Goal: Transaction & Acquisition: Purchase product/service

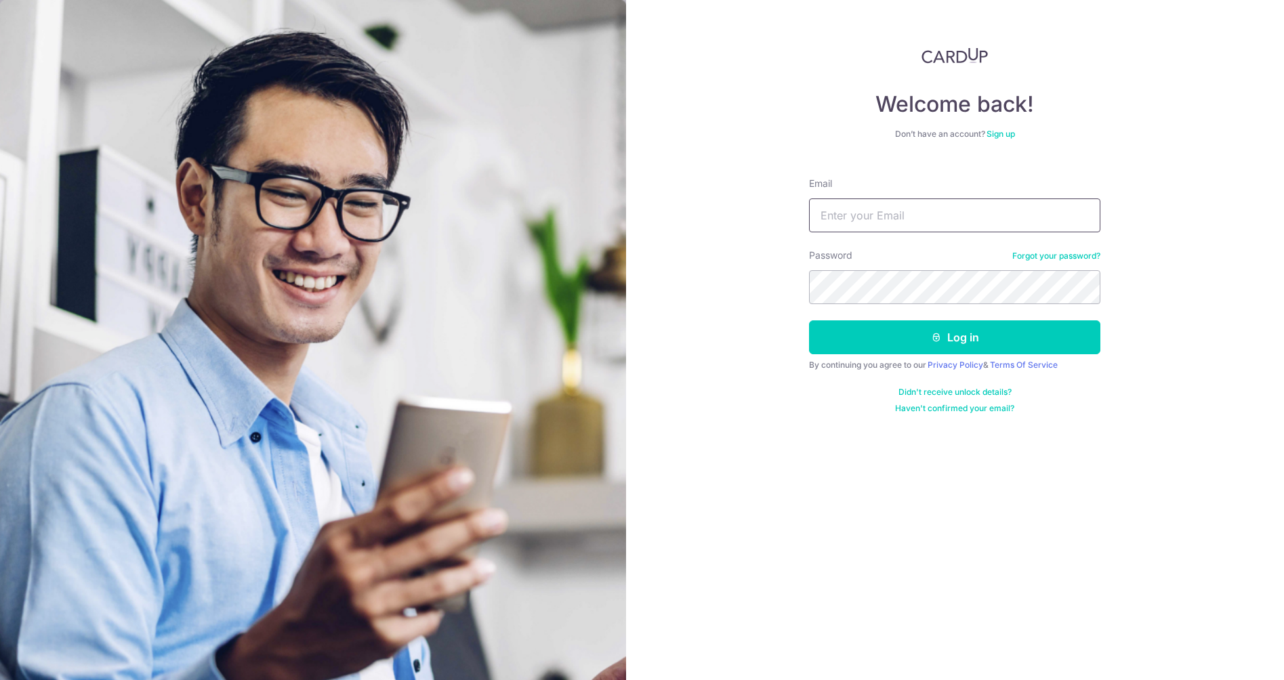
type input "[DOMAIN_NAME][EMAIL_ADDRESS][DOMAIN_NAME]"
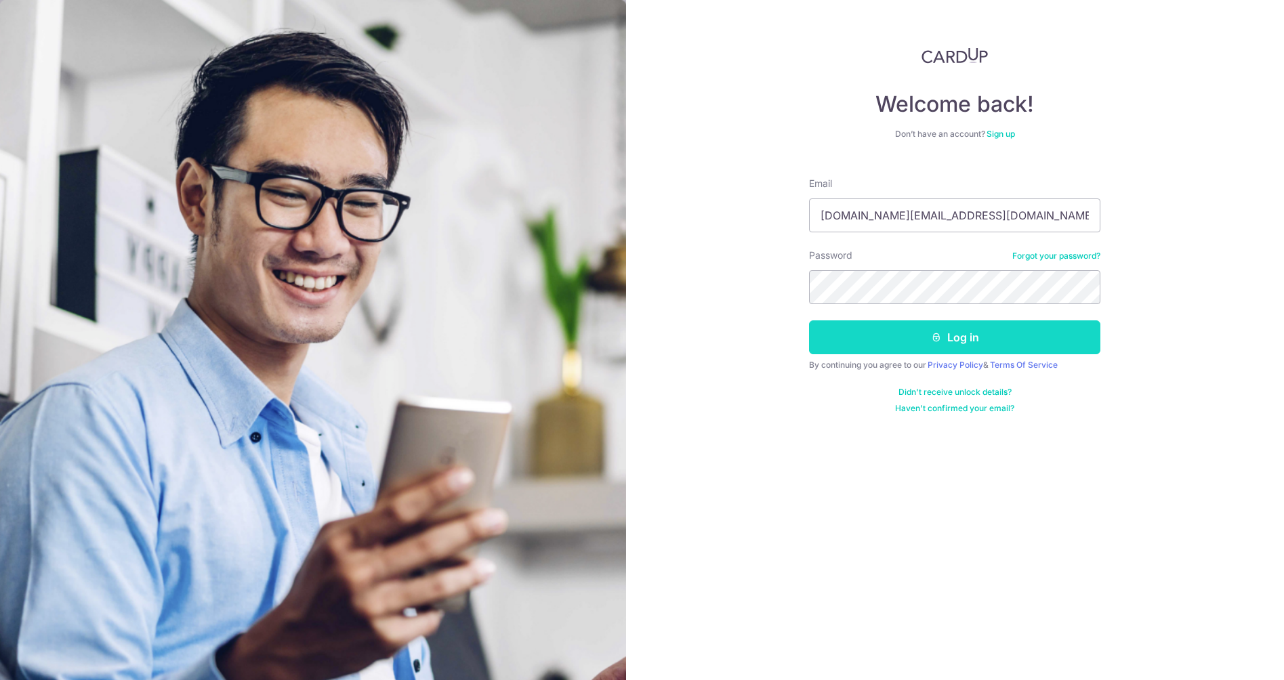
click at [927, 340] on button "Log in" at bounding box center [954, 338] width 291 height 34
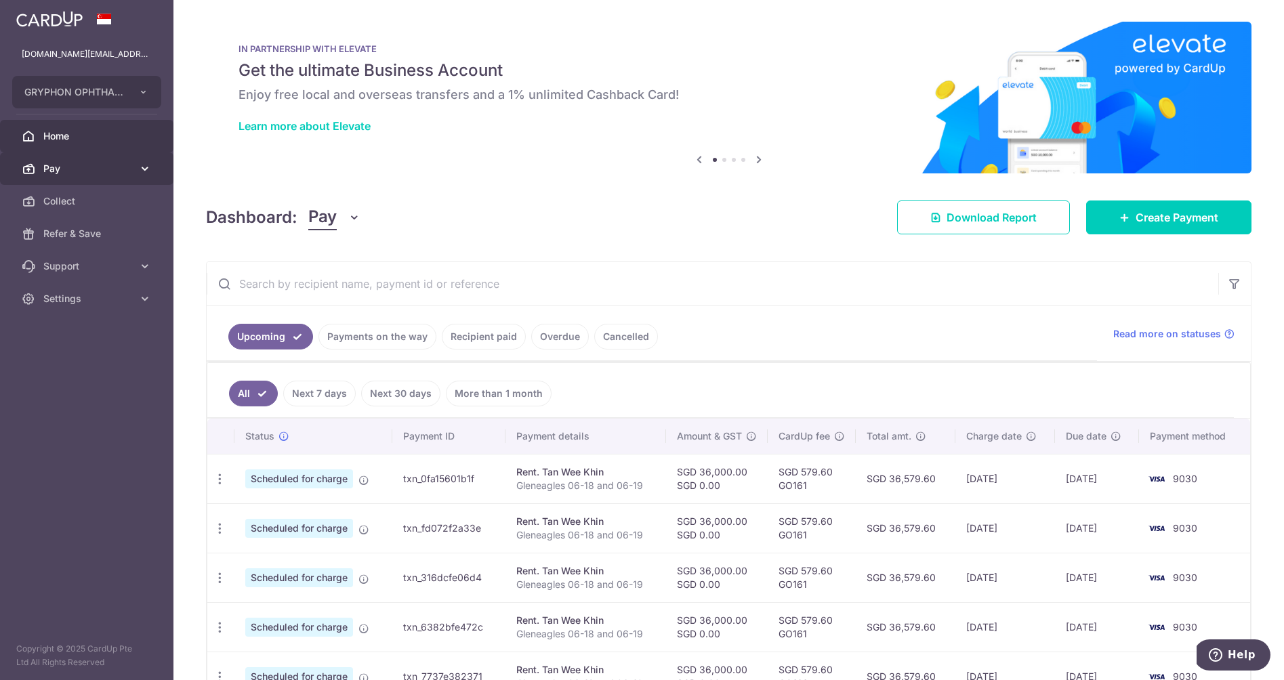
click at [73, 172] on span "Pay" at bounding box center [87, 169] width 89 height 14
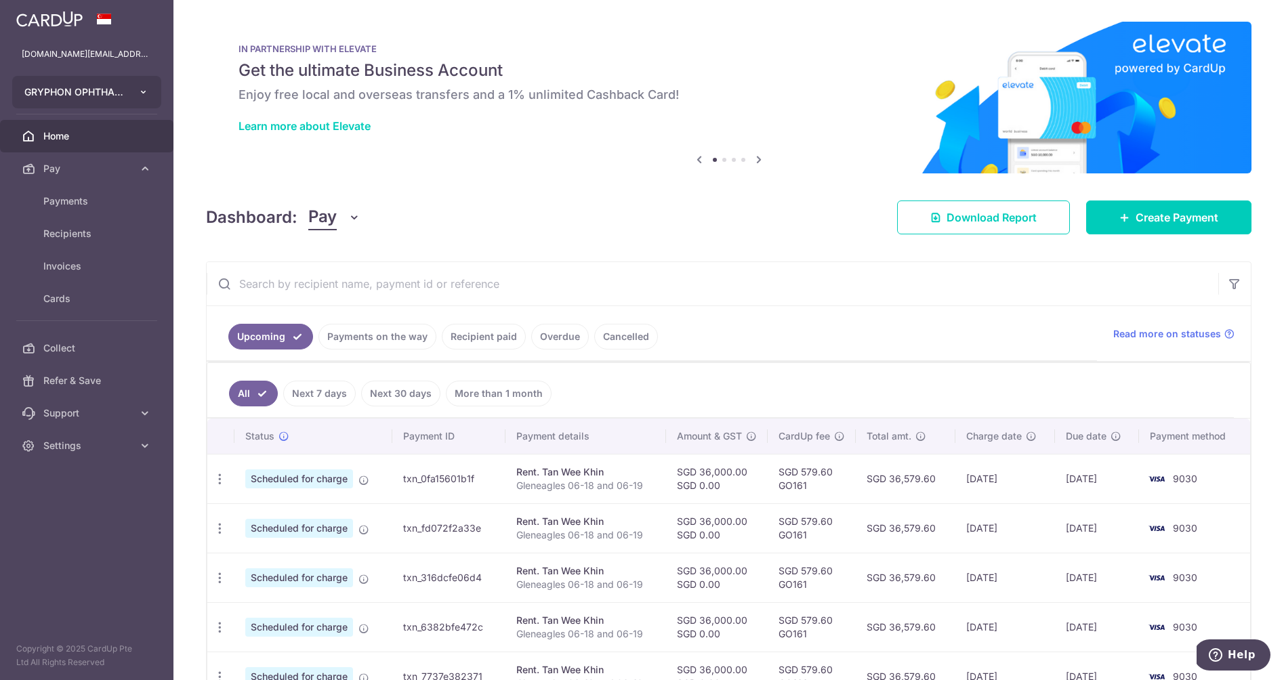
click at [138, 101] on button "GRYPHON OPHTHALMICS PTE. LTD." at bounding box center [86, 92] width 149 height 33
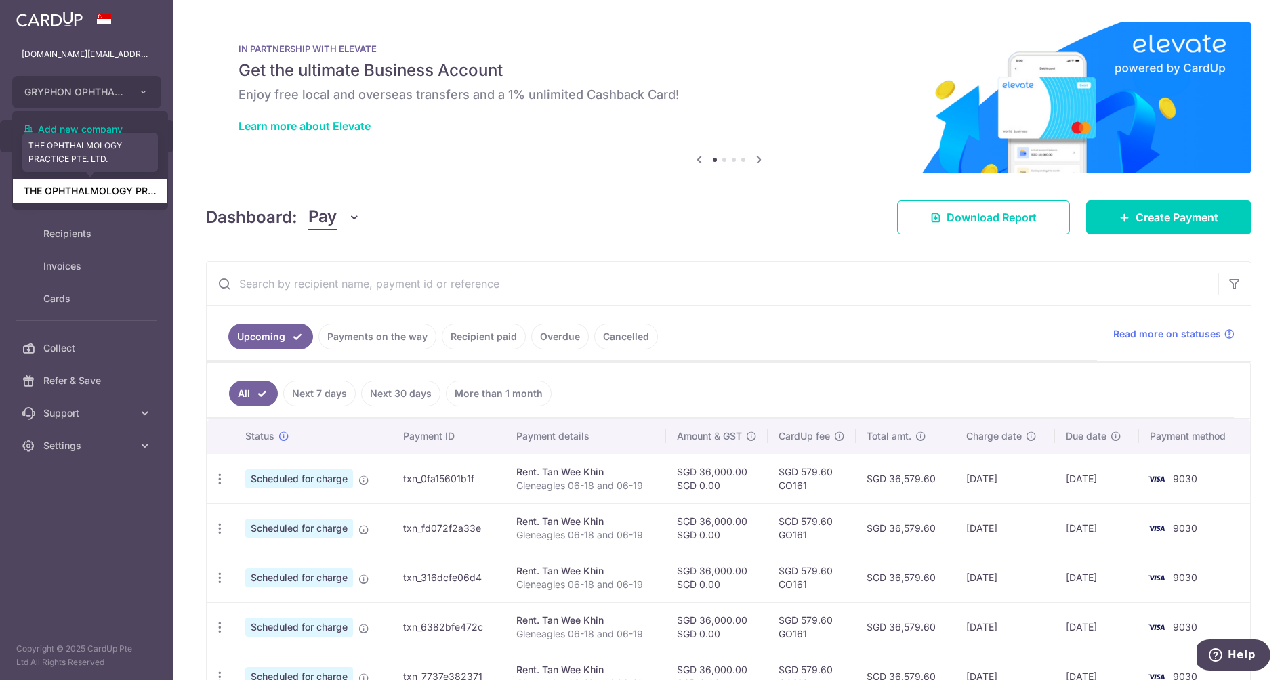
click at [131, 190] on link "THE OPHTHALMOLOGY PRACTICE PTE. LTD." at bounding box center [90, 191] width 155 height 24
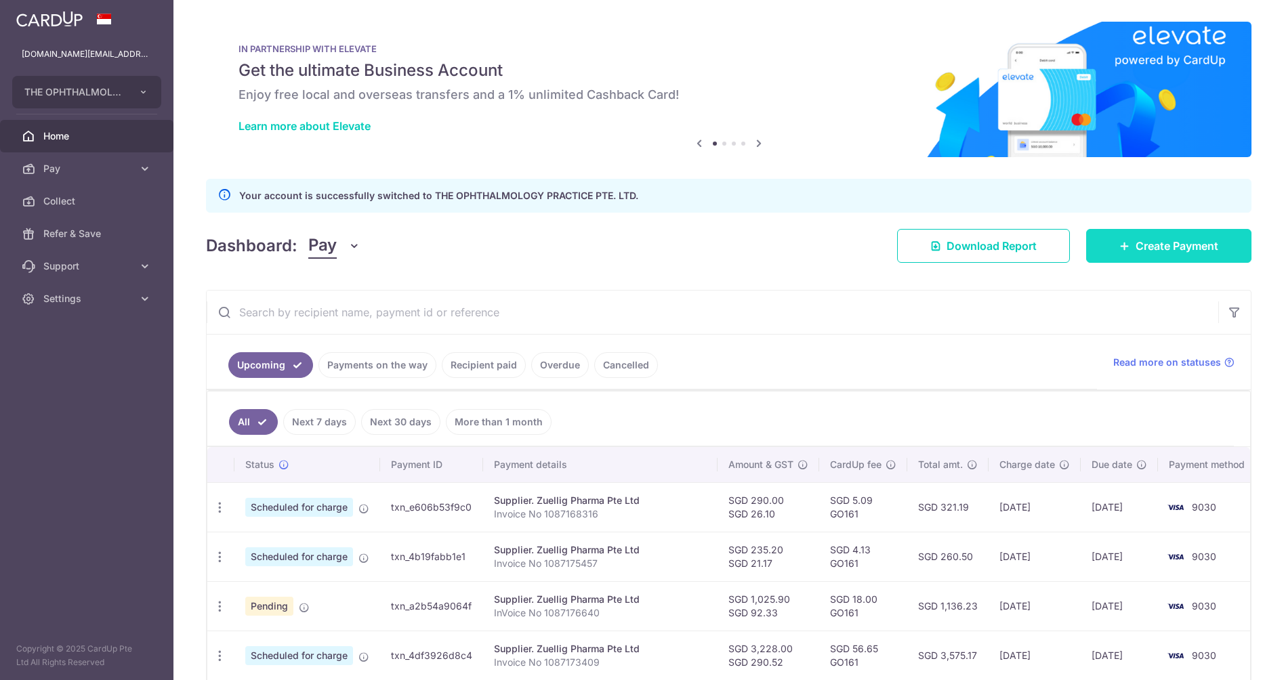
click at [1184, 241] on span "Create Payment" at bounding box center [1177, 246] width 83 height 16
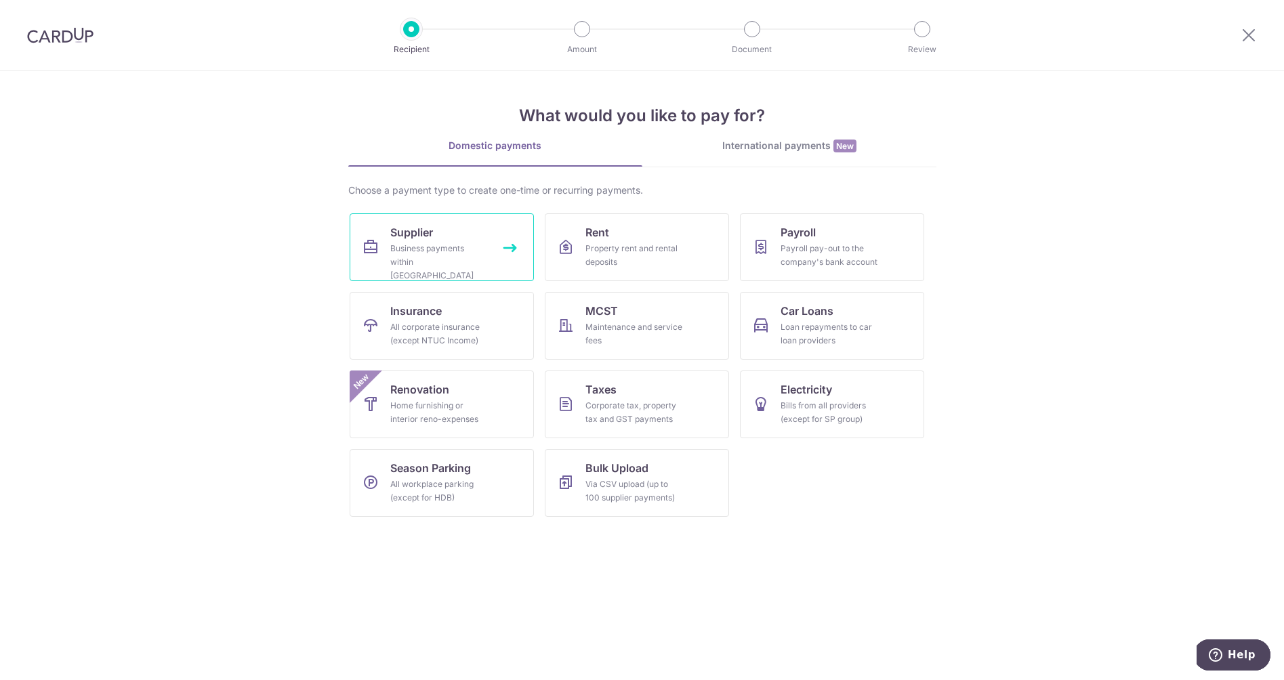
click at [451, 248] on div "Business payments within Singapore" at bounding box center [439, 262] width 98 height 41
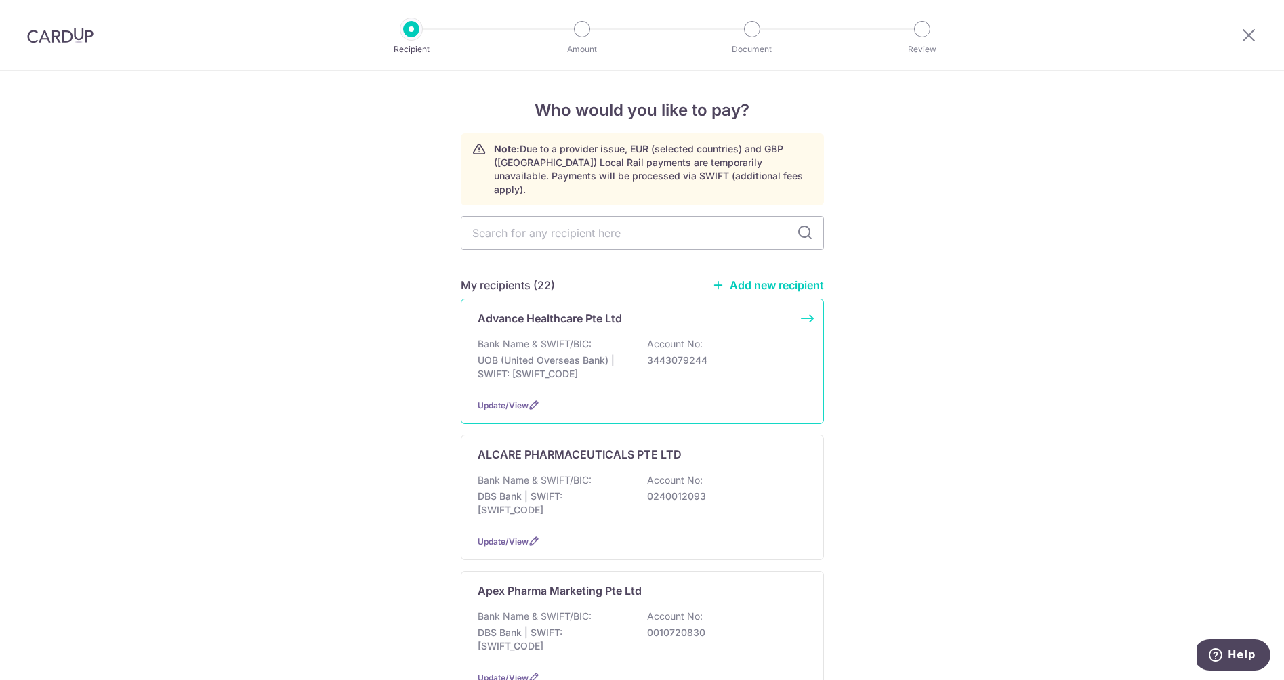
click at [552, 370] on div "Bank Name & SWIFT/BIC: UOB (United Overseas Bank) | SWIFT: UOVBSGSGXXX Account …" at bounding box center [642, 362] width 329 height 50
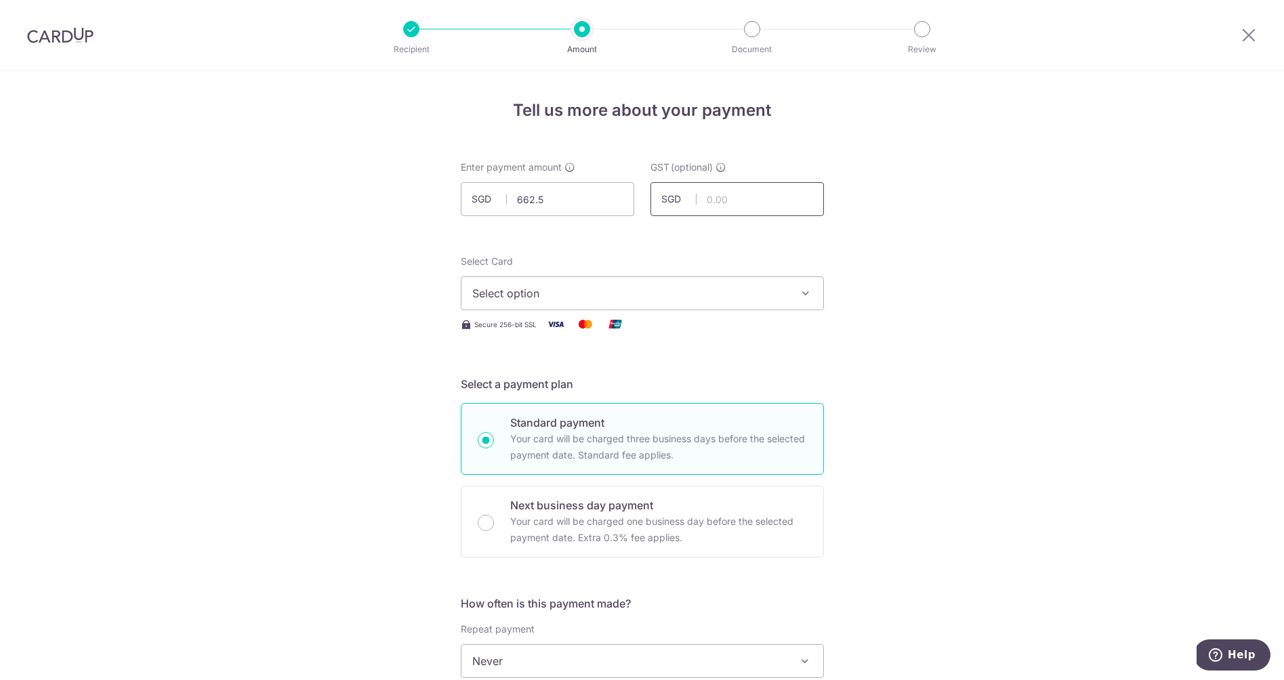
type input "662.50"
click at [719, 201] on input "text" at bounding box center [737, 199] width 173 height 34
type input "59.63"
click at [663, 291] on span "Select option" at bounding box center [630, 293] width 316 height 16
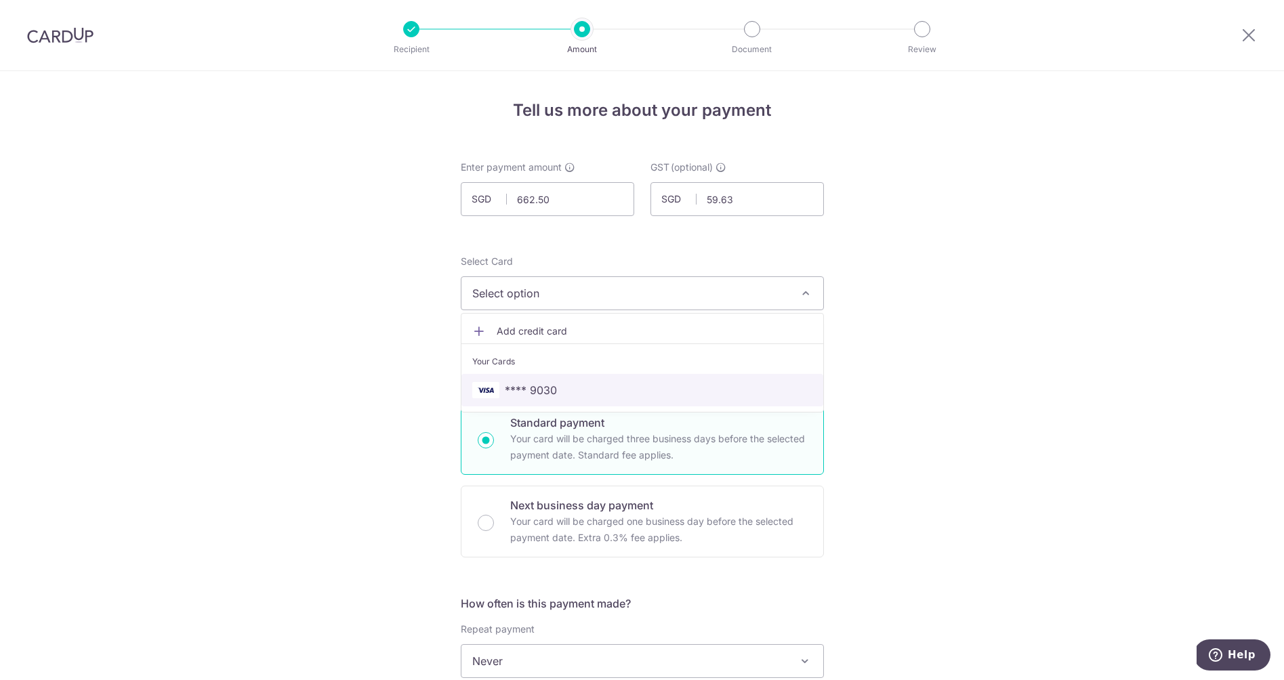
click at [536, 394] on span "**** 9030" at bounding box center [531, 390] width 52 height 16
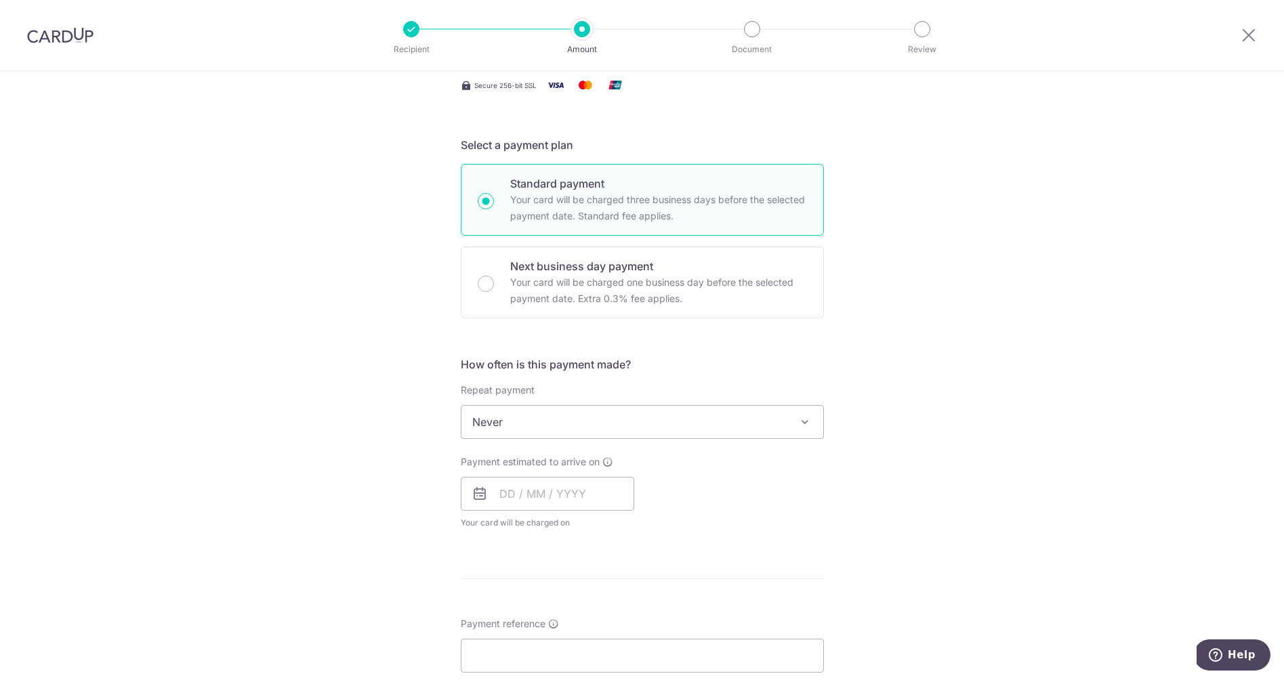
scroll to position [245, 0]
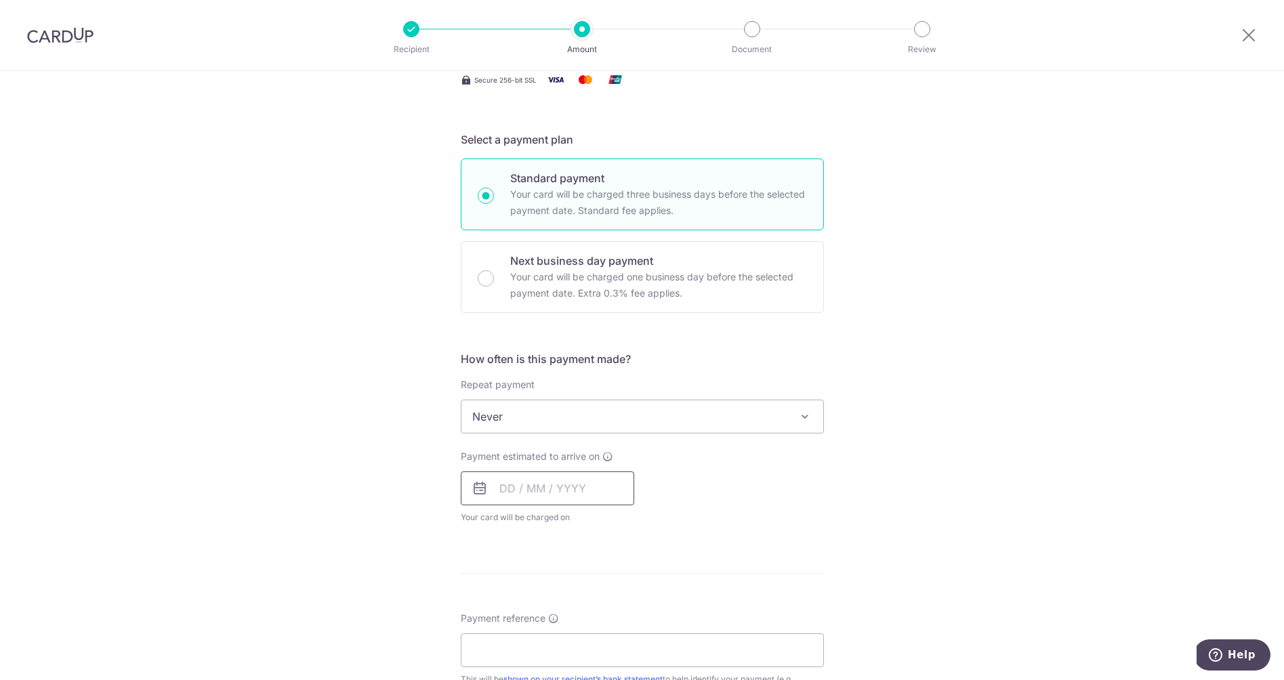
click at [512, 486] on input "text" at bounding box center [547, 489] width 173 height 34
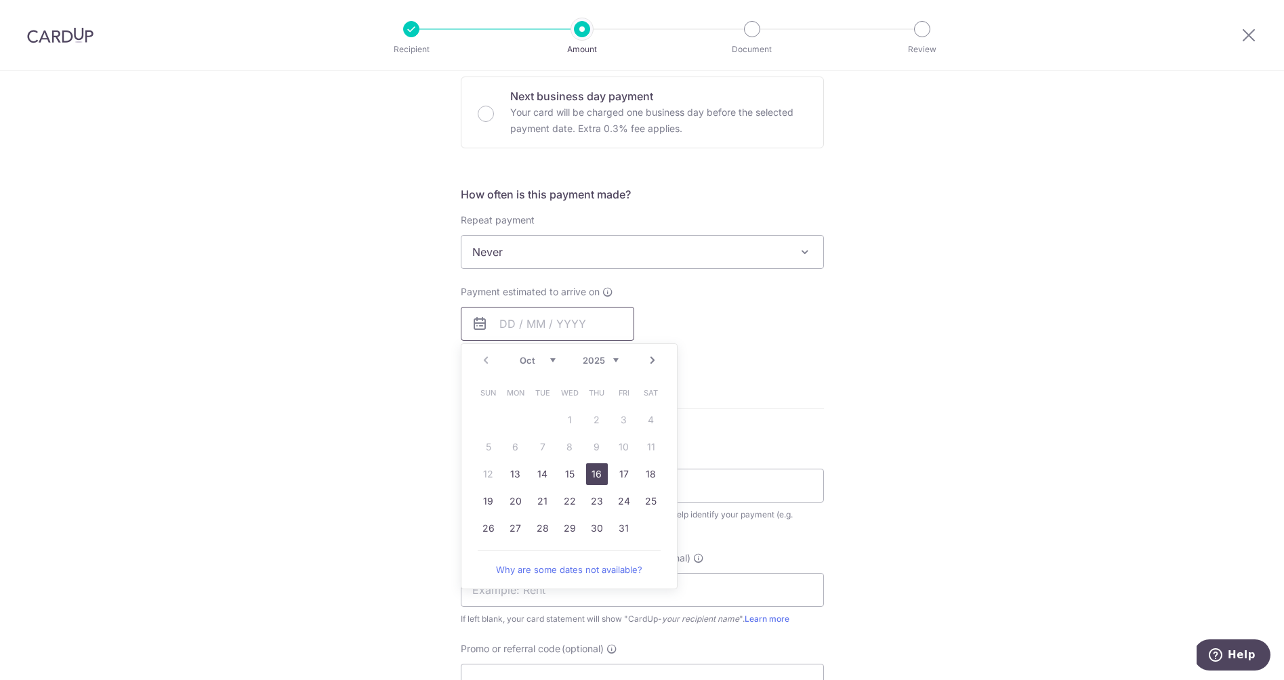
scroll to position [411, 0]
click at [621, 501] on link "24" at bounding box center [624, 500] width 22 height 22
type input "24/10/2025"
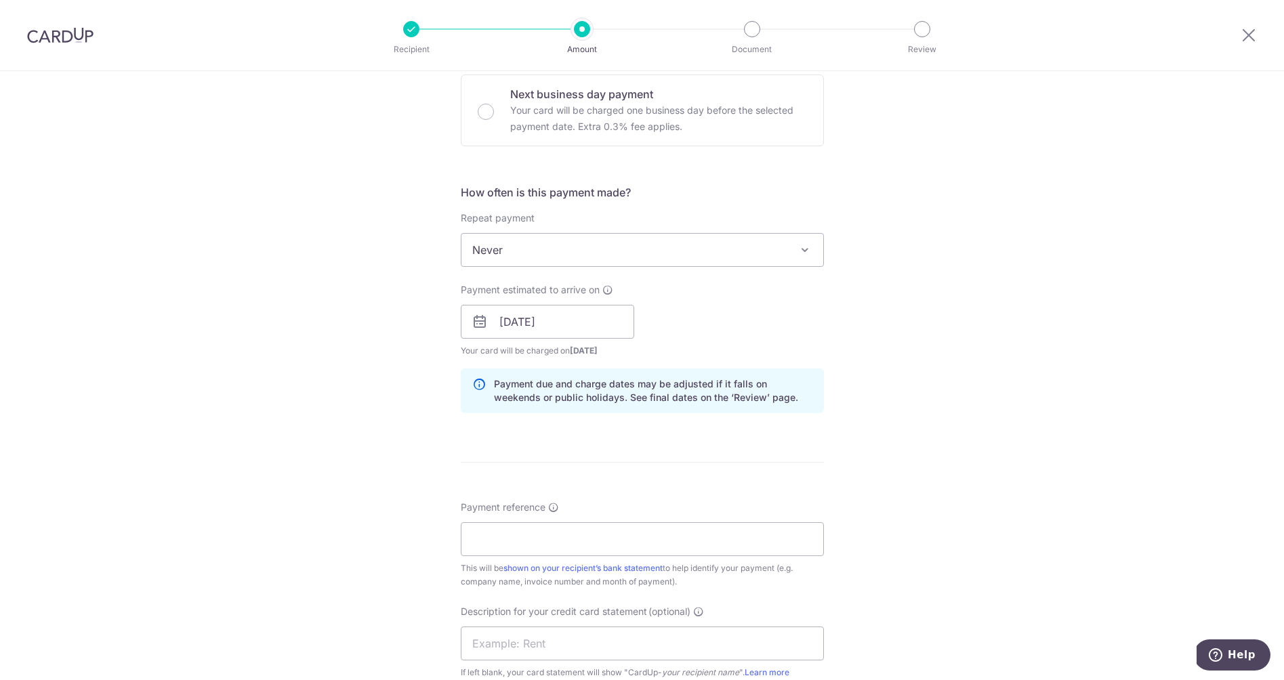
click at [650, 450] on form "Enter payment amount SGD 662.50 662.50 GST (optional) SGD 59.63 59.63 Select Ca…" at bounding box center [642, 358] width 363 height 1219
click at [579, 535] on input "Payment reference" at bounding box center [642, 539] width 363 height 34
type input "I"
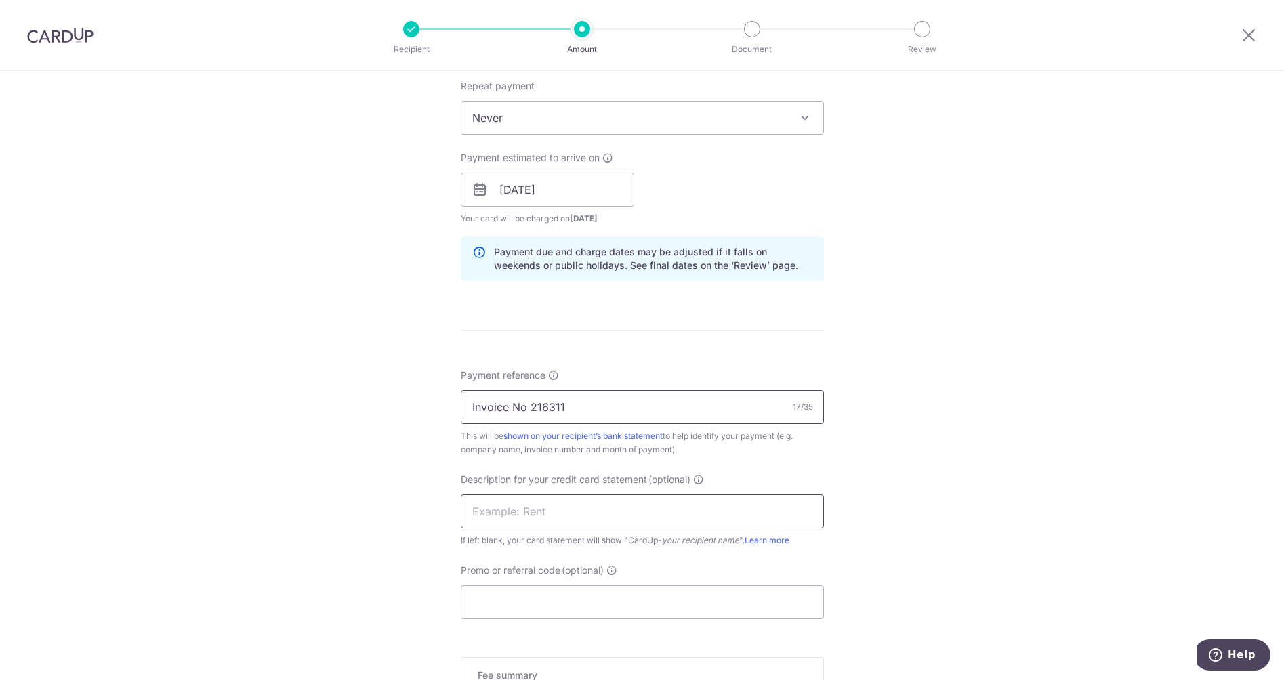
scroll to position [544, 0]
type input "Invoice No 216311"
click at [565, 506] on input "text" at bounding box center [642, 511] width 363 height 34
type input "Advance Healthc"
click at [625, 613] on input "Promo or referral code (optional)" at bounding box center [642, 602] width 363 height 34
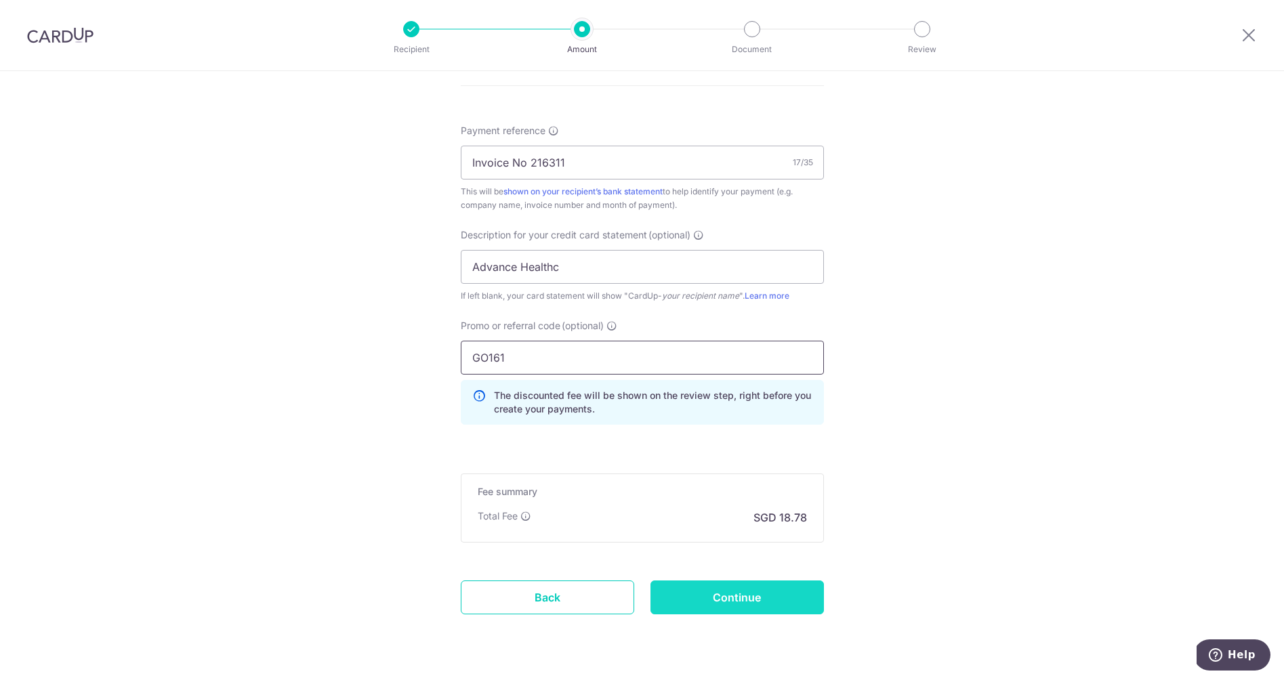
scroll to position [789, 0]
type input "GO161"
click at [752, 594] on input "Continue" at bounding box center [737, 596] width 173 height 34
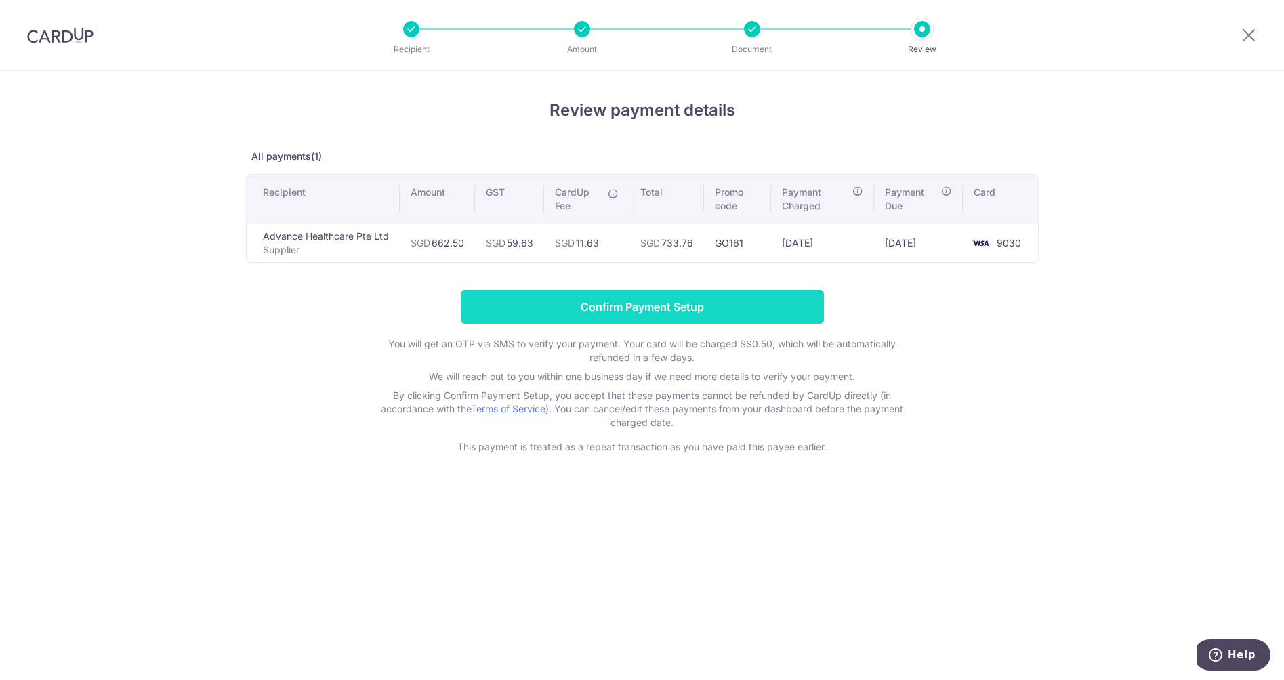
click at [639, 315] on input "Confirm Payment Setup" at bounding box center [642, 307] width 363 height 34
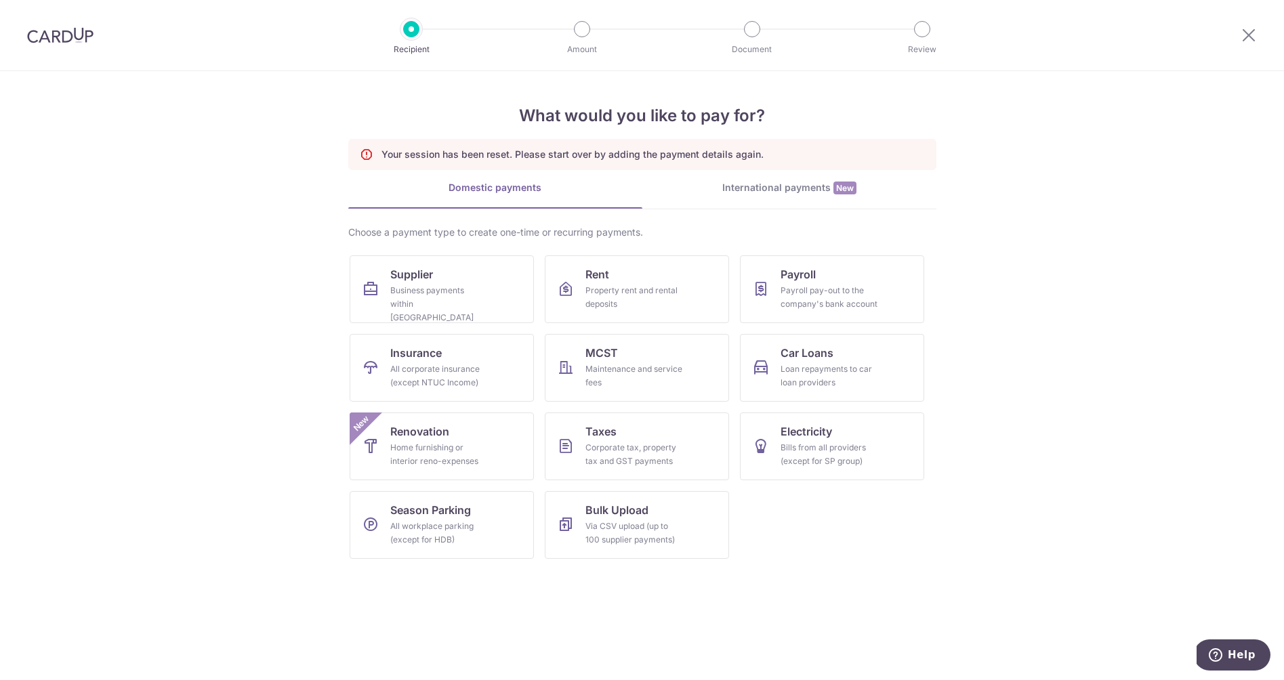
click at [253, 98] on section "What would you like to pay for? Your session has been reset. Please start over …" at bounding box center [642, 375] width 1284 height 609
click at [1244, 30] on icon at bounding box center [1249, 34] width 16 height 17
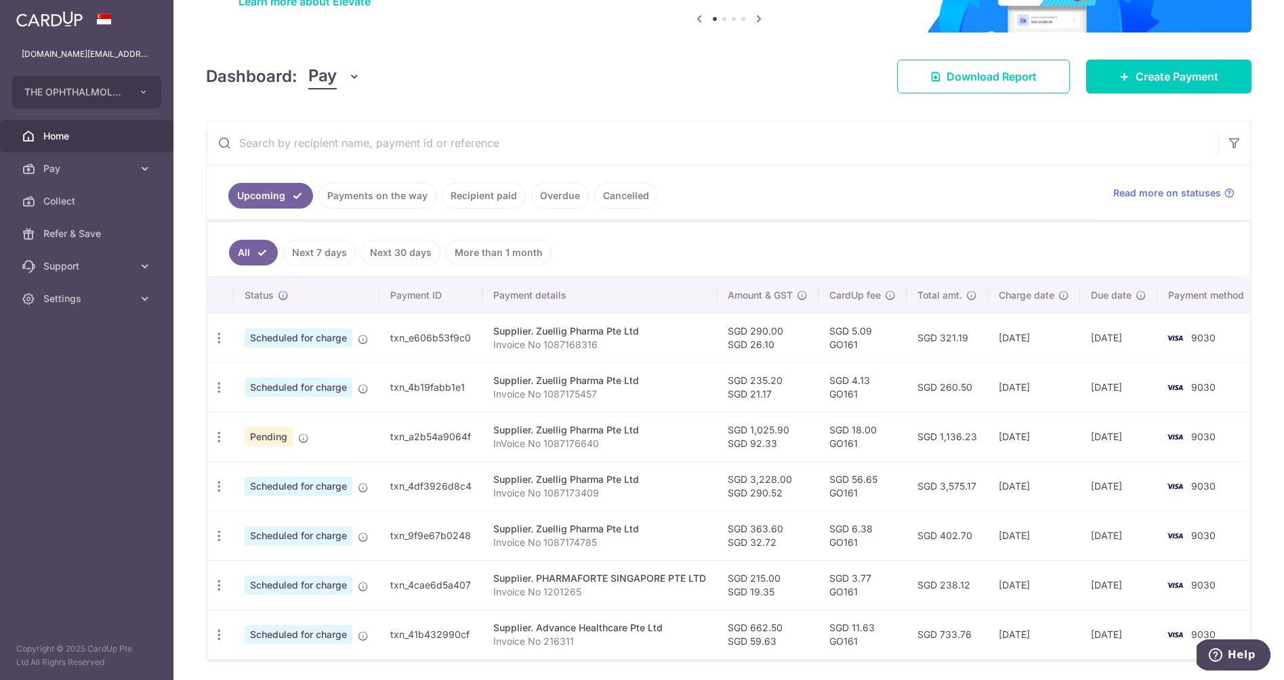
scroll to position [116, 0]
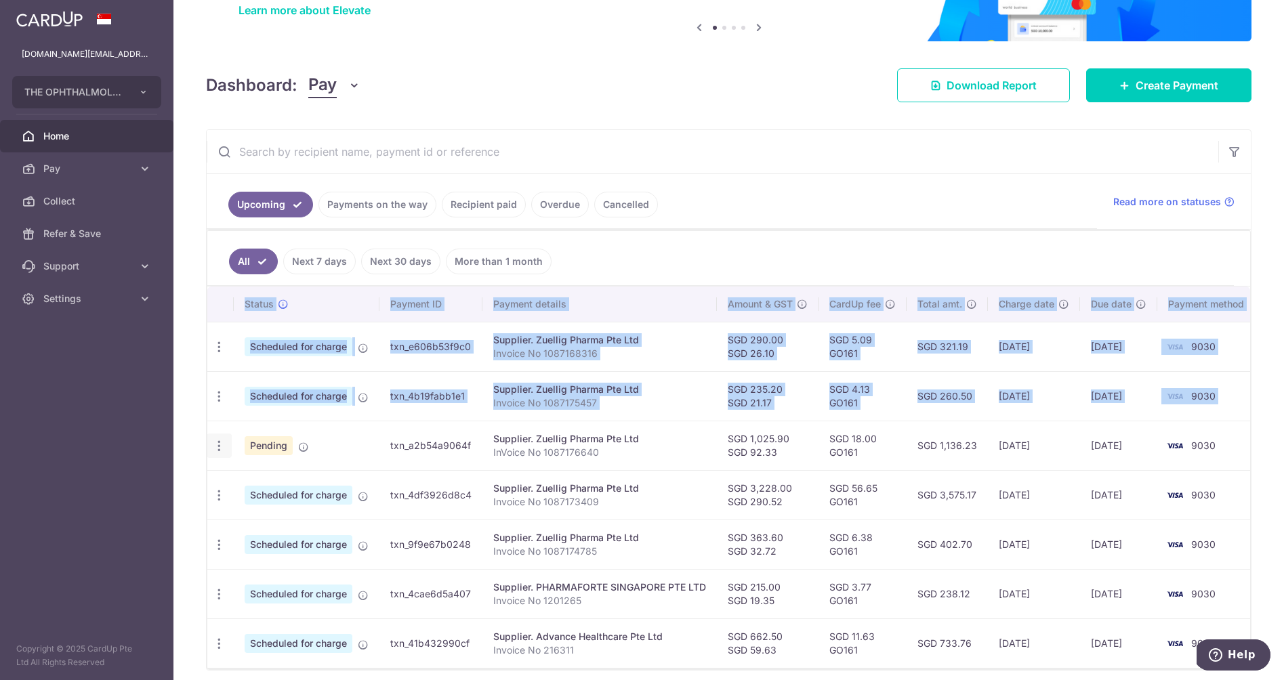
drag, startPoint x: 201, startPoint y: 422, endPoint x: 217, endPoint y: 438, distance: 22.5
click at [217, 438] on div "× Pause Schedule Pause all future payments in this series Pause just this one p…" at bounding box center [728, 340] width 1111 height 680
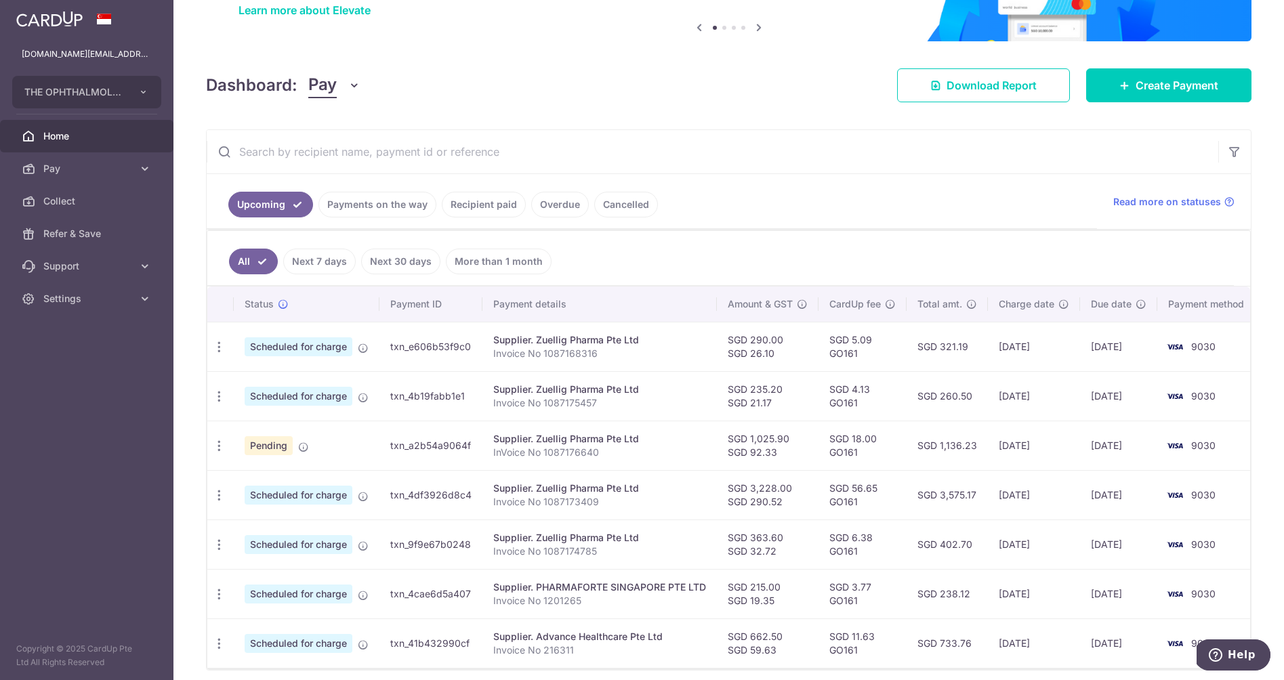
click at [99, 424] on aside "retina.sg@gmail.com THE OPHTHALMOLOGY PRACTICE PTE. LTD. Add new company GRYPHO…" at bounding box center [86, 340] width 173 height 680
click at [99, 425] on aside "retina.sg@gmail.com THE OPHTHALMOLOGY PRACTICE PTE. LTD. Add new company GRYPHO…" at bounding box center [86, 340] width 173 height 680
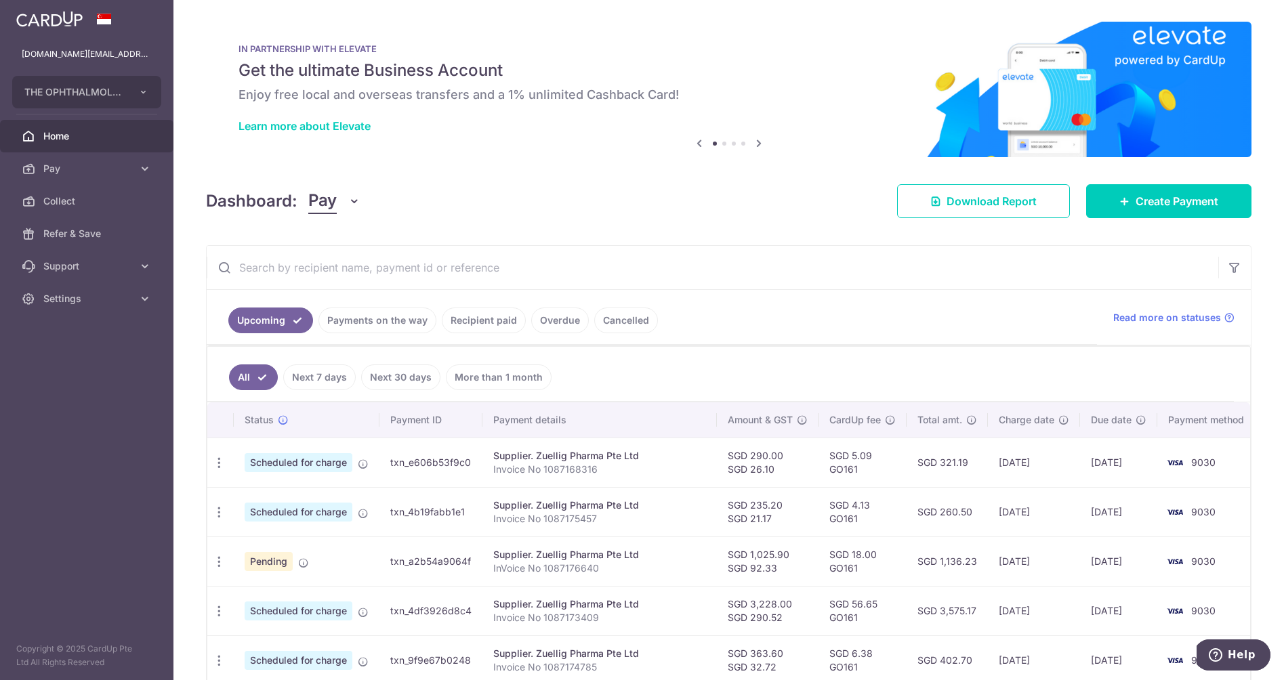
scroll to position [0, 0]
click at [1145, 213] on link "Create Payment" at bounding box center [1168, 201] width 165 height 34
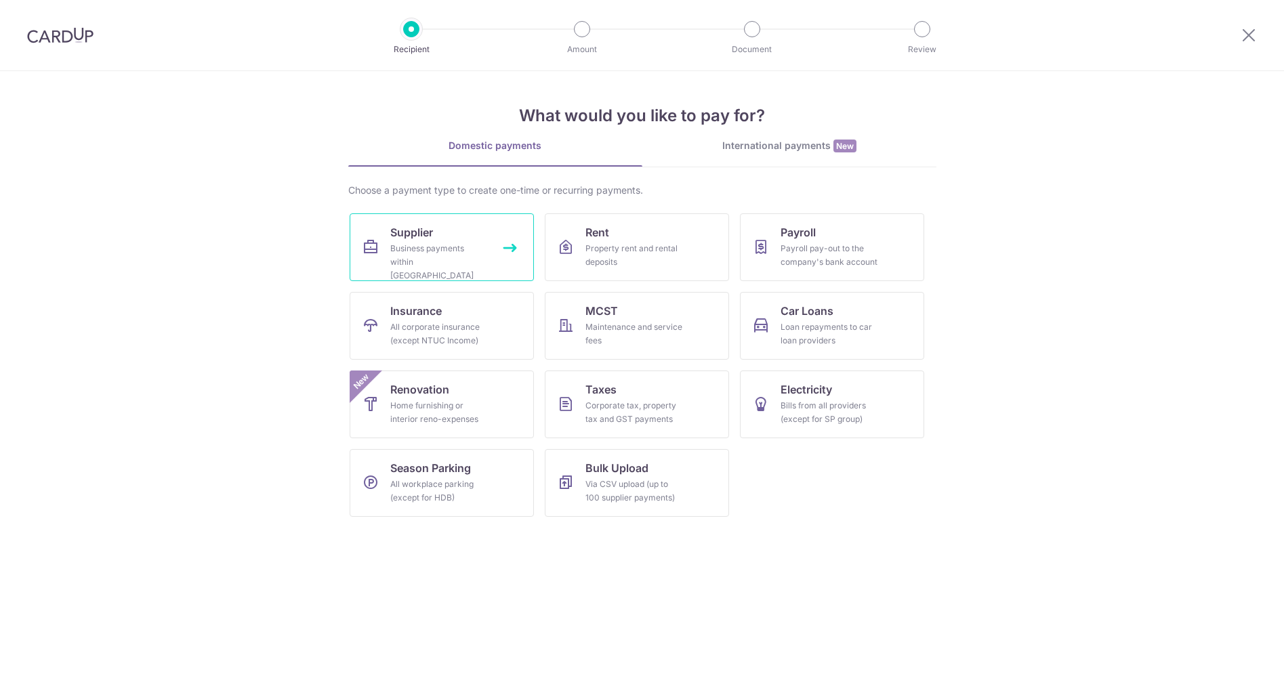
click at [419, 238] on span "Supplier" at bounding box center [411, 232] width 43 height 16
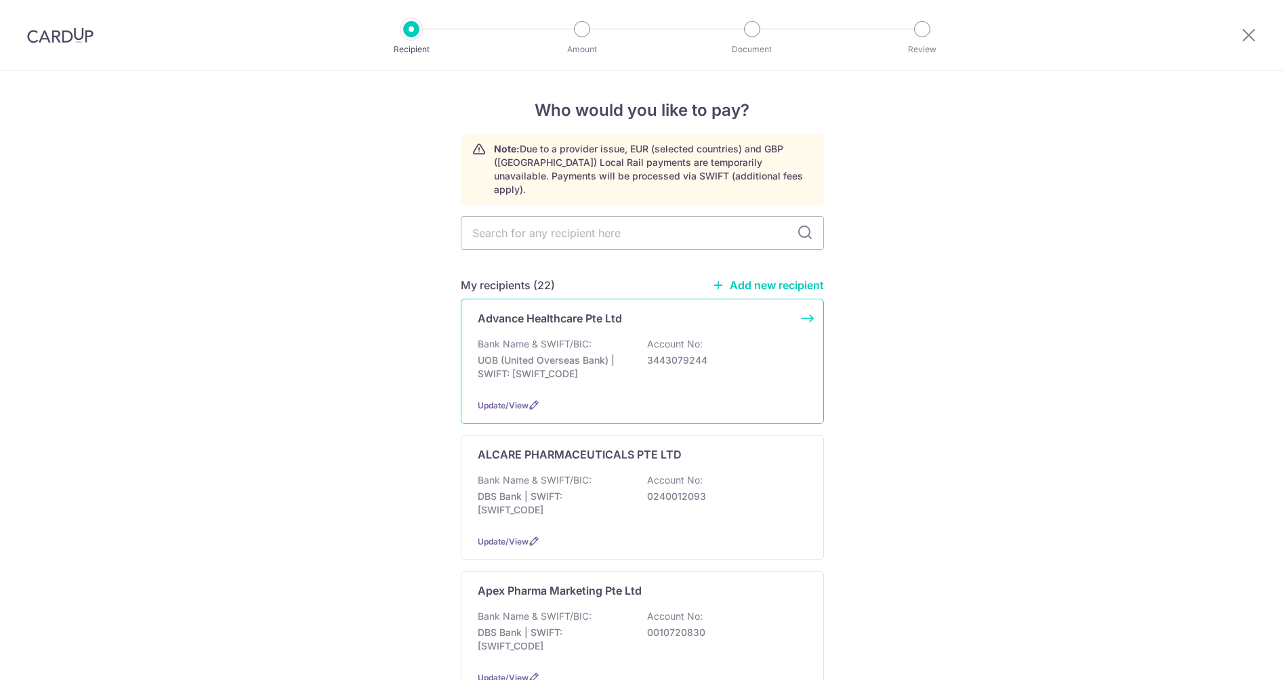
click at [534, 337] on p "Bank Name & SWIFT/BIC:" at bounding box center [535, 344] width 114 height 14
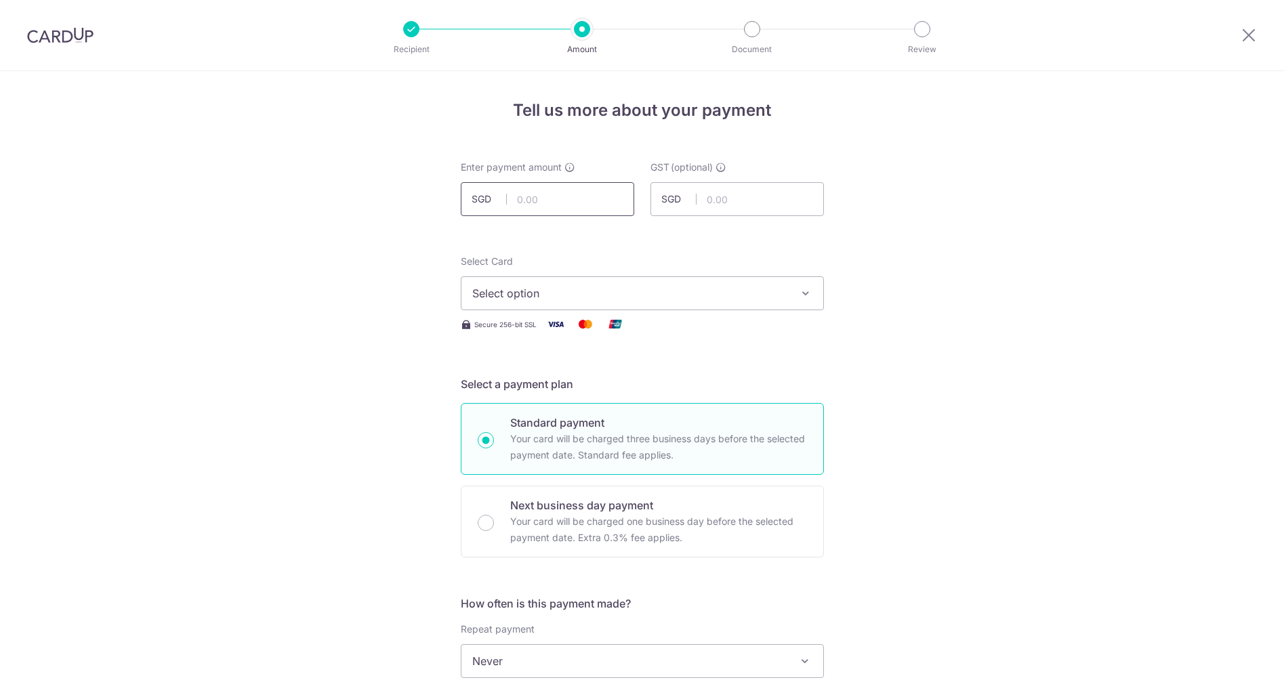
click at [563, 197] on input "text" at bounding box center [547, 199] width 173 height 34
type input "662.50"
drag, startPoint x: 715, startPoint y: 203, endPoint x: 701, endPoint y: 200, distance: 14.0
click at [714, 203] on input "text" at bounding box center [737, 199] width 173 height 34
type input "59.63"
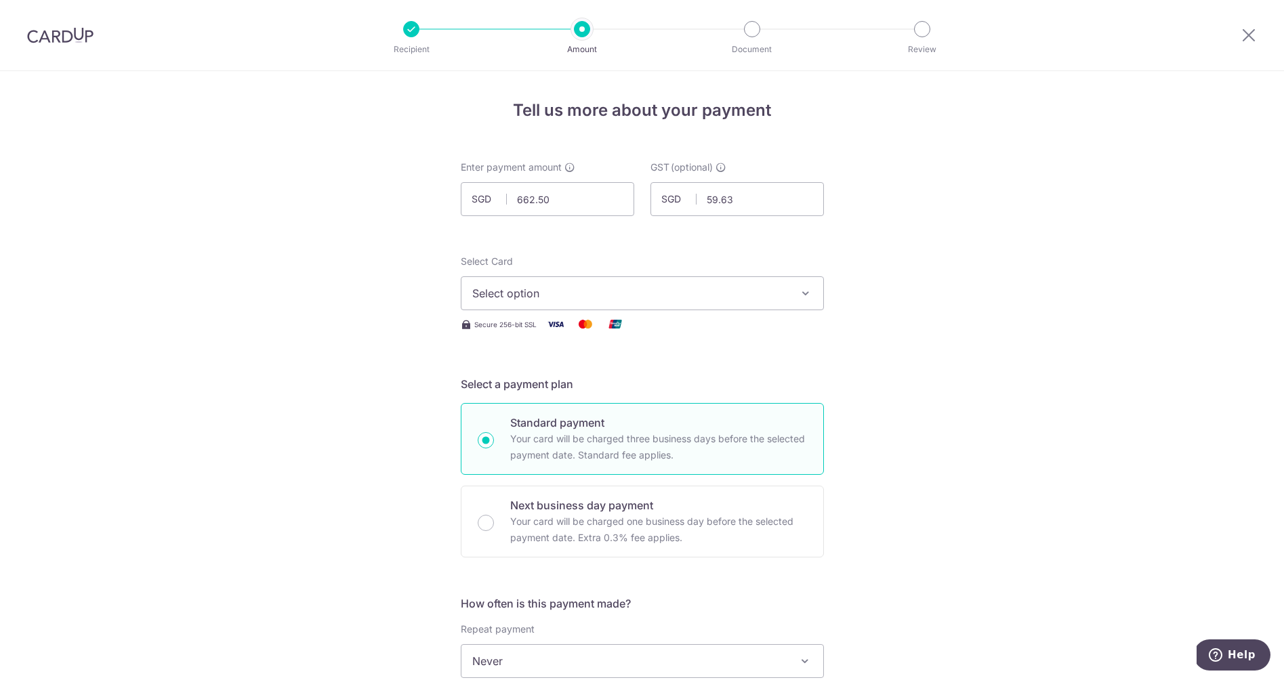
click at [551, 281] on button "Select option" at bounding box center [642, 293] width 363 height 34
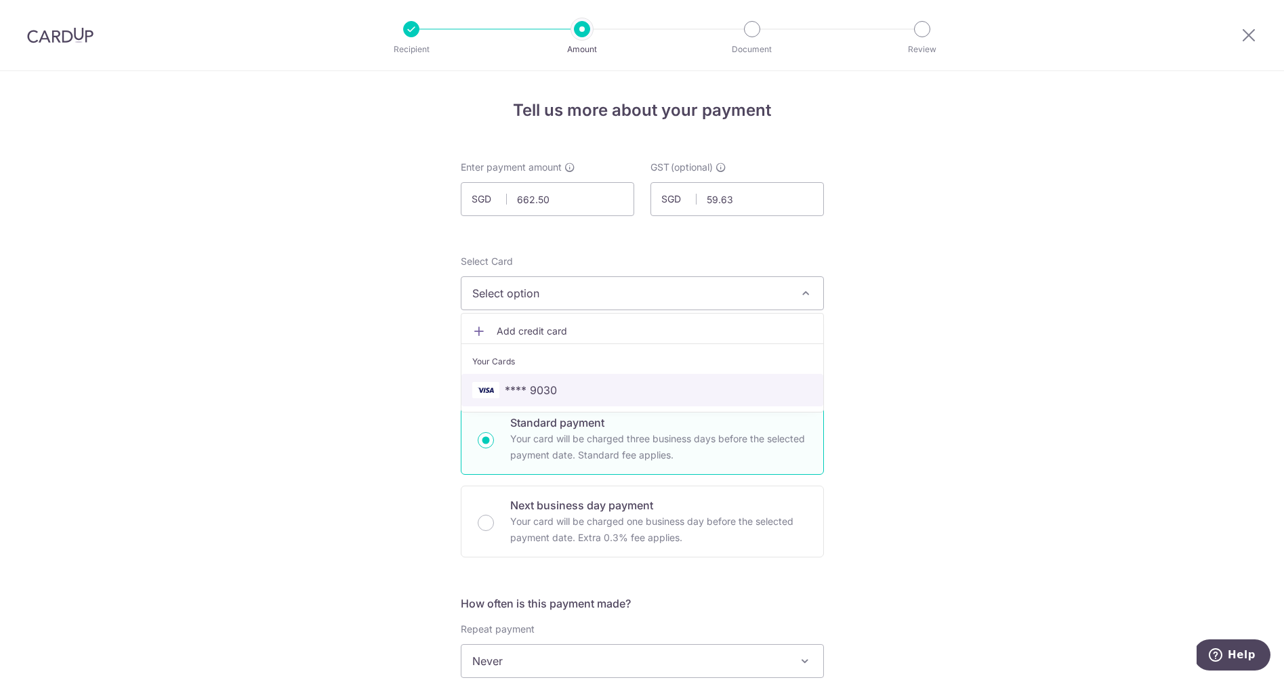
click at [567, 394] on span "**** 9030" at bounding box center [642, 390] width 340 height 16
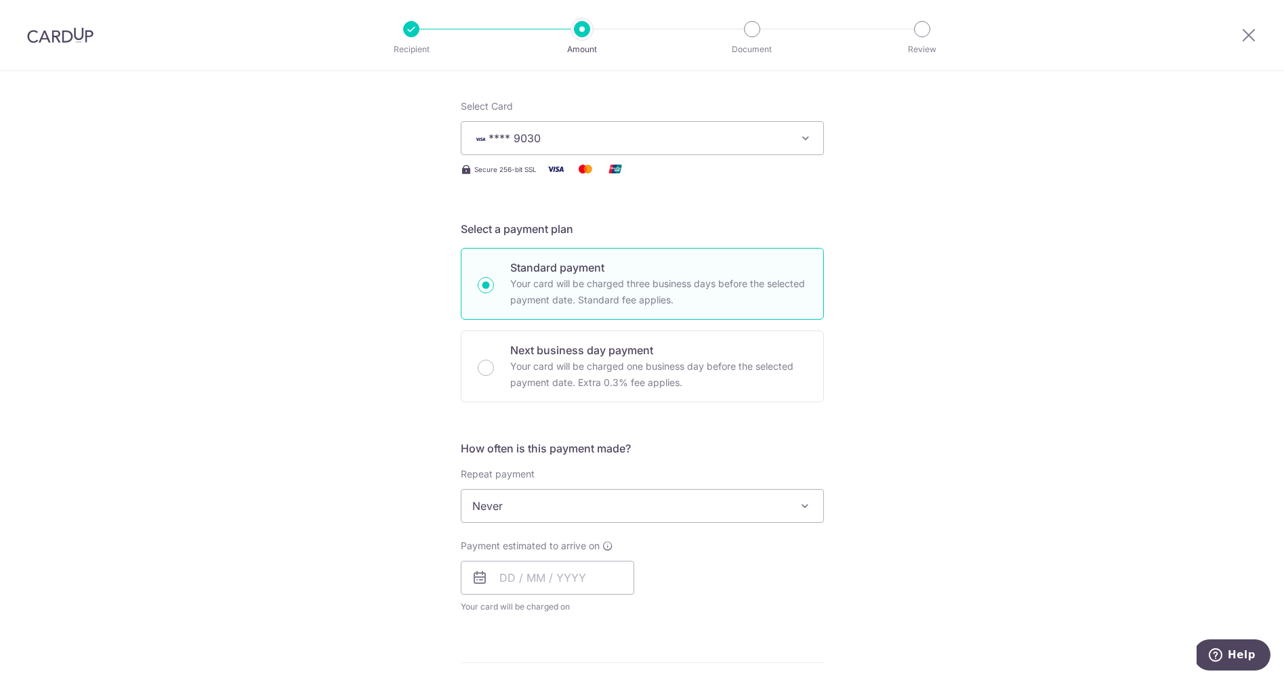
scroll to position [159, 0]
click at [514, 579] on input "text" at bounding box center [547, 579] width 173 height 34
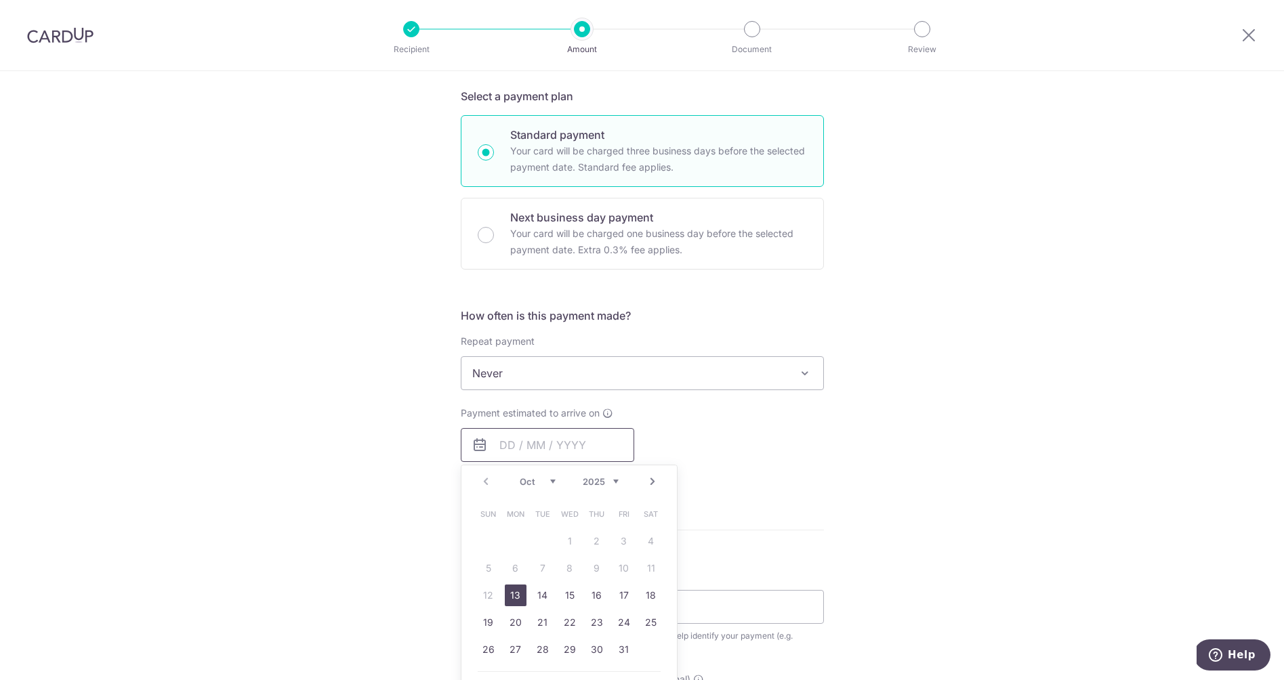
scroll to position [290, 0]
click at [624, 621] on link "24" at bounding box center [624, 621] width 22 height 22
type input "24/10/2025"
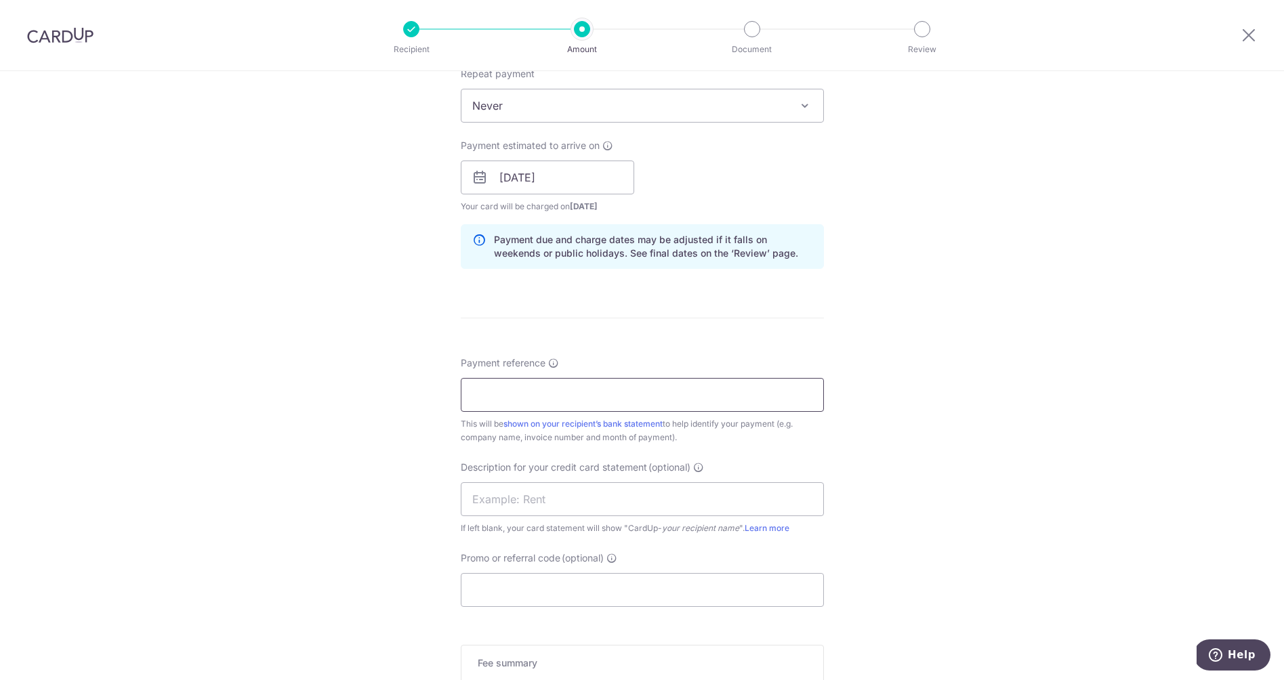
scroll to position [559, 0]
click at [569, 386] on input "Payment reference" at bounding box center [642, 392] width 363 height 34
type input "Advance Health"
click at [571, 503] on input "text" at bounding box center [642, 496] width 363 height 34
type input "Advance Health"
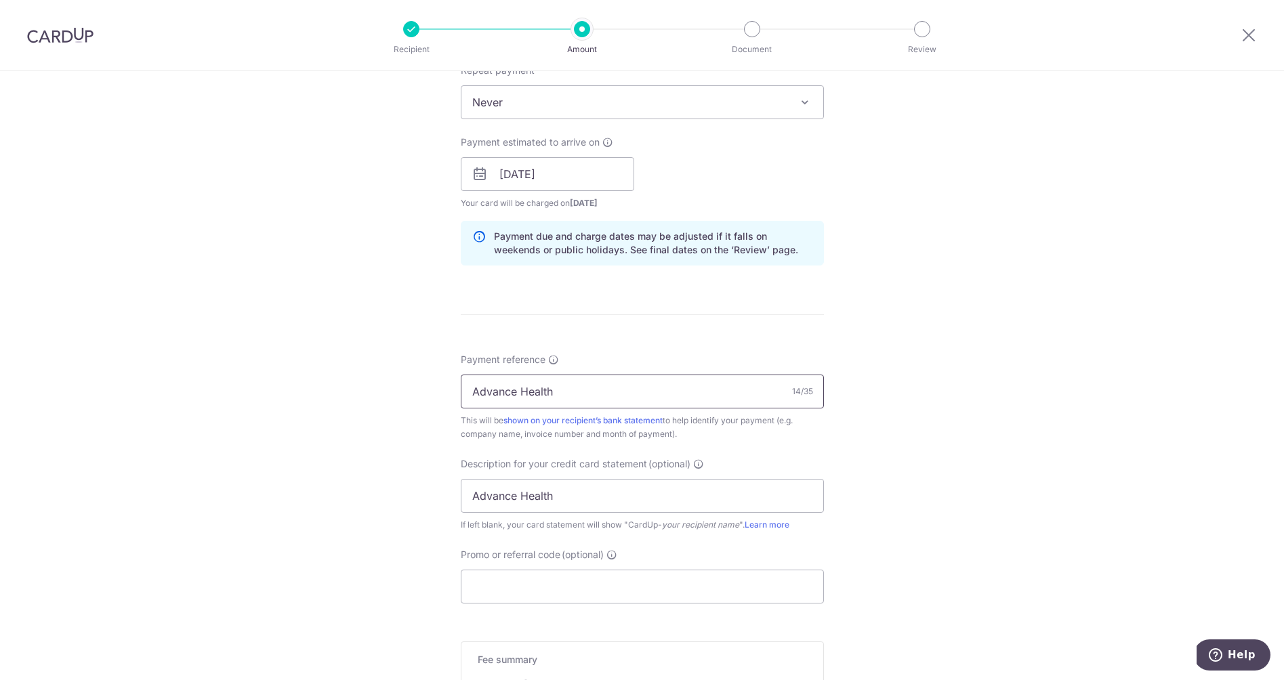
drag, startPoint x: 560, startPoint y: 400, endPoint x: 459, endPoint y: 396, distance: 101.1
click at [461, 397] on input "Advance Health" at bounding box center [642, 392] width 363 height 34
drag, startPoint x: 513, startPoint y: 392, endPoint x: 585, endPoint y: 403, distance: 72.6
click at [513, 392] on input "Invoice 216311" at bounding box center [642, 392] width 363 height 34
type input "Invoice No 216311"
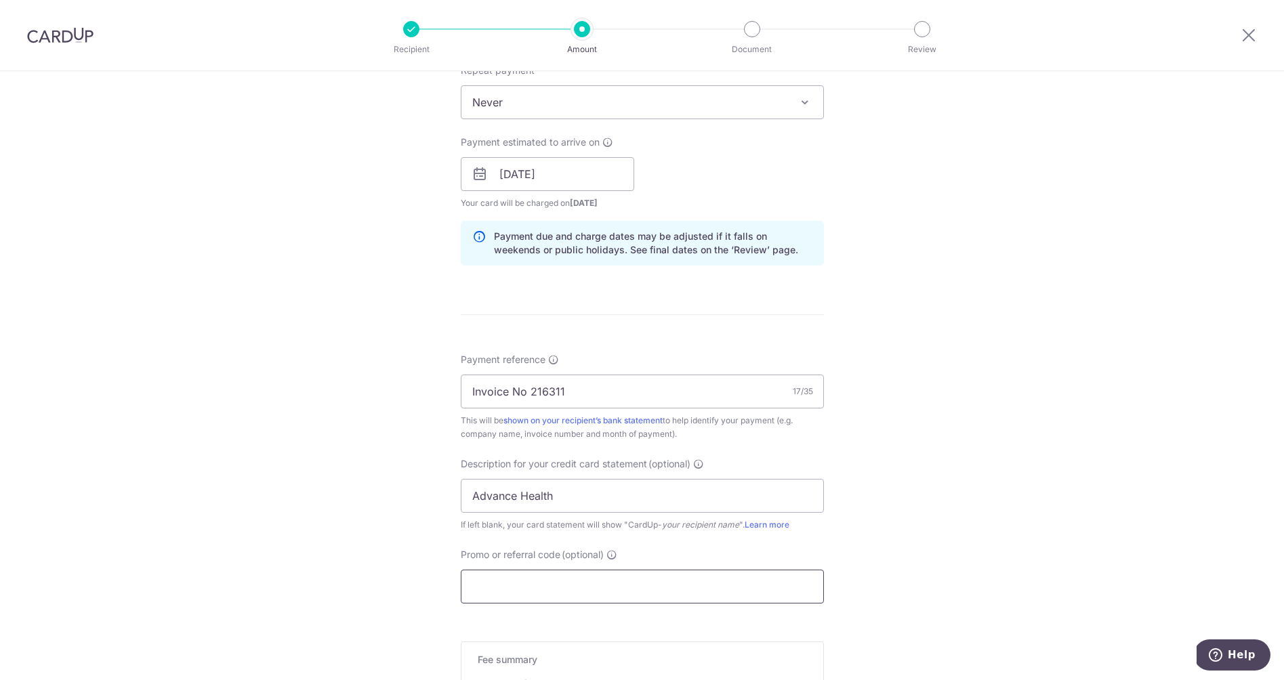
click at [575, 584] on input "Promo or referral code (optional)" at bounding box center [642, 587] width 363 height 34
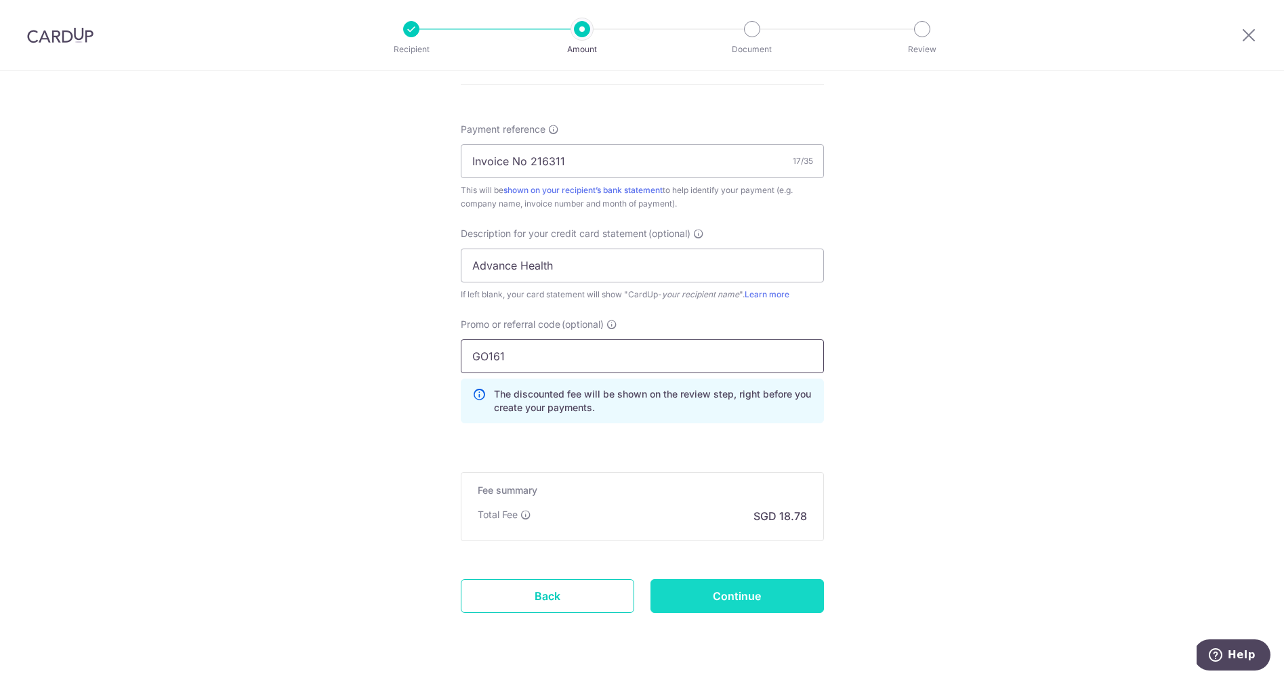
scroll to position [791, 0]
type input "GO161"
click at [783, 594] on input "Continue" at bounding box center [737, 594] width 173 height 34
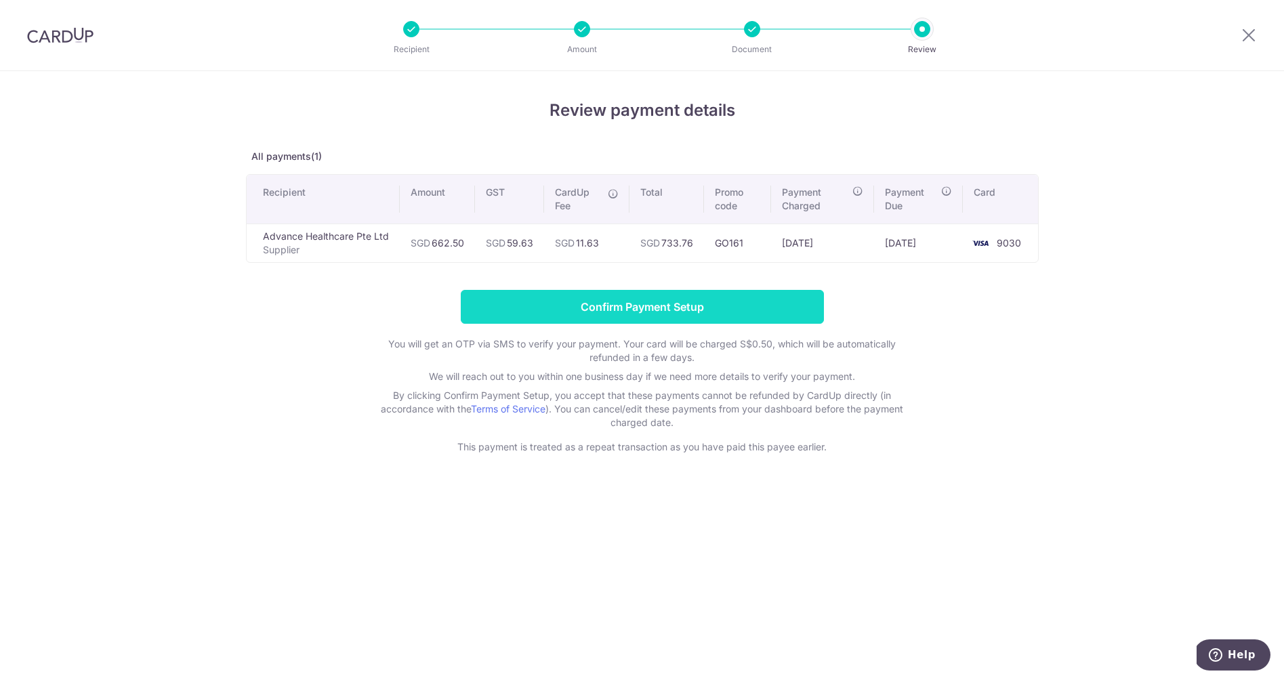
click at [643, 315] on input "Confirm Payment Setup" at bounding box center [642, 307] width 363 height 34
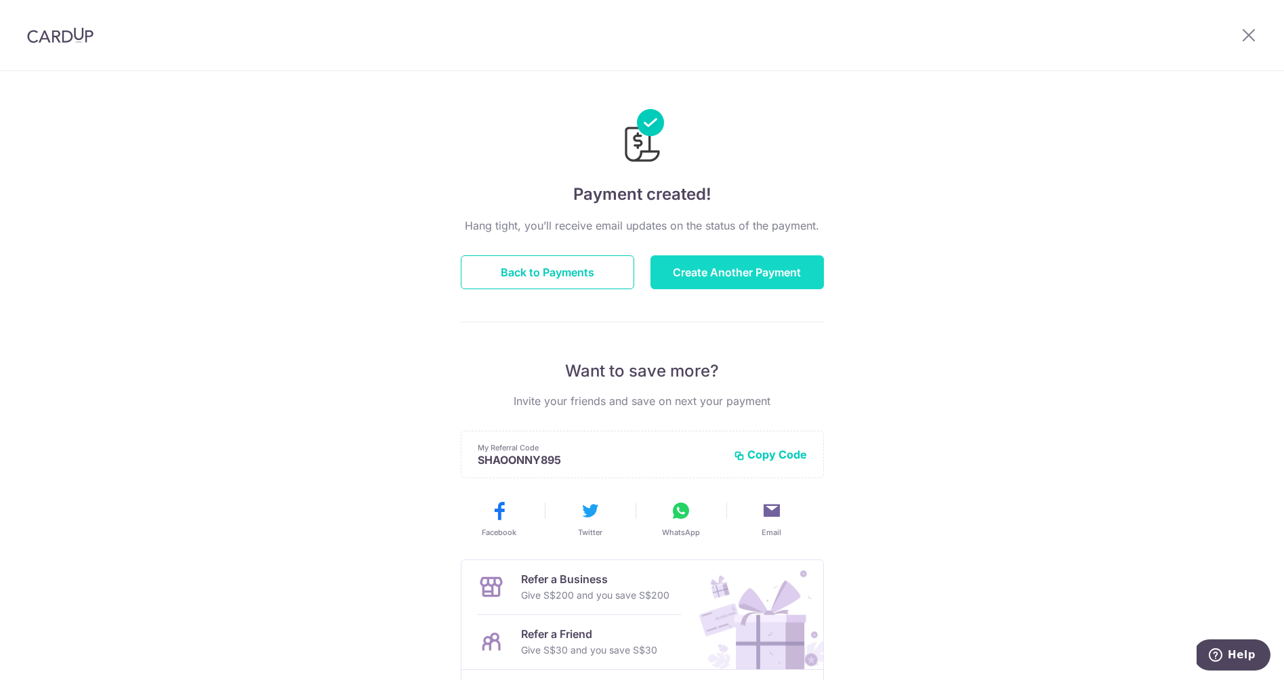
click at [737, 281] on button "Create Another Payment" at bounding box center [737, 272] width 173 height 34
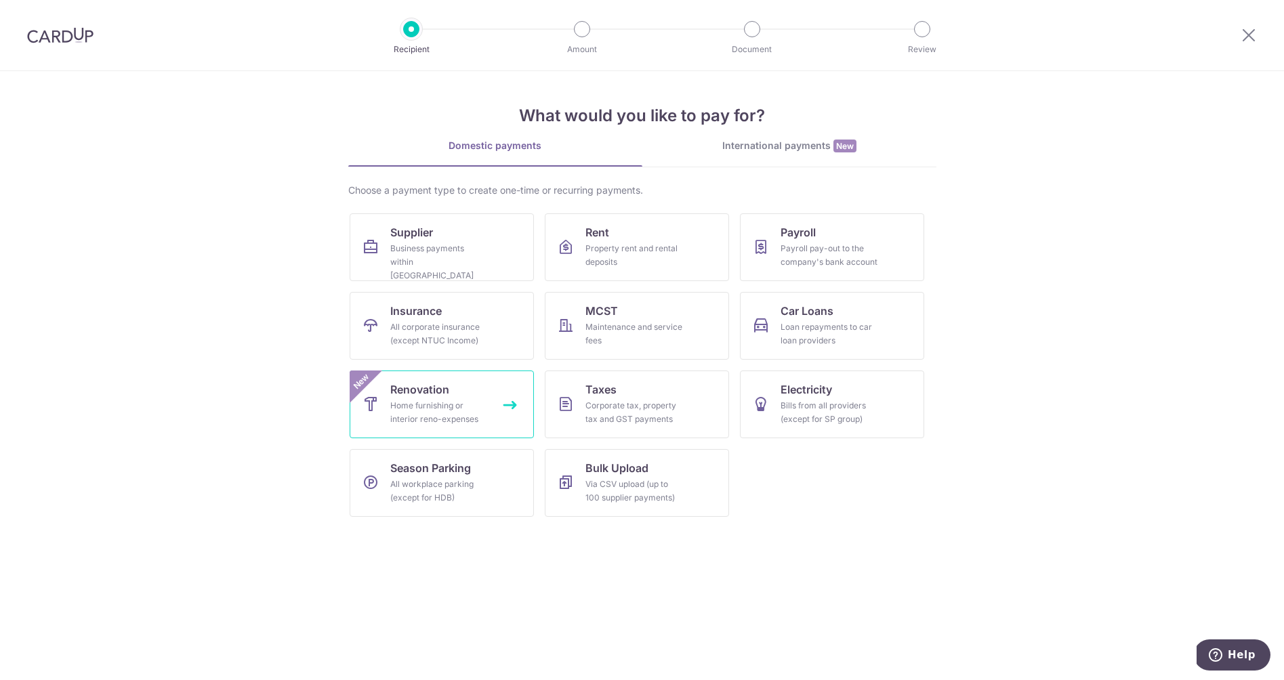
click at [441, 400] on div "Home furnishing or interior reno-expenses" at bounding box center [439, 412] width 98 height 27
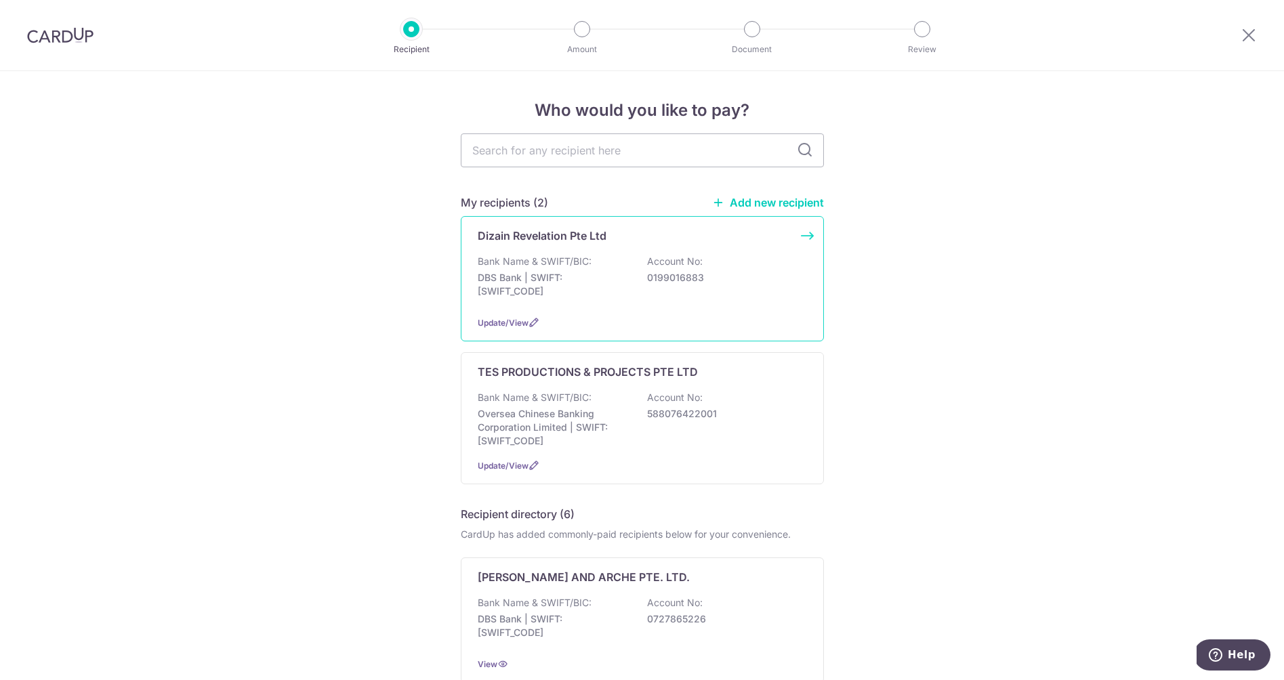
click at [569, 312] on div "Dizain Revelation Pte Ltd Bank Name & SWIFT/BIC: DBS Bank | SWIFT: DBSSSGSGXXX …" at bounding box center [642, 278] width 363 height 125
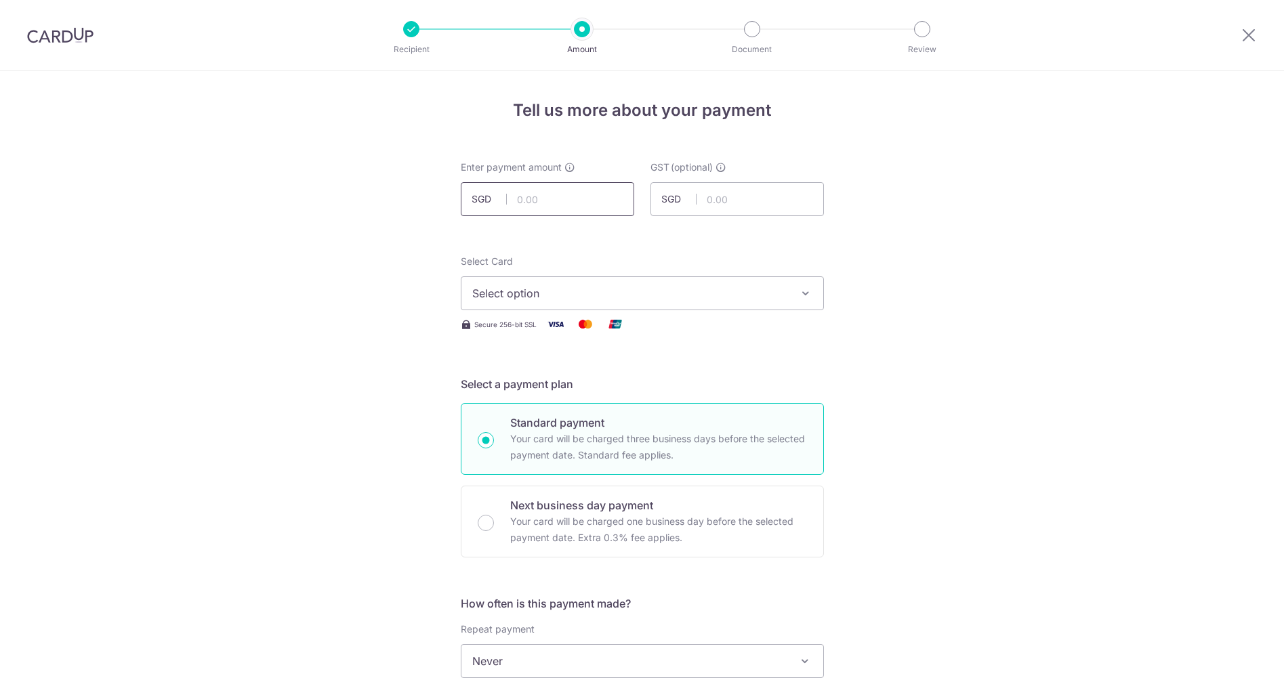
click at [545, 199] on input "text" at bounding box center [547, 199] width 173 height 34
type input "6,532.20"
click at [762, 204] on input "text" at bounding box center [737, 199] width 173 height 34
type input "587.90"
click at [639, 301] on span "Select option" at bounding box center [630, 293] width 316 height 16
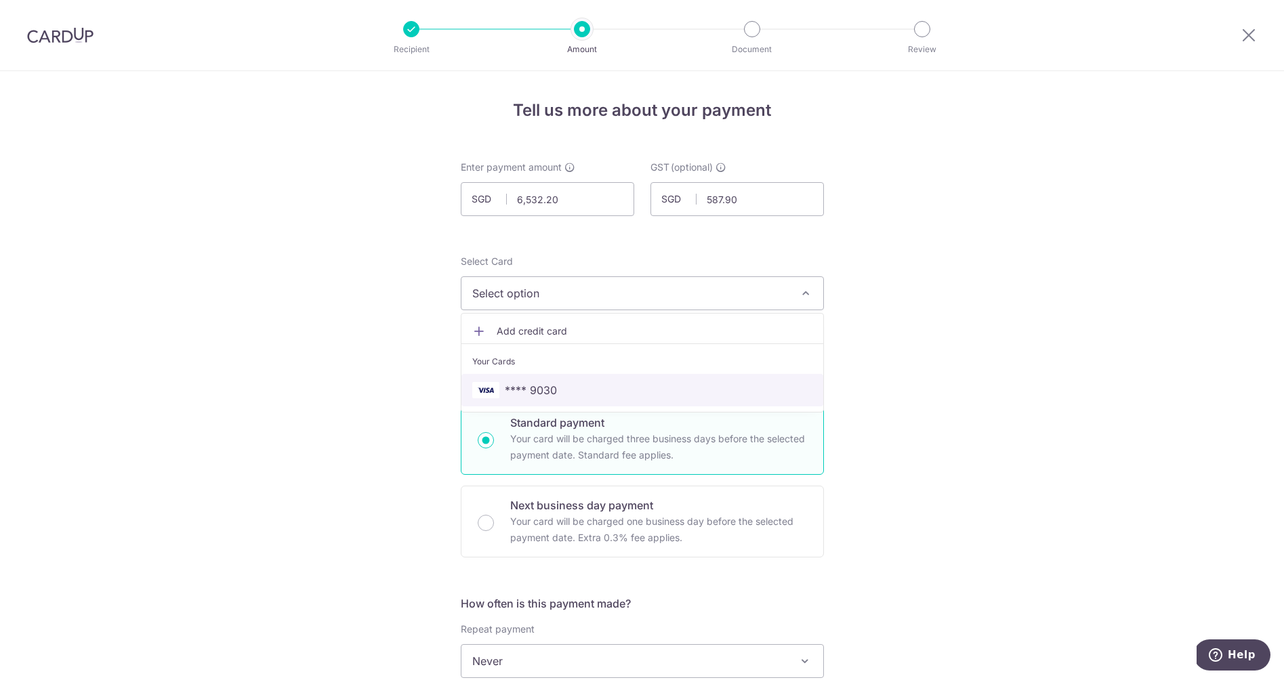
click at [569, 385] on span "**** 9030" at bounding box center [642, 390] width 340 height 16
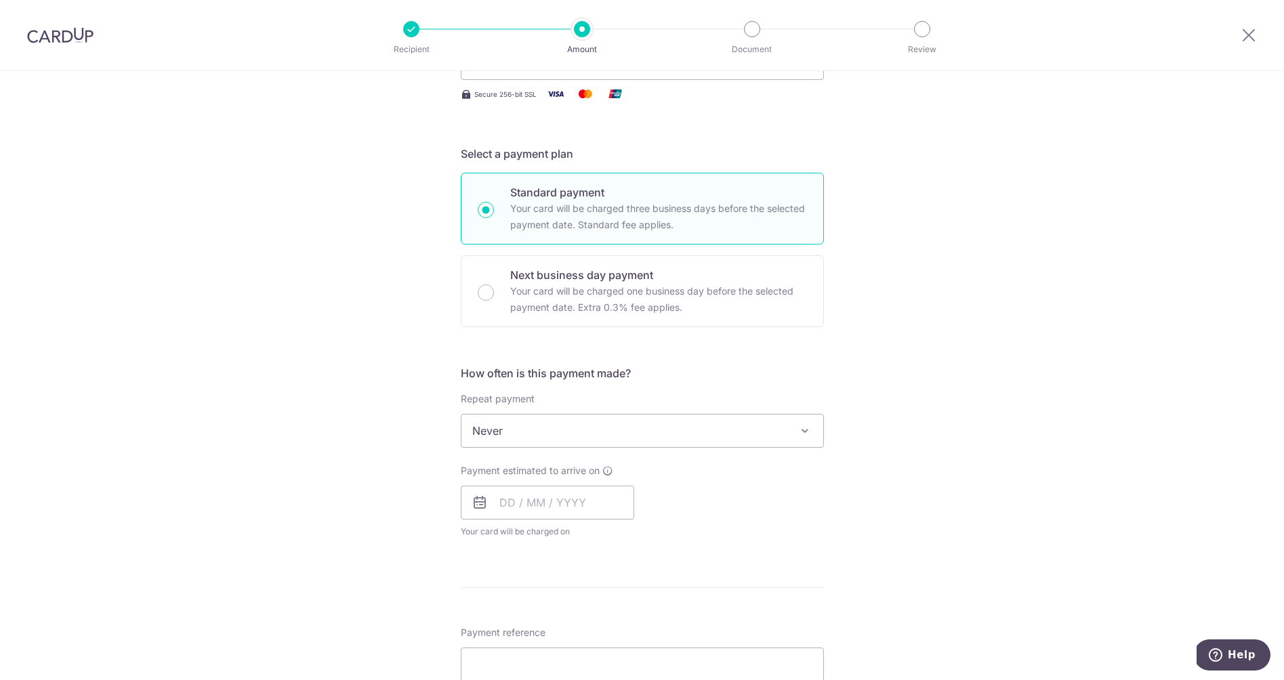
scroll to position [247, 0]
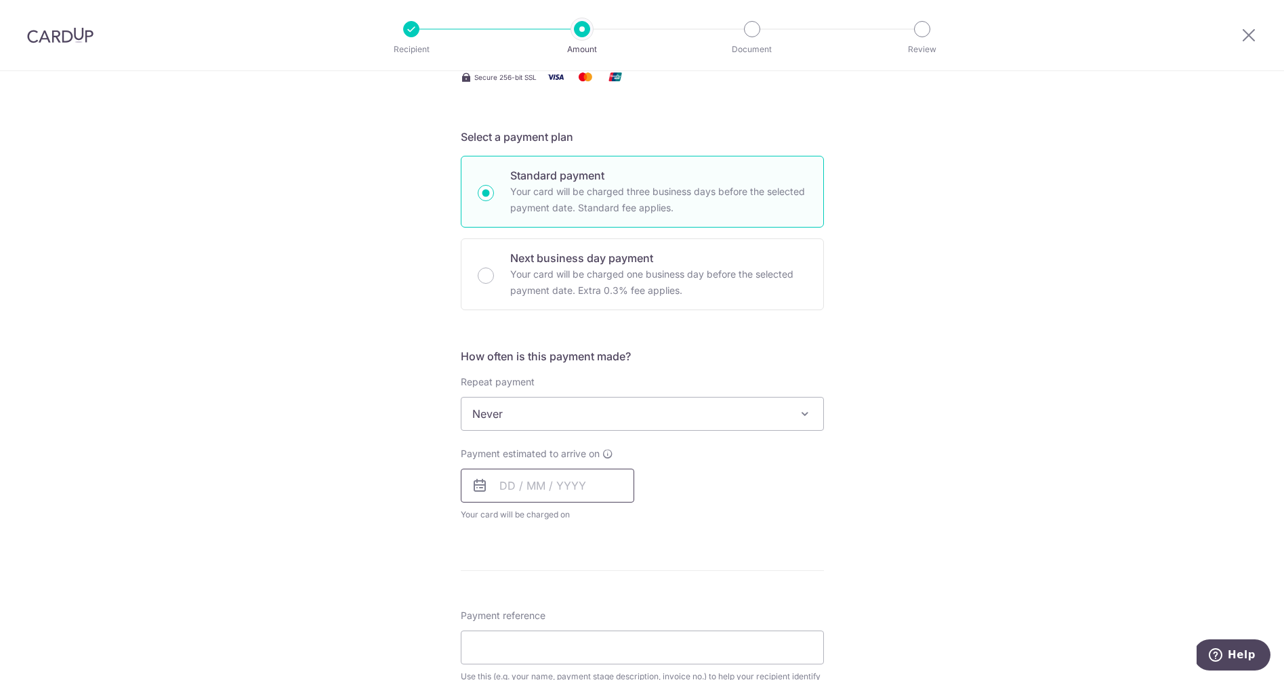
click at [505, 487] on input "text" at bounding box center [547, 486] width 173 height 34
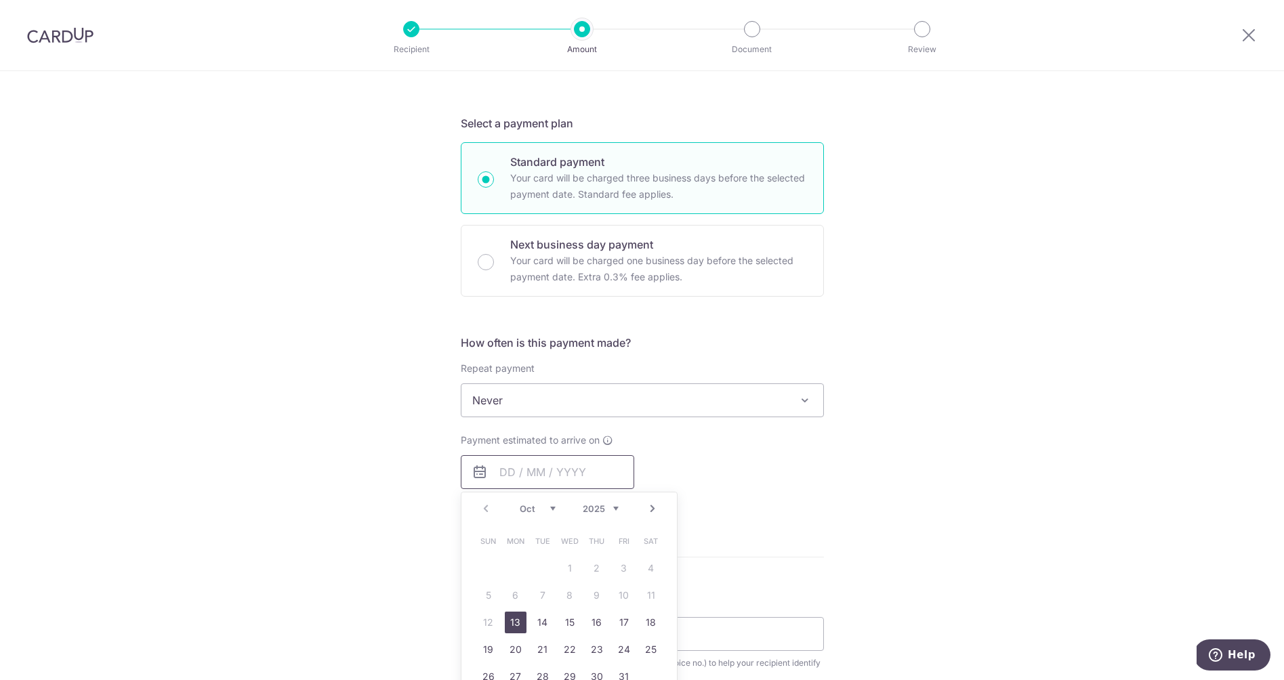
scroll to position [272, 0]
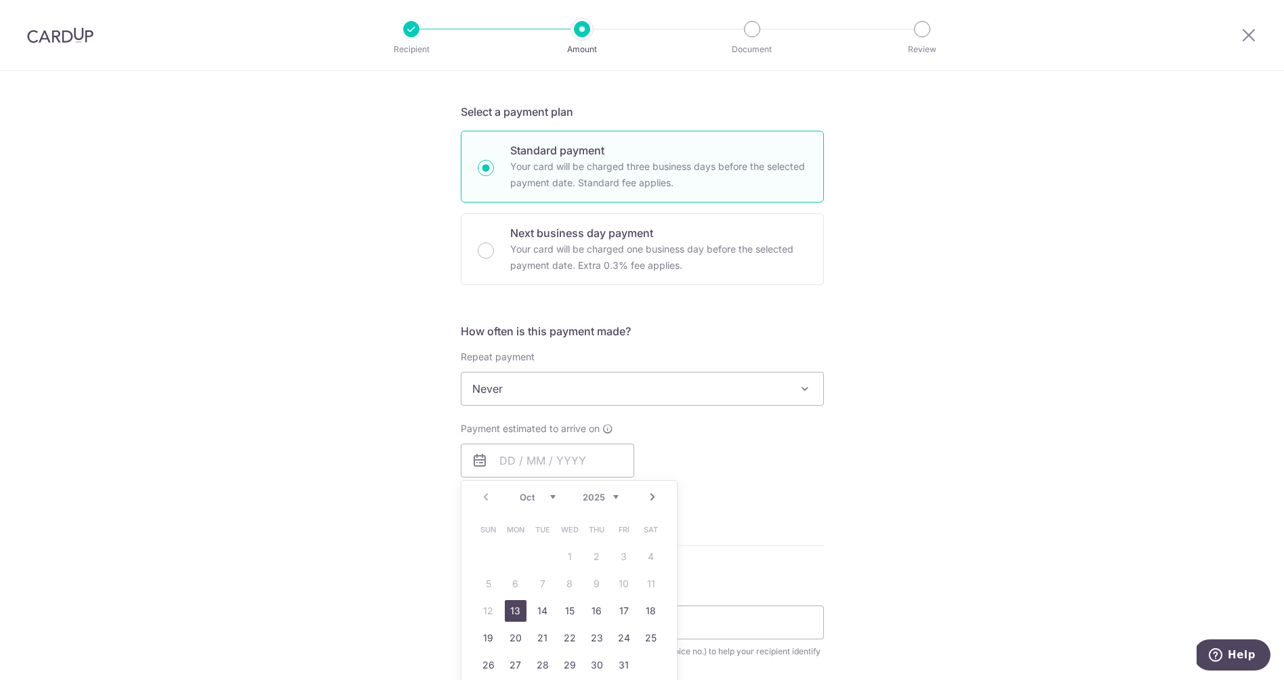
click at [520, 611] on link "13" at bounding box center [516, 611] width 22 height 22
type input "[DATE]"
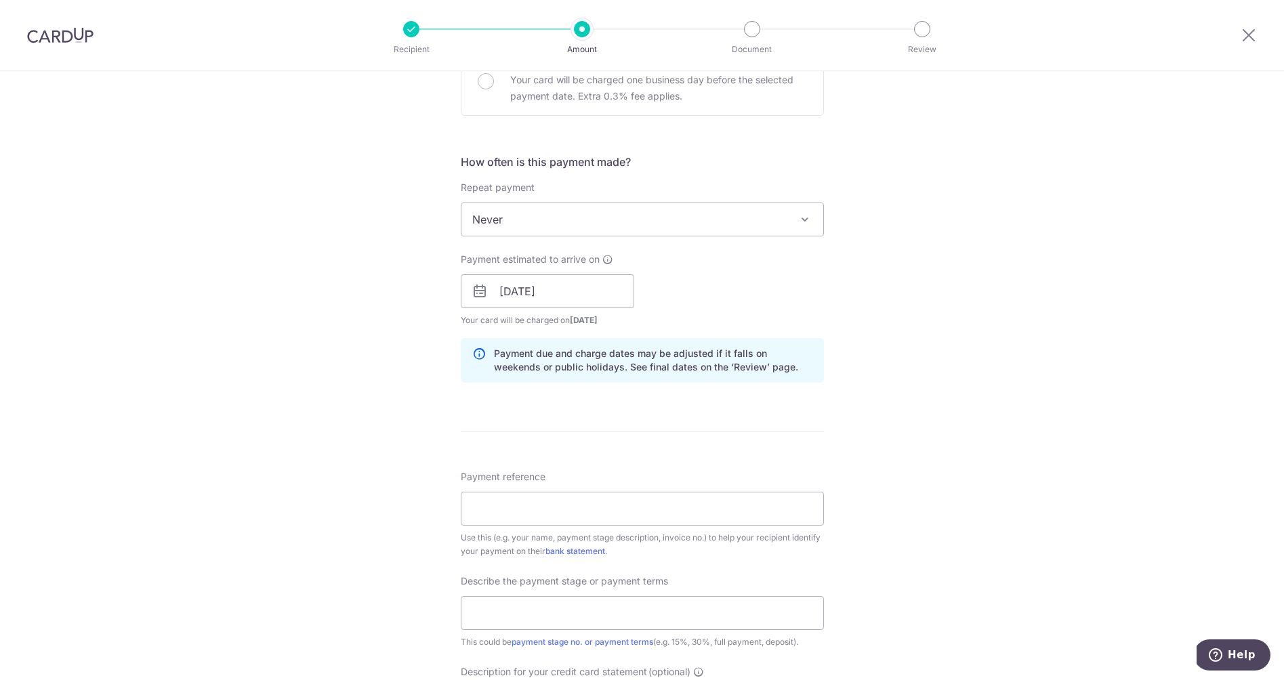
scroll to position [454, 0]
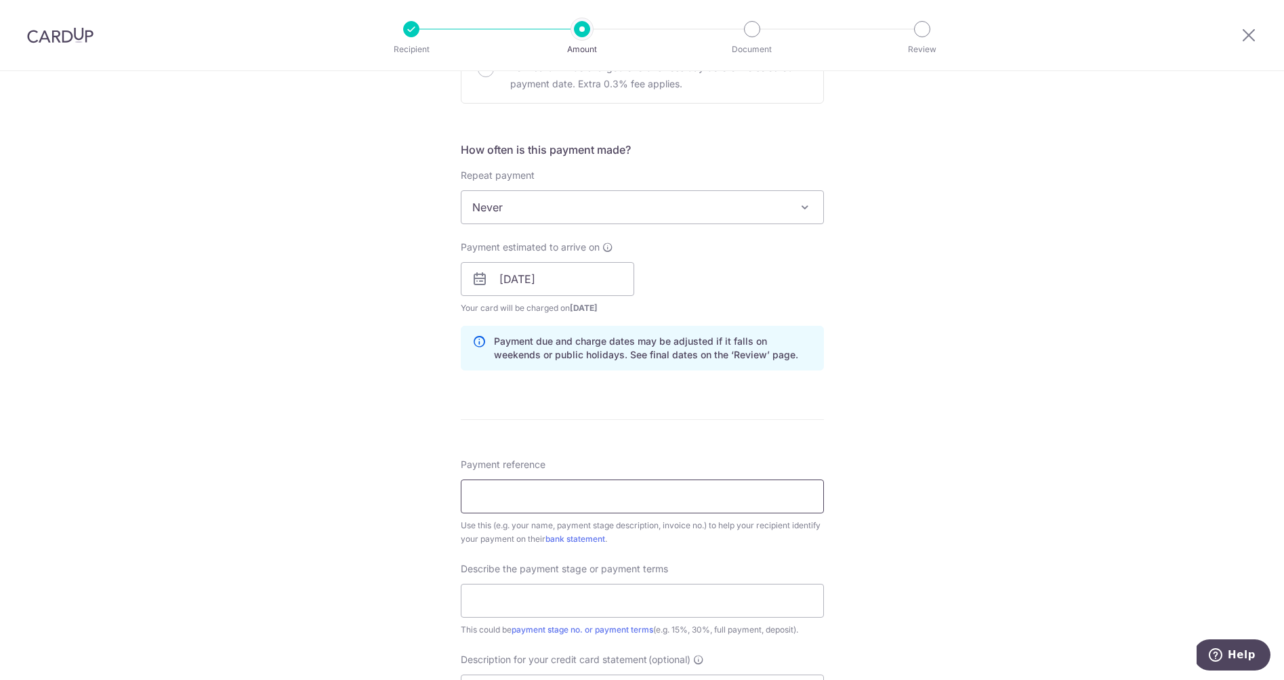
click at [593, 506] on input "Payment reference" at bounding box center [642, 497] width 363 height 34
type input "D"
type input "DR 8285 Q VQ 2025 TI 3301"
click at [611, 606] on input "text" at bounding box center [642, 601] width 363 height 34
click at [610, 604] on input "text" at bounding box center [642, 601] width 363 height 34
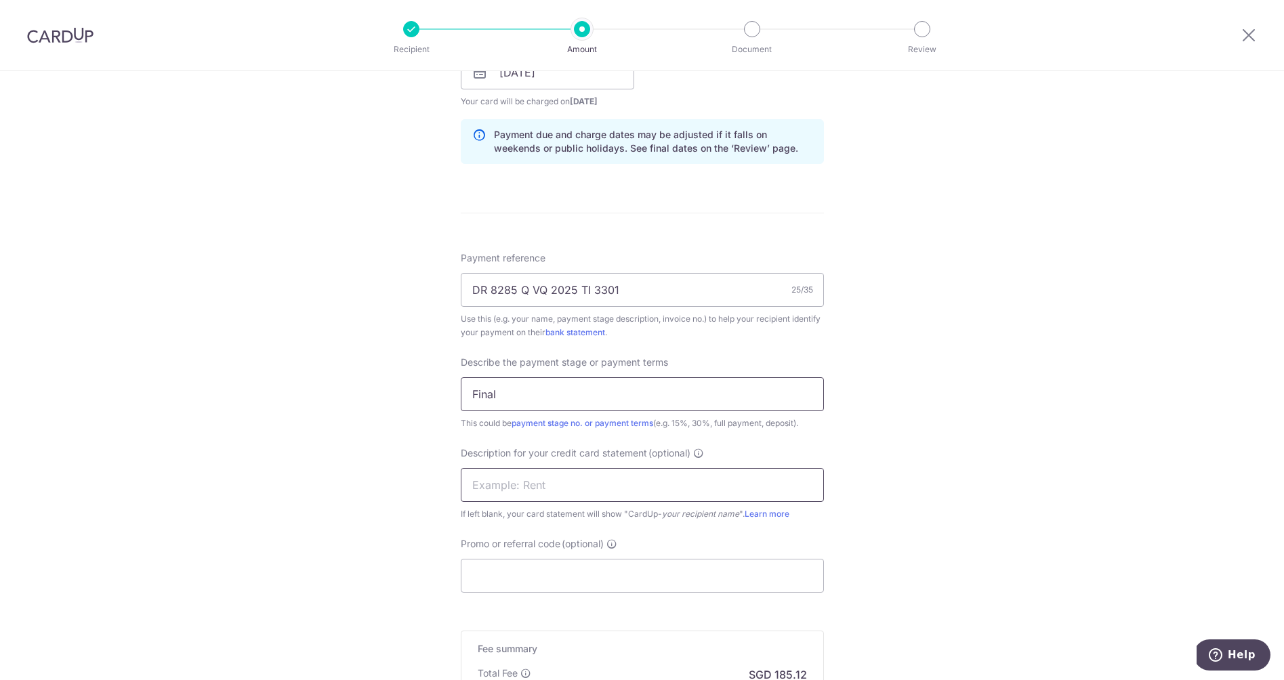
scroll to position [661, 0]
type input "Final"
click at [575, 483] on input "text" at bounding box center [642, 485] width 363 height 34
type input "Z"
type input "Dizain"
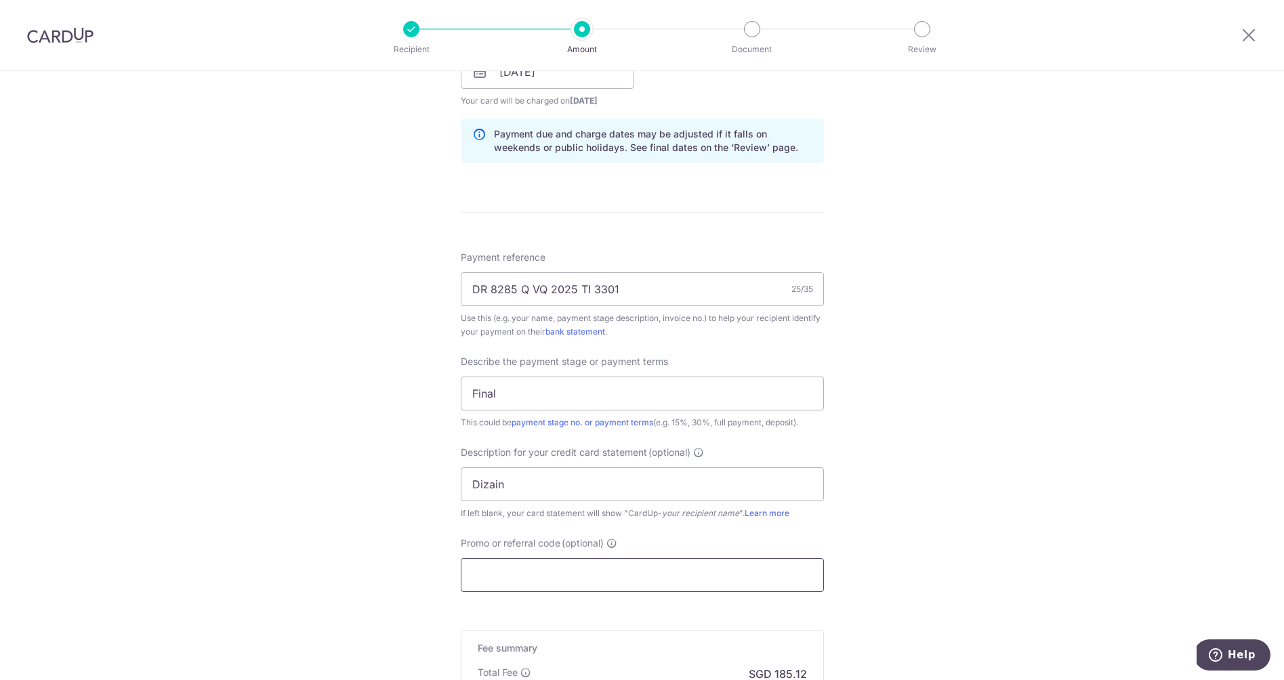
click at [550, 583] on input "Promo or referral code (optional)" at bounding box center [642, 575] width 363 height 34
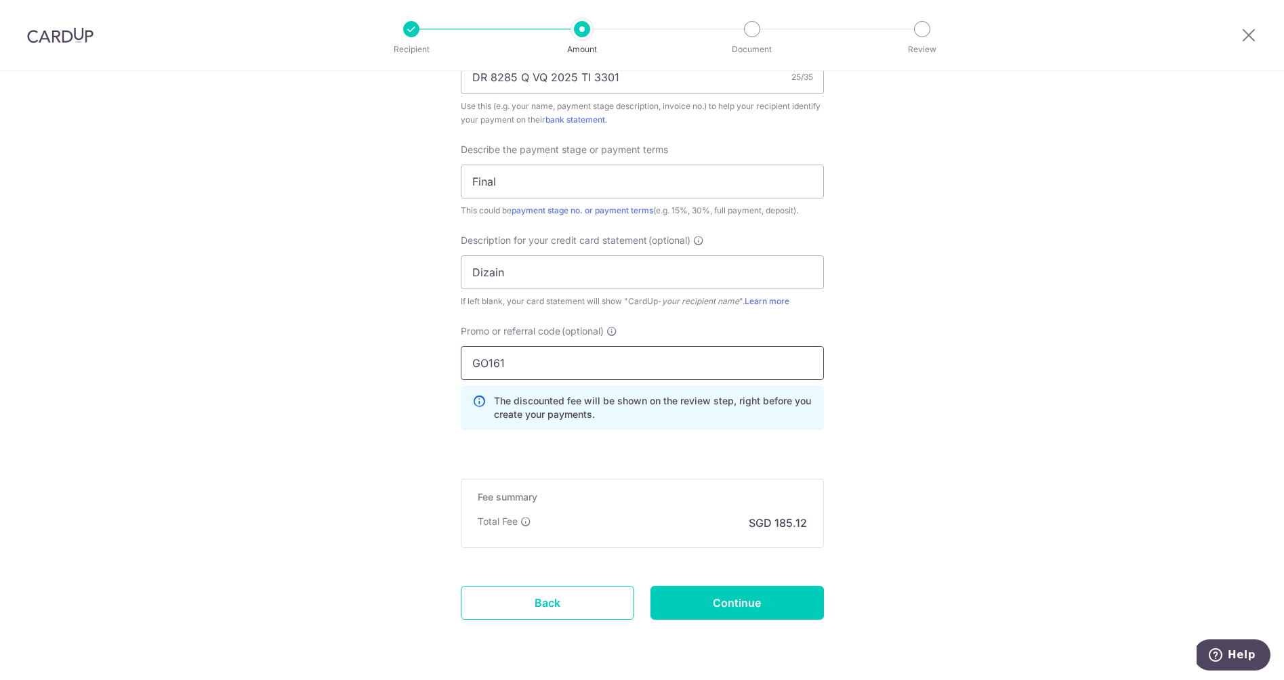
scroll to position [876, 0]
type input "GO161"
click at [726, 598] on input "Continue" at bounding box center [737, 601] width 173 height 34
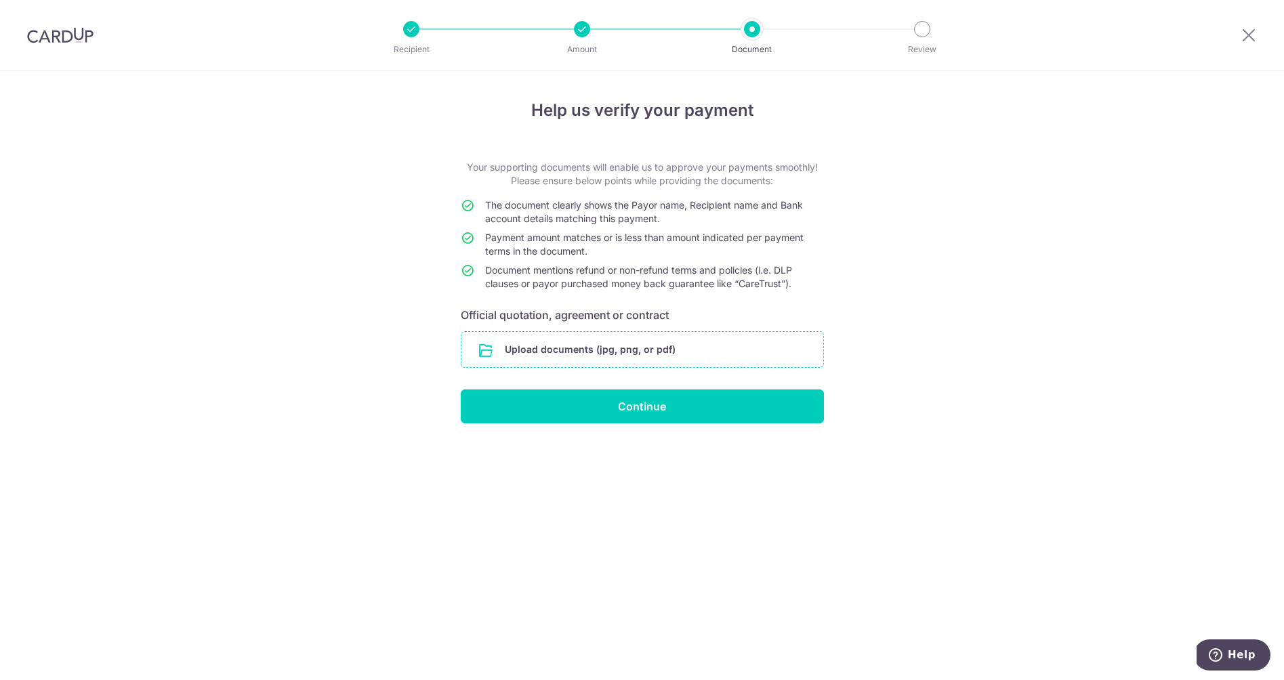
click at [553, 352] on input "file" at bounding box center [642, 349] width 362 height 35
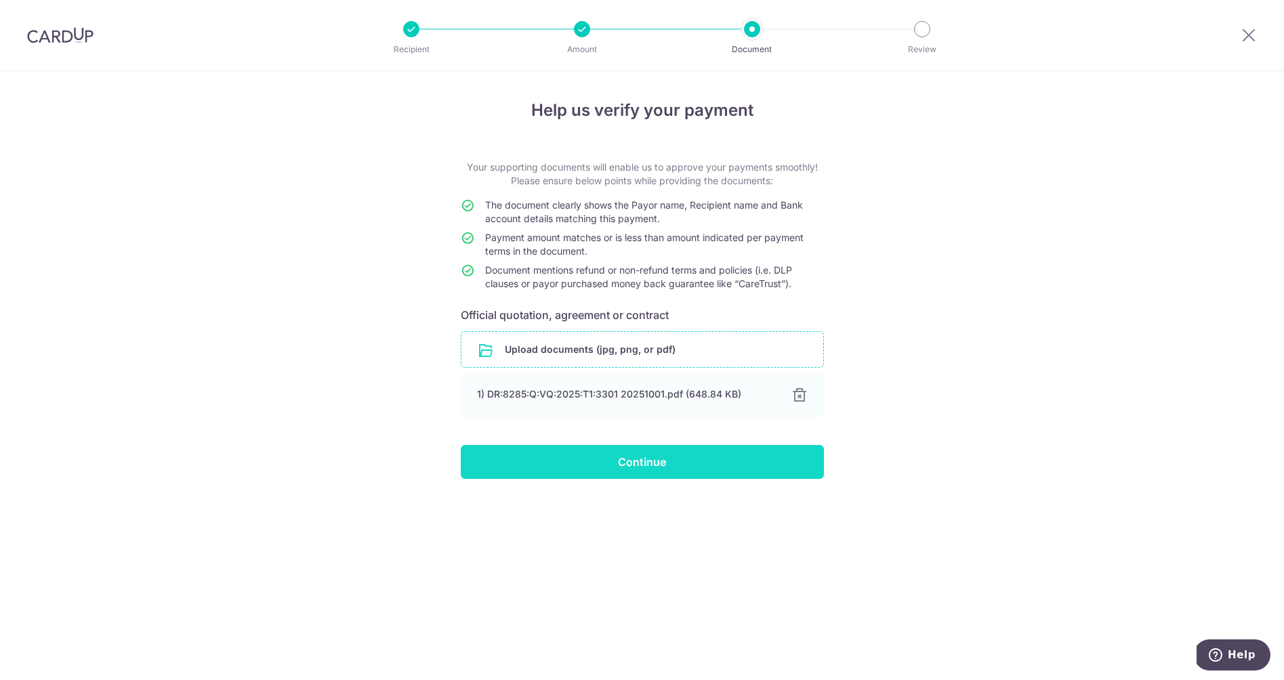
click at [647, 463] on input "Continue" at bounding box center [642, 462] width 363 height 34
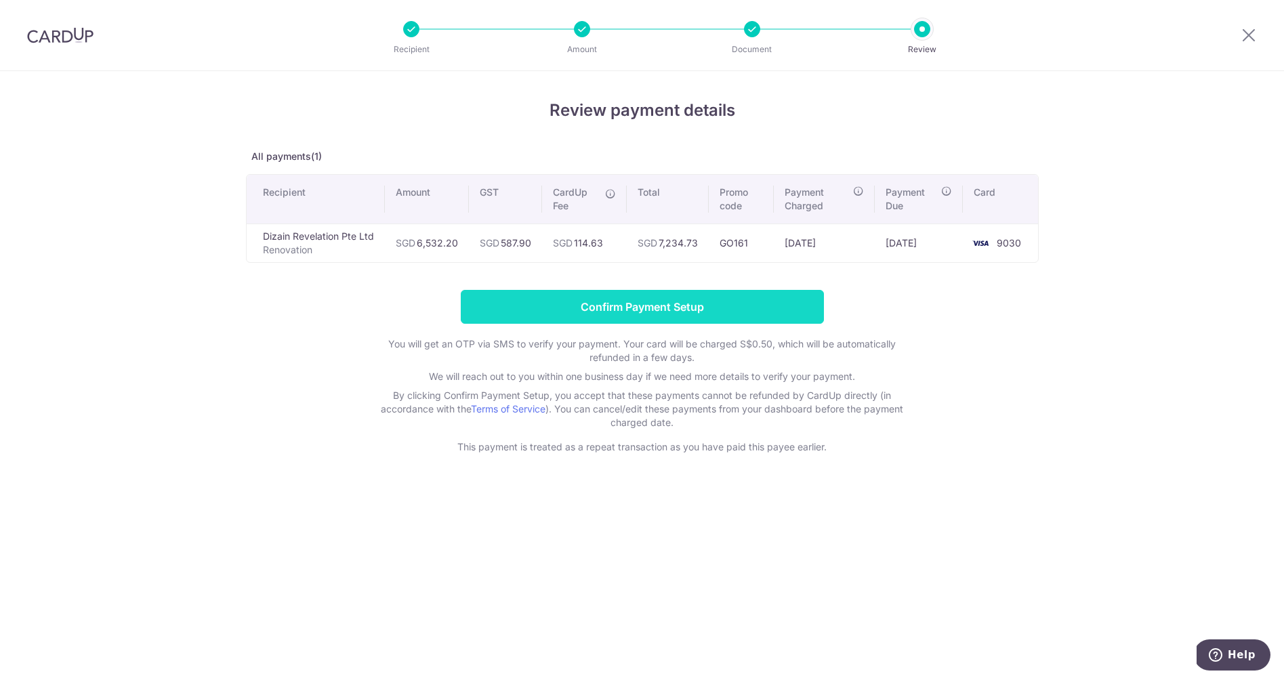
click at [695, 306] on input "Confirm Payment Setup" at bounding box center [642, 307] width 363 height 34
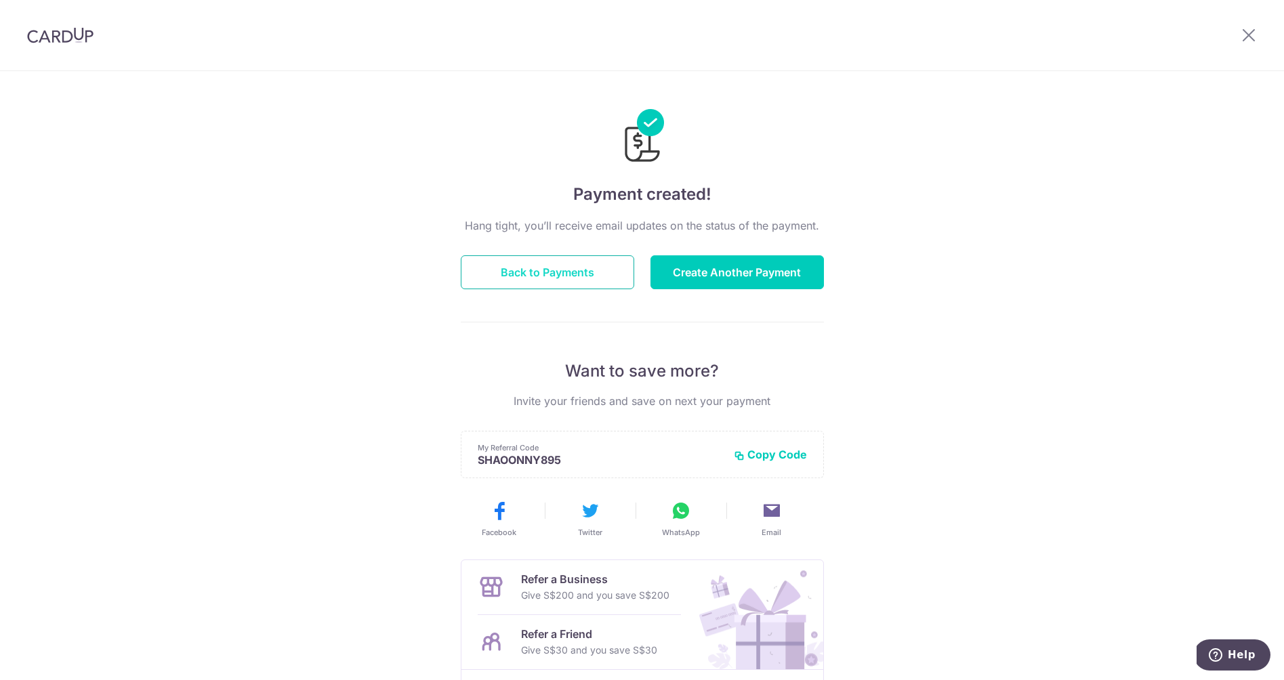
click at [579, 268] on button "Back to Payments" at bounding box center [547, 272] width 173 height 34
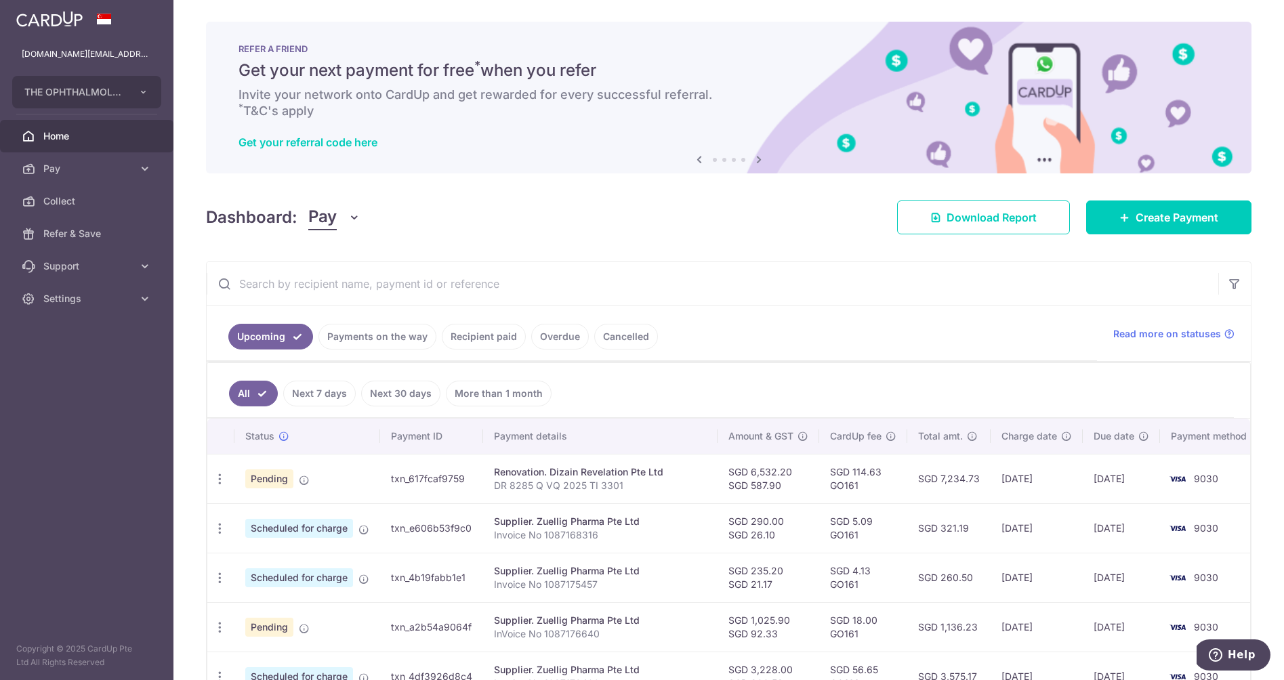
click at [311, 393] on link "Next 7 days" at bounding box center [319, 394] width 73 height 26
click at [409, 392] on link "Next 30 days" at bounding box center [400, 394] width 79 height 26
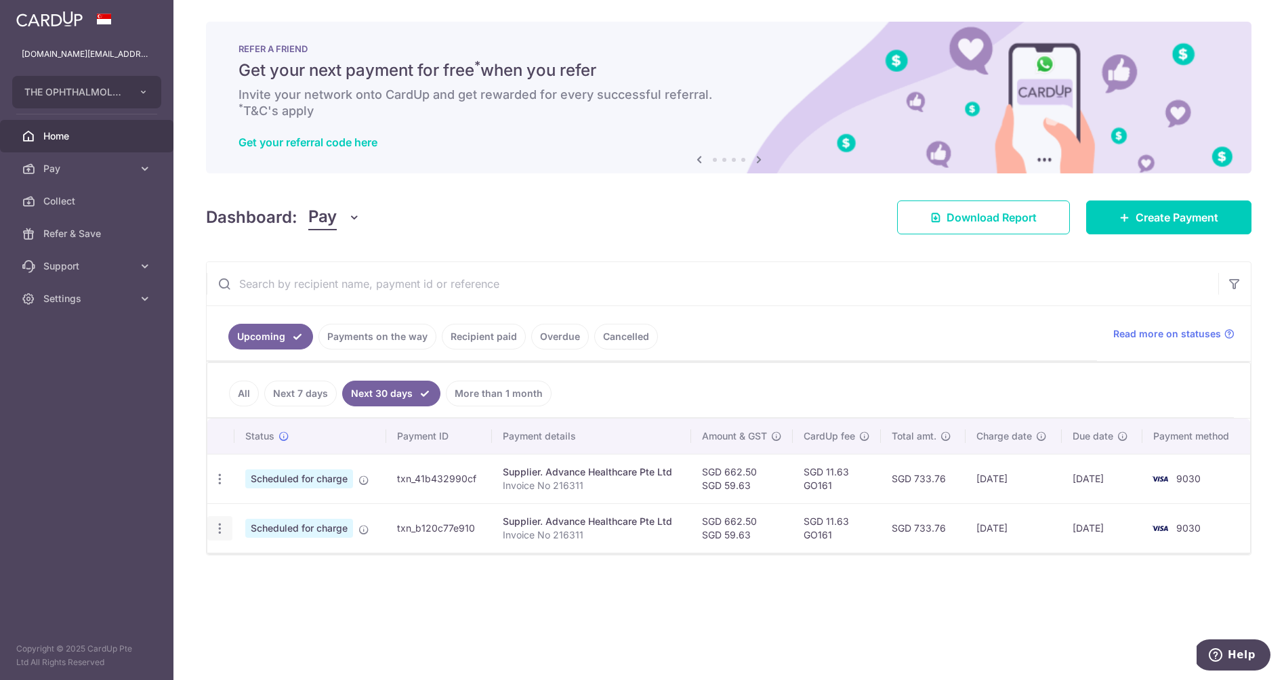
click at [224, 533] on icon "button" at bounding box center [220, 529] width 14 height 14
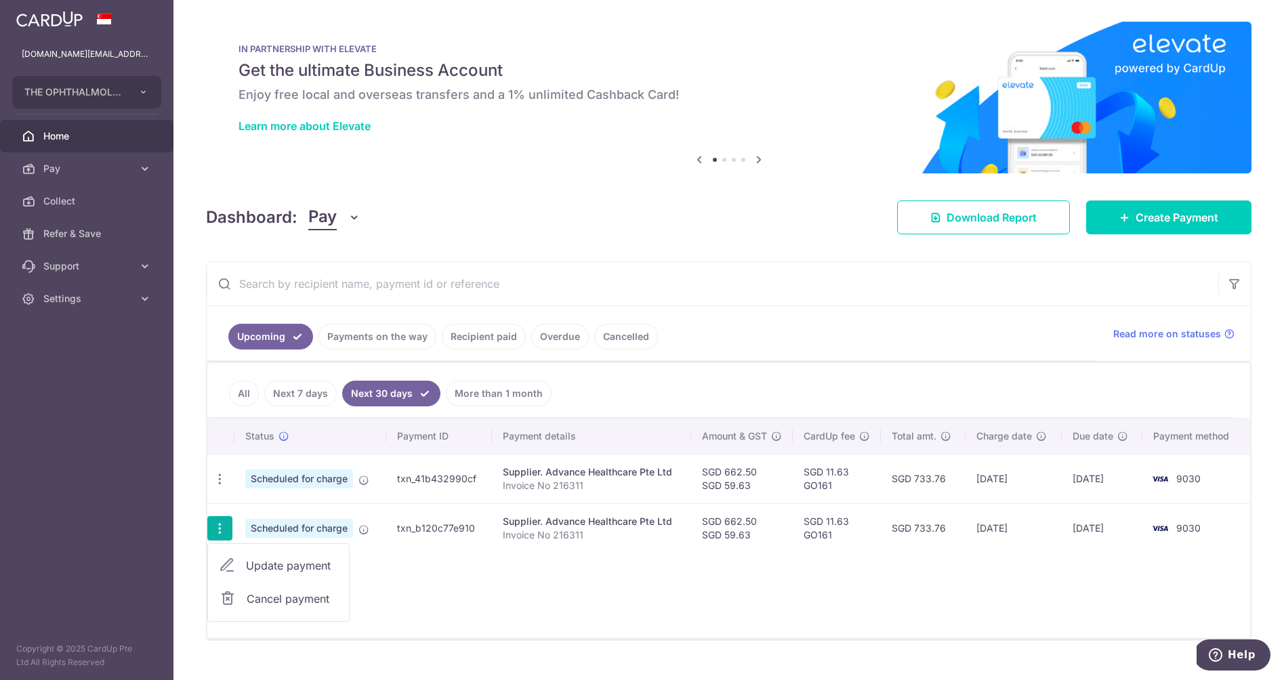
click at [283, 602] on span "Cancel payment" at bounding box center [292, 599] width 91 height 16
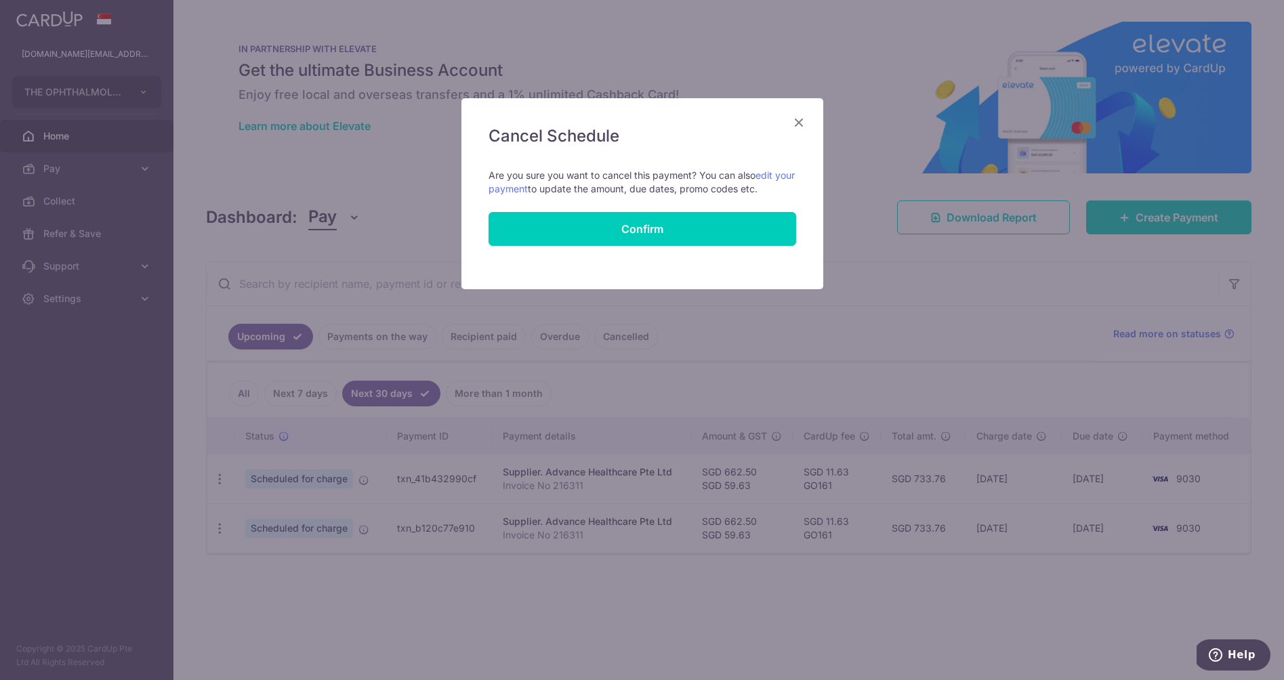
click at [735, 223] on button "Confirm" at bounding box center [643, 229] width 308 height 34
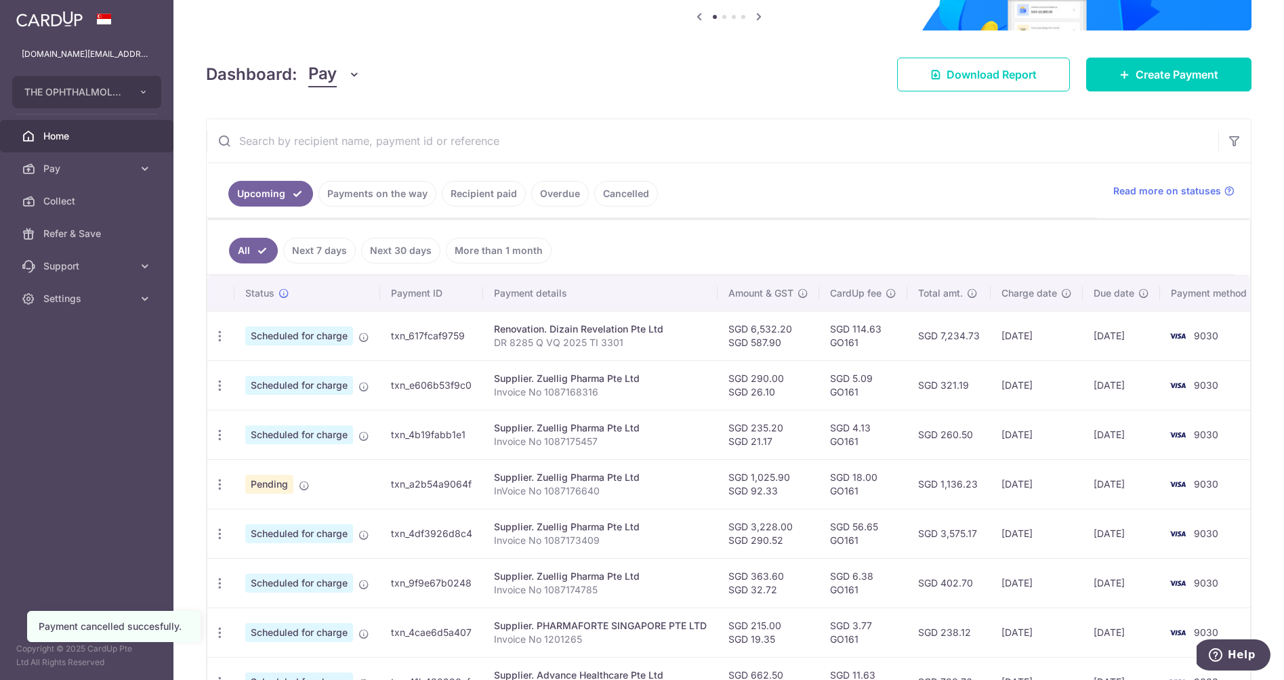
scroll to position [148, 0]
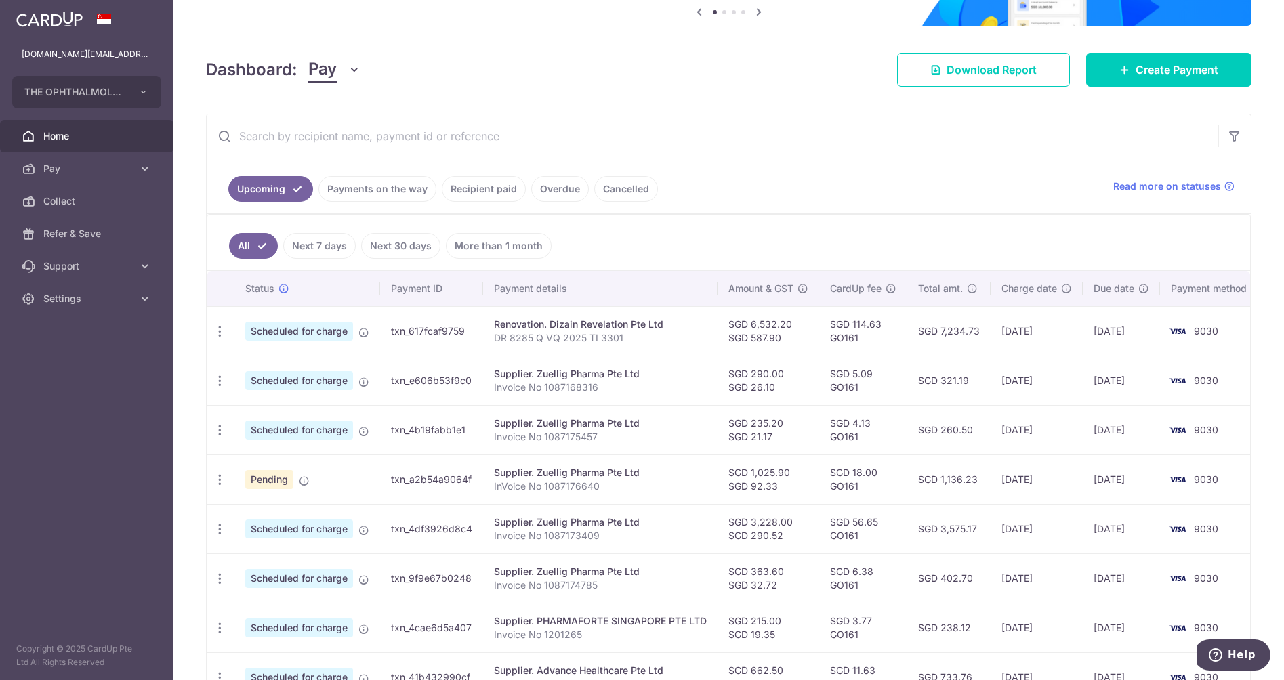
click at [407, 250] on link "Next 30 days" at bounding box center [400, 246] width 79 height 26
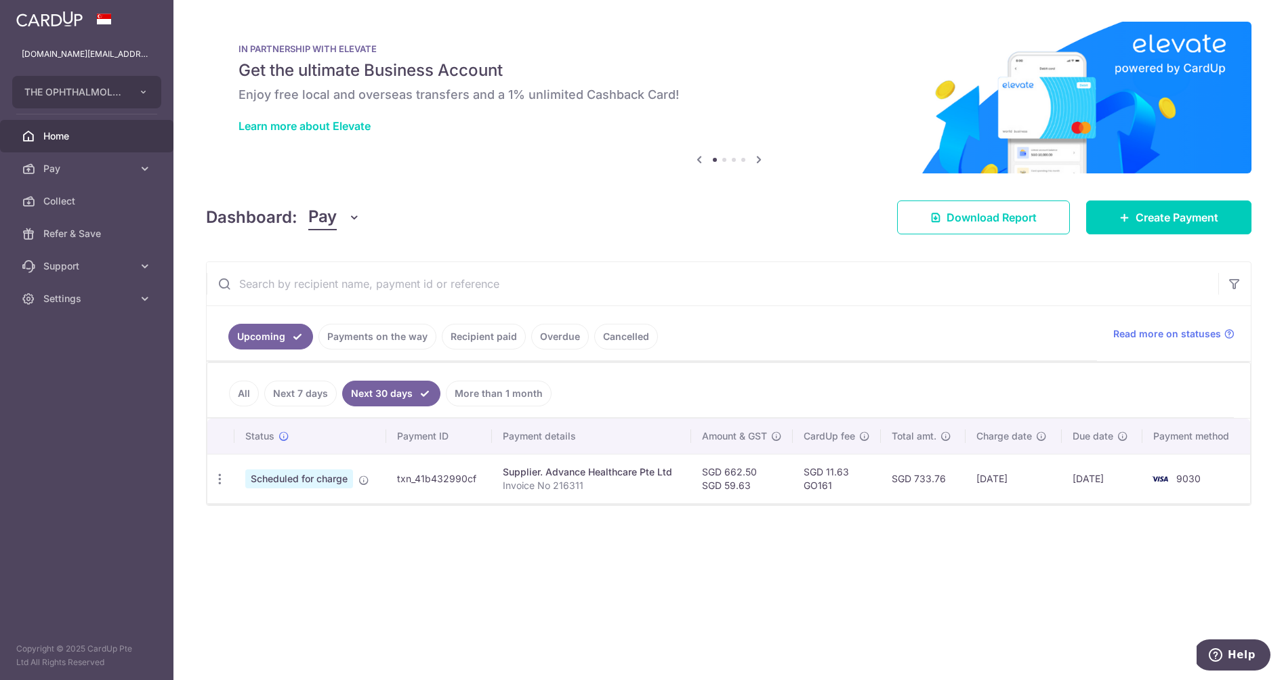
click at [739, 257] on div "× Pause Schedule Pause all future payments in this series Pause just this one p…" at bounding box center [728, 340] width 1111 height 680
click at [1157, 223] on span "Create Payment" at bounding box center [1177, 217] width 83 height 16
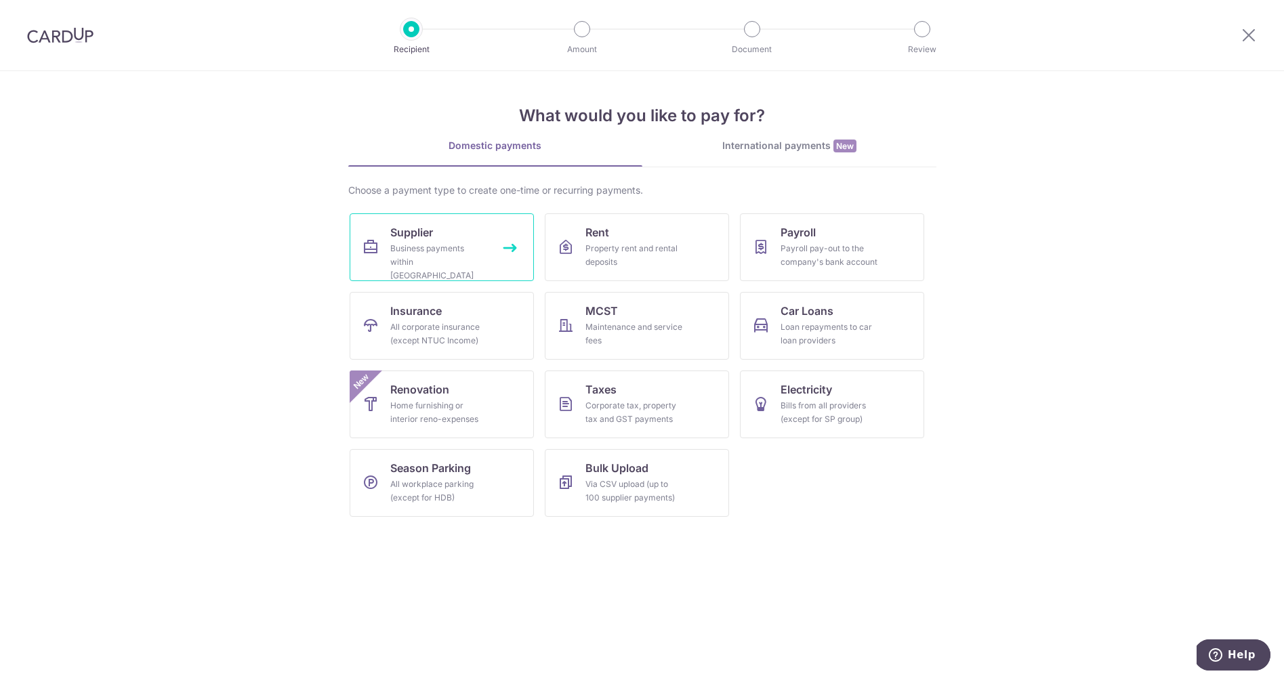
click at [411, 247] on div "Business payments within [GEOGRAPHIC_DATA]" at bounding box center [439, 262] width 98 height 41
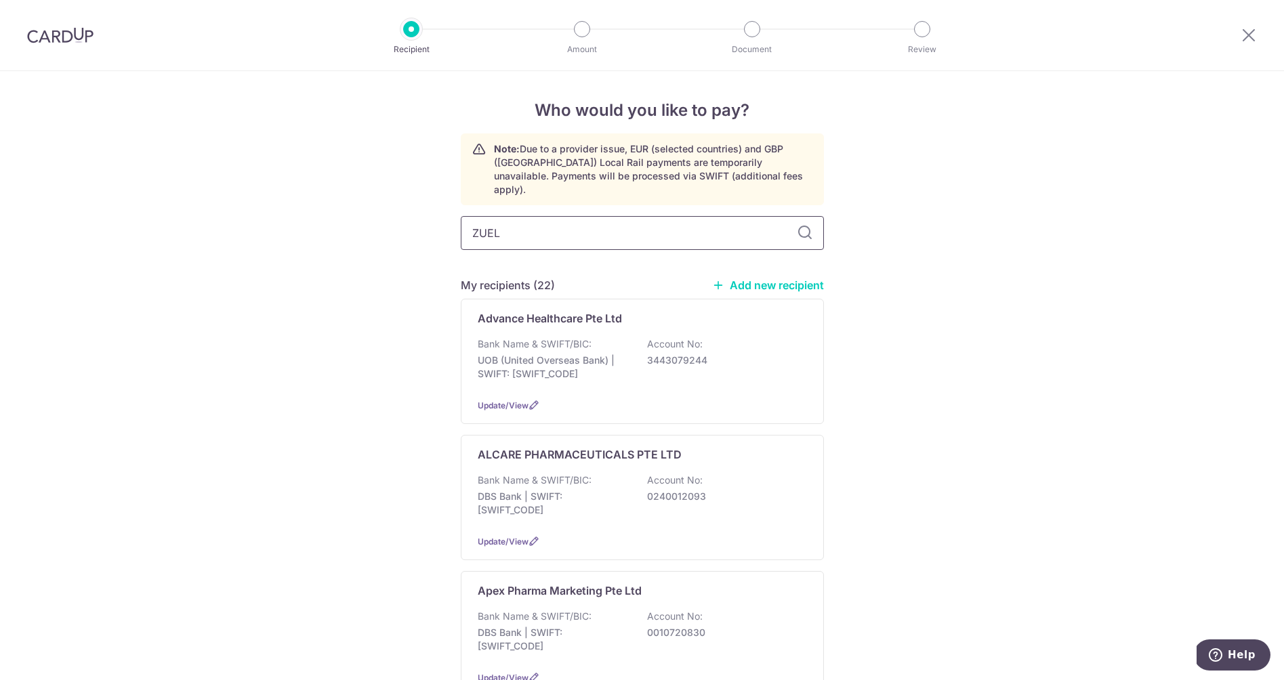
type input "ZUELL"
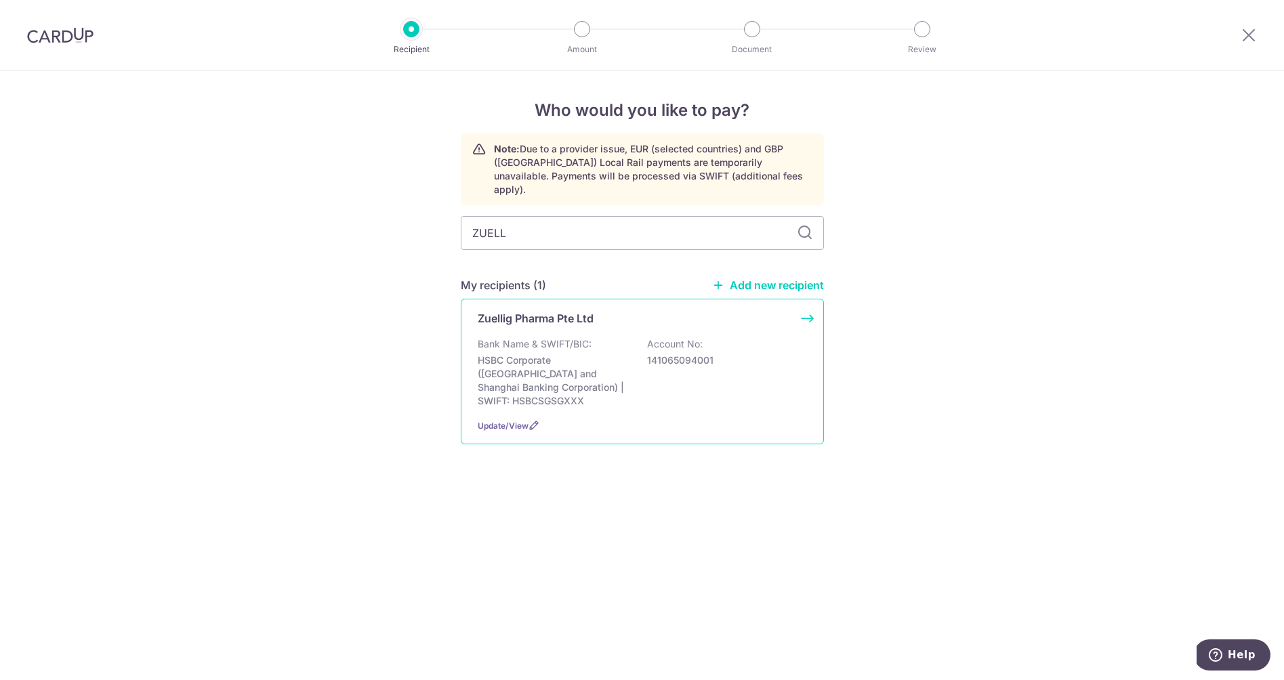
click at [514, 316] on div "Zuellig Pharma Pte Ltd Bank Name & SWIFT/BIC: HSBC Corporate (Hongkong and Shan…" at bounding box center [642, 372] width 363 height 146
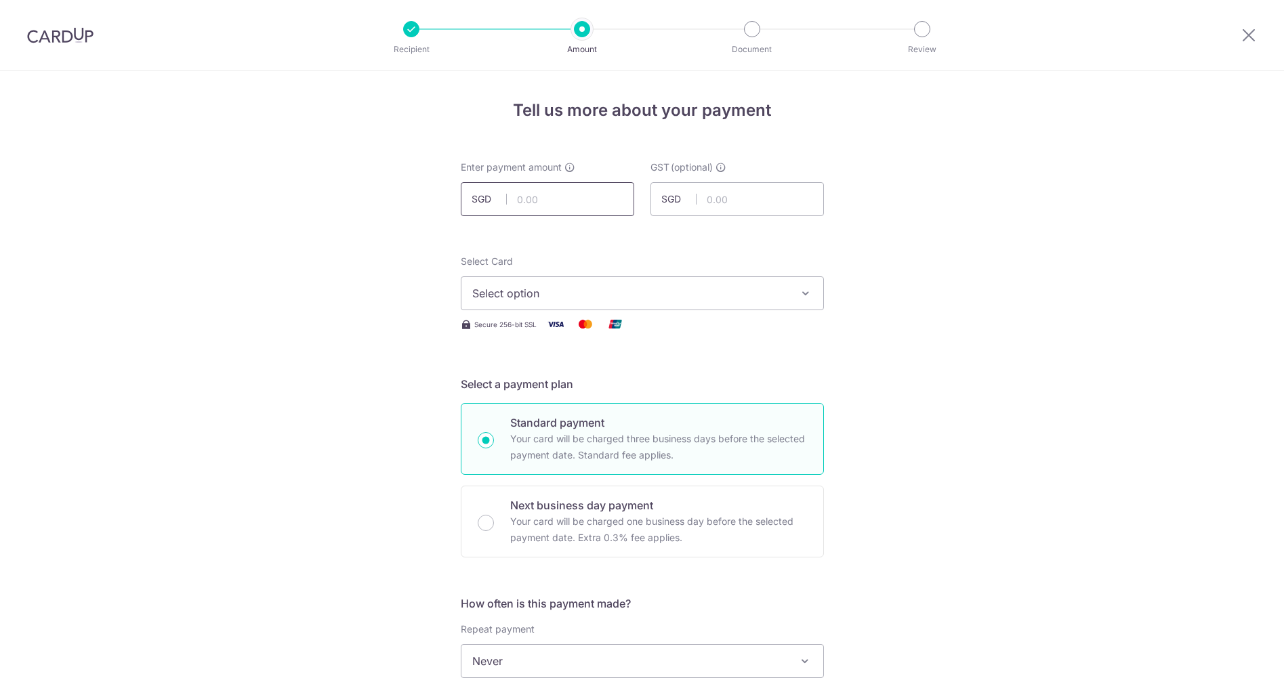
click at [548, 200] on input "text" at bounding box center [547, 199] width 173 height 34
type input "760.00"
click at [717, 201] on input "text" at bounding box center [737, 199] width 173 height 34
type input "68.40"
click at [642, 293] on span "Select option" at bounding box center [630, 293] width 316 height 16
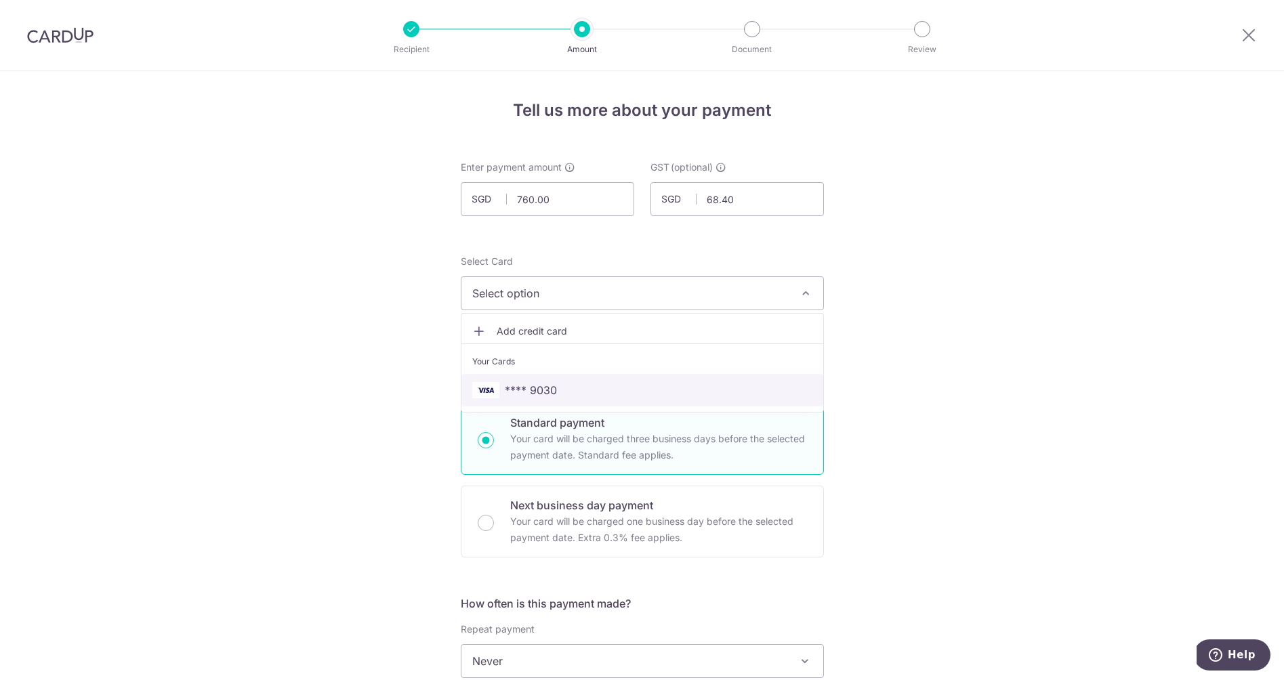
click at [577, 390] on span "**** 9030" at bounding box center [642, 390] width 340 height 16
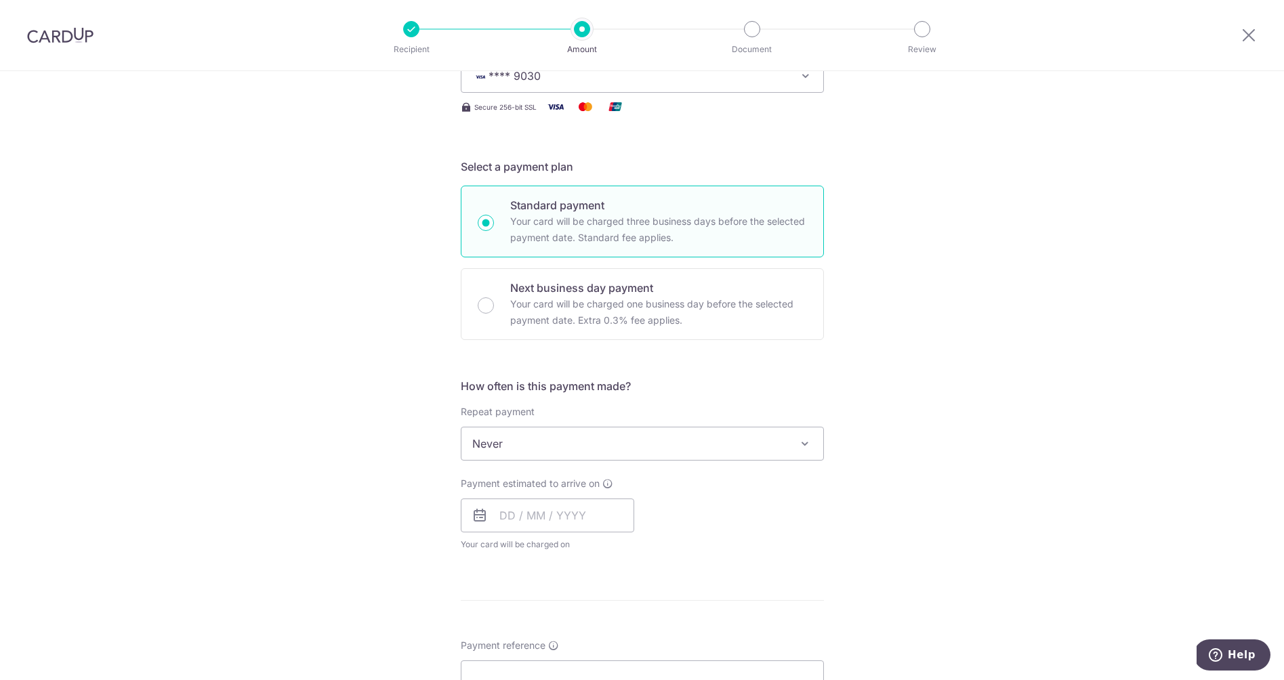
scroll to position [220, 0]
click at [513, 518] on input "text" at bounding box center [547, 514] width 173 height 34
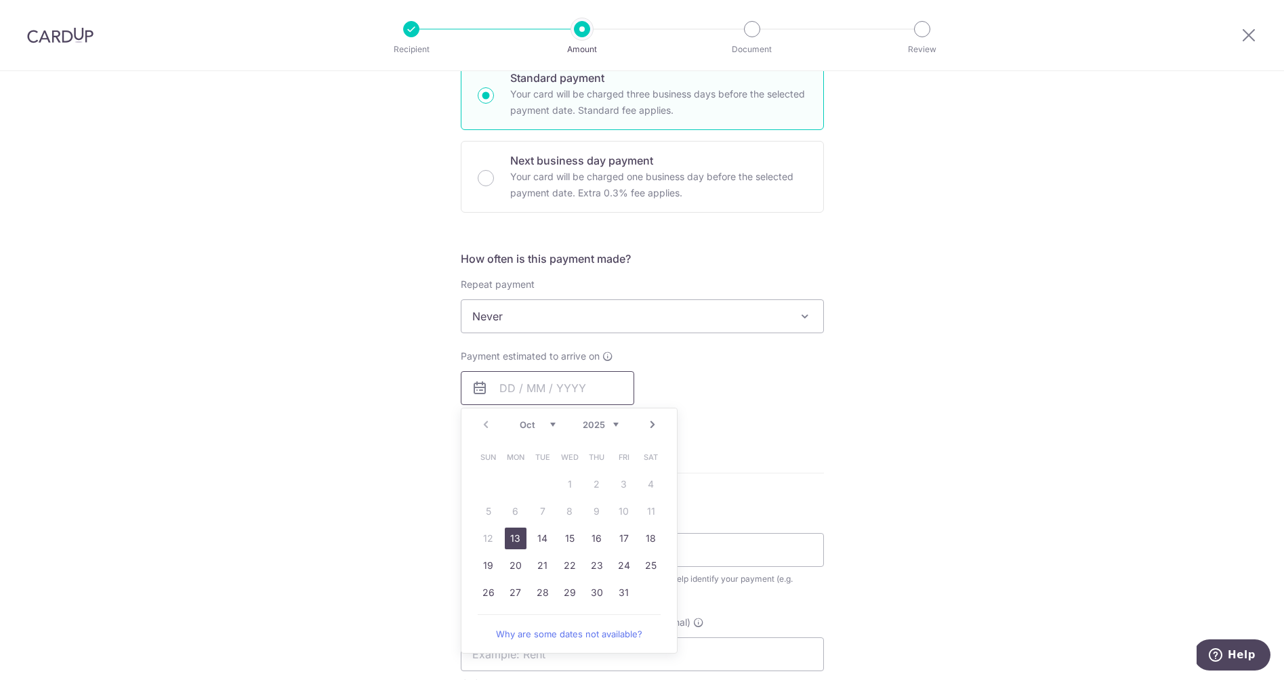
scroll to position [358, 0]
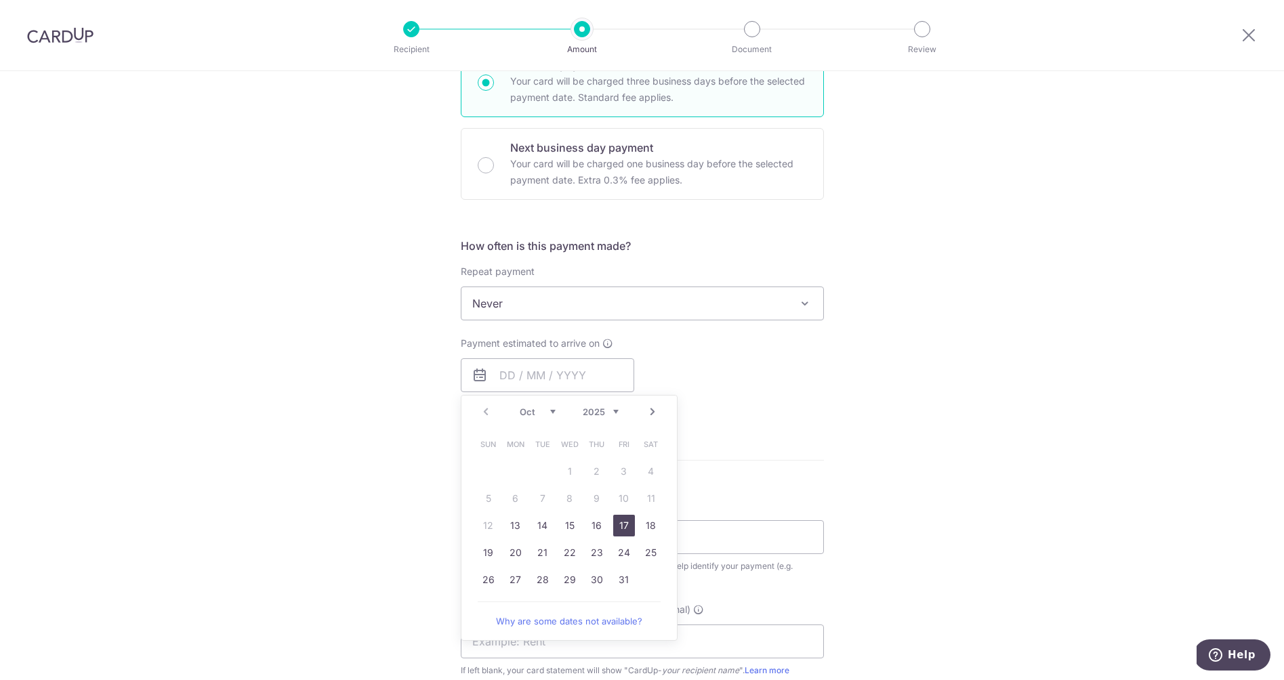
click at [630, 528] on link "17" at bounding box center [624, 526] width 22 height 22
type input "[DATE]"
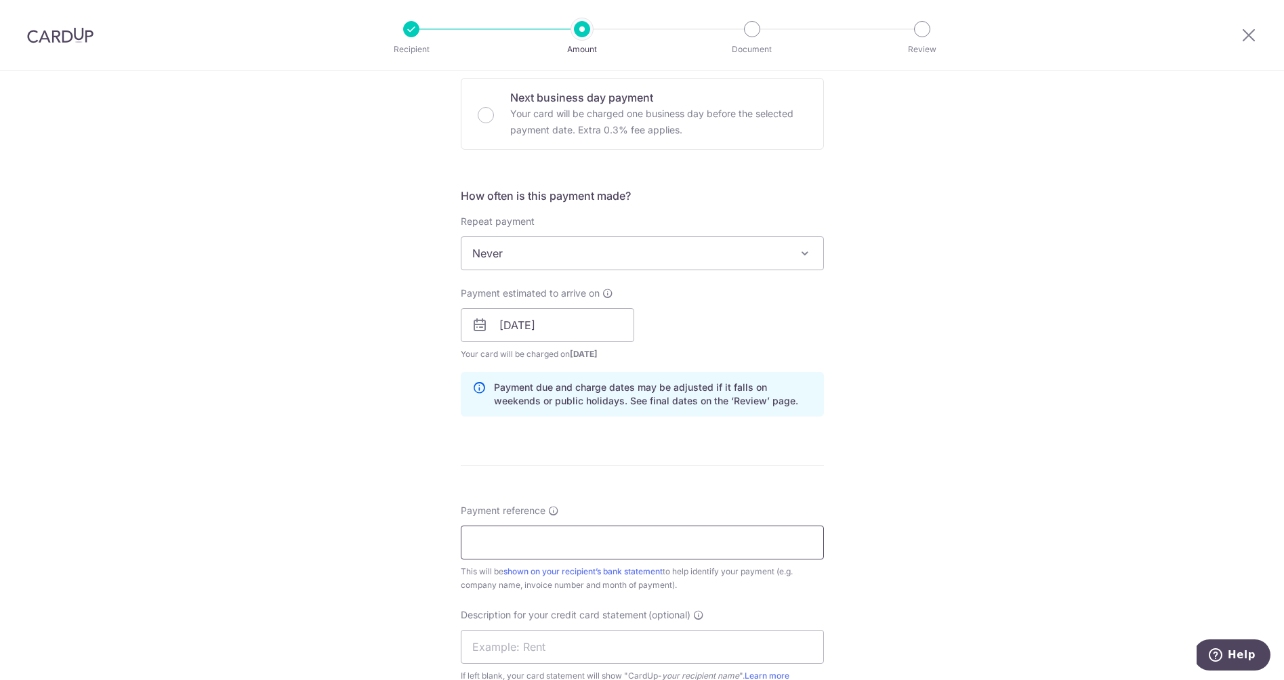
scroll to position [422, 0]
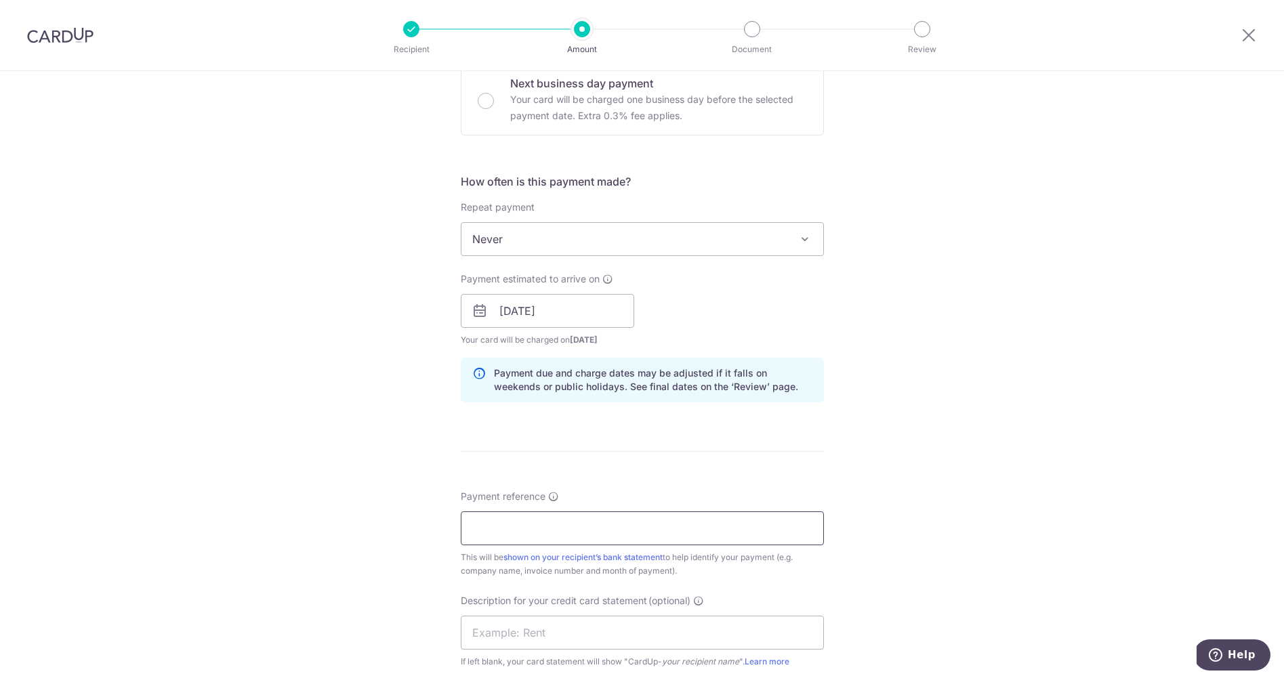
click at [587, 535] on input "Payment reference" at bounding box center [642, 529] width 363 height 34
drag, startPoint x: 474, startPoint y: 526, endPoint x: 481, endPoint y: 522, distance: 8.2
click at [474, 526] on input "1087175862" at bounding box center [642, 529] width 363 height 34
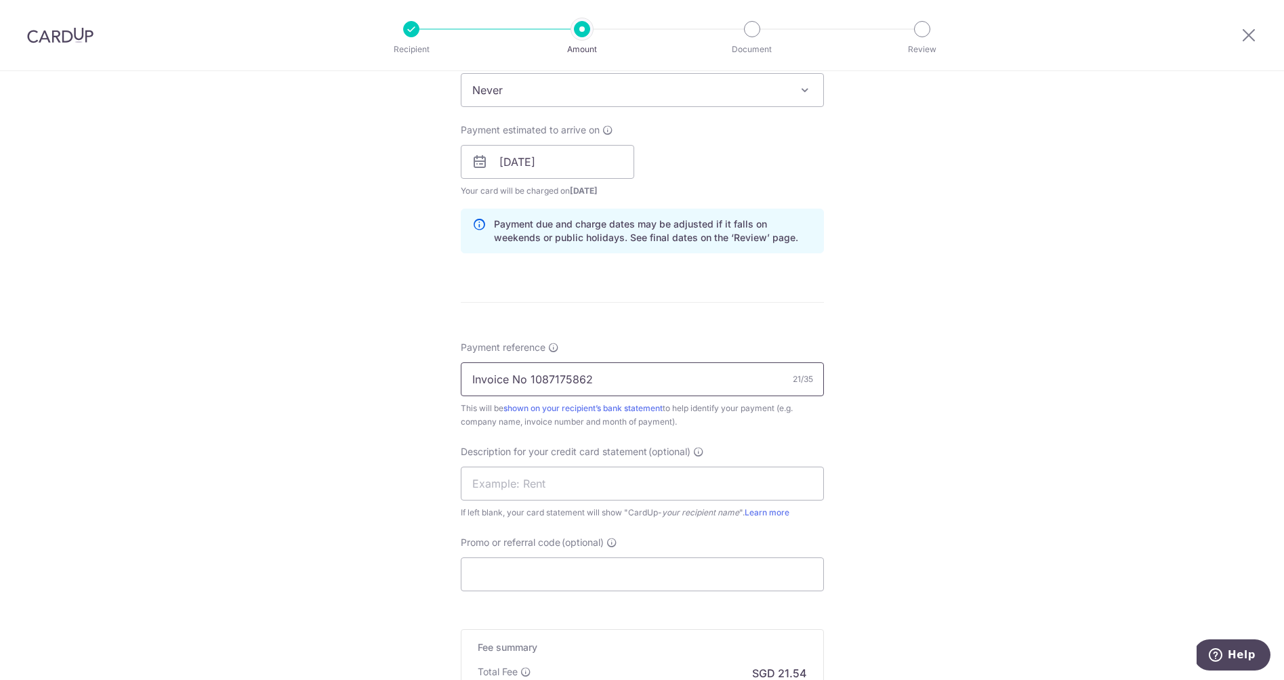
scroll to position [574, 0]
type input "Invoice No 1087175862"
click at [605, 476] on input "text" at bounding box center [642, 481] width 363 height 34
type input "Zuellig"
click at [594, 570] on input "Promo or referral code (optional)" at bounding box center [642, 572] width 363 height 34
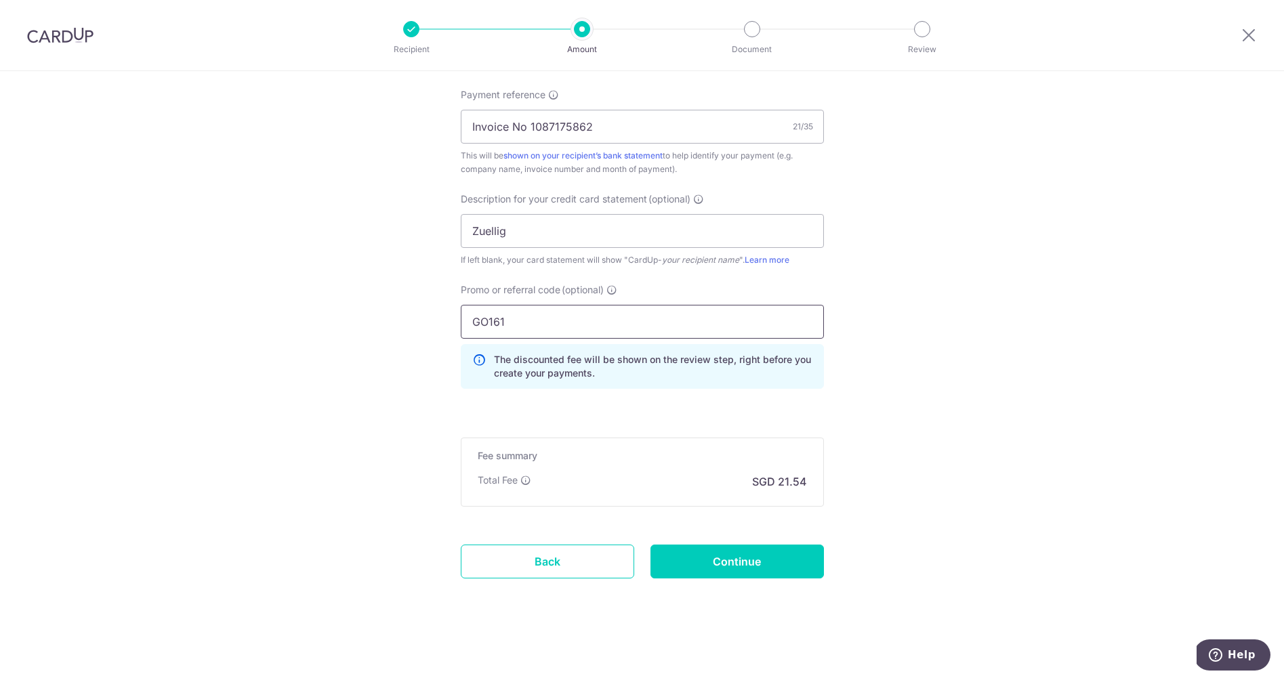
scroll to position [824, 0]
type input "GO161"
click at [773, 552] on input "Continue" at bounding box center [737, 562] width 173 height 34
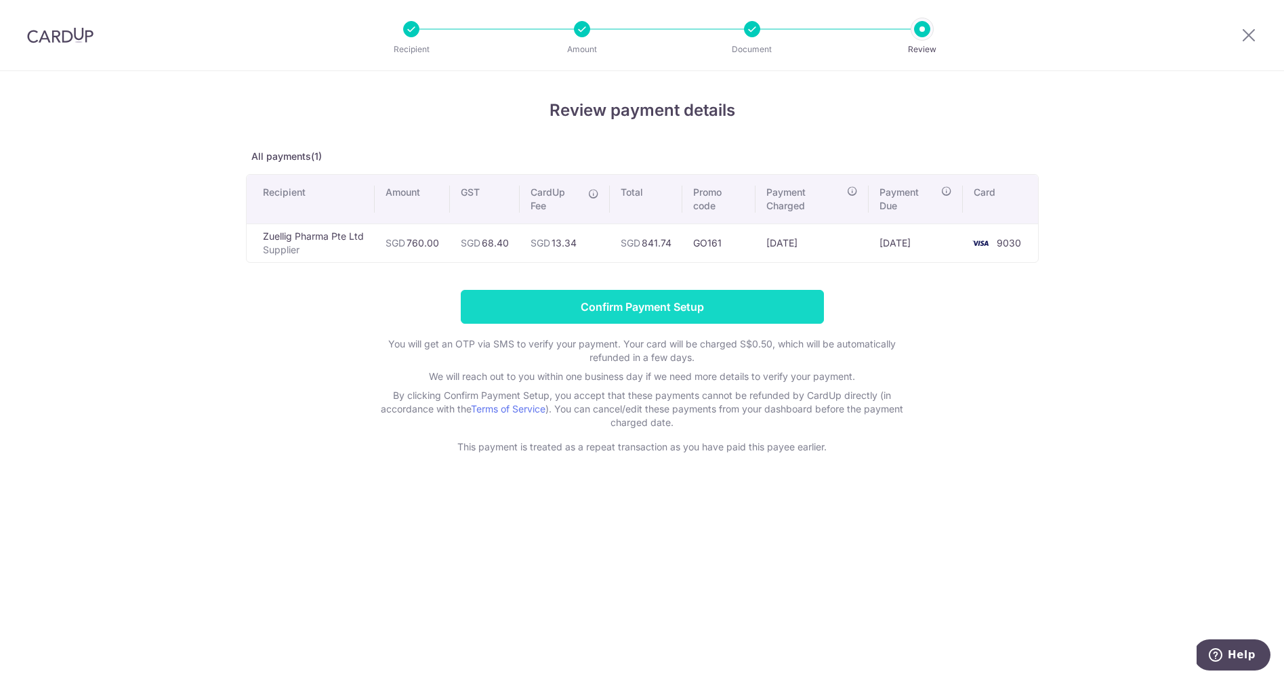
click at [568, 306] on input "Confirm Payment Setup" at bounding box center [642, 307] width 363 height 34
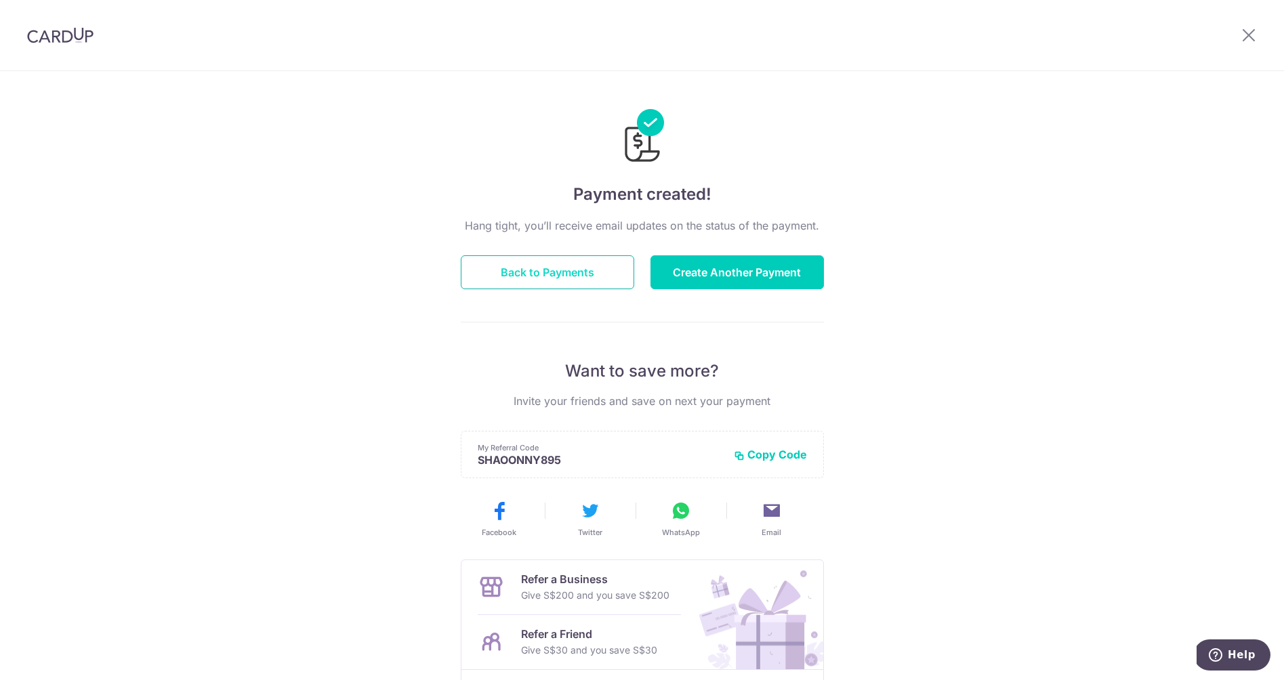
click at [567, 273] on button "Back to Payments" at bounding box center [547, 272] width 173 height 34
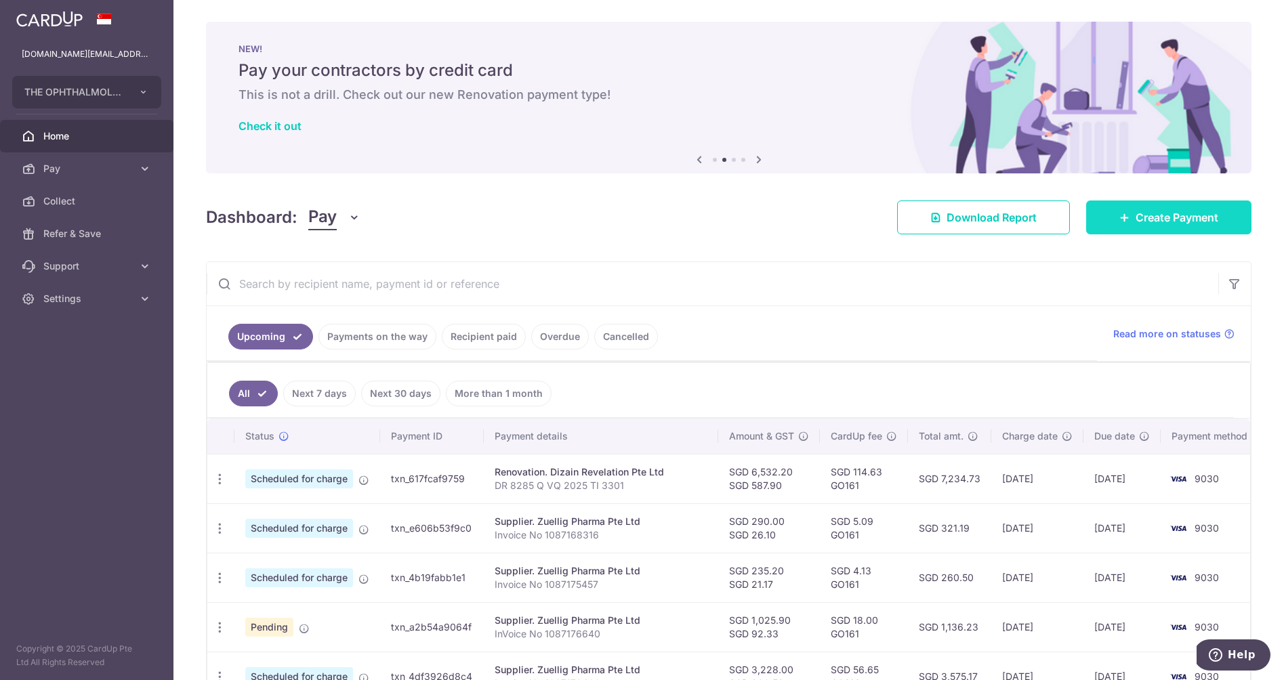
click at [1127, 224] on link "Create Payment" at bounding box center [1168, 218] width 165 height 34
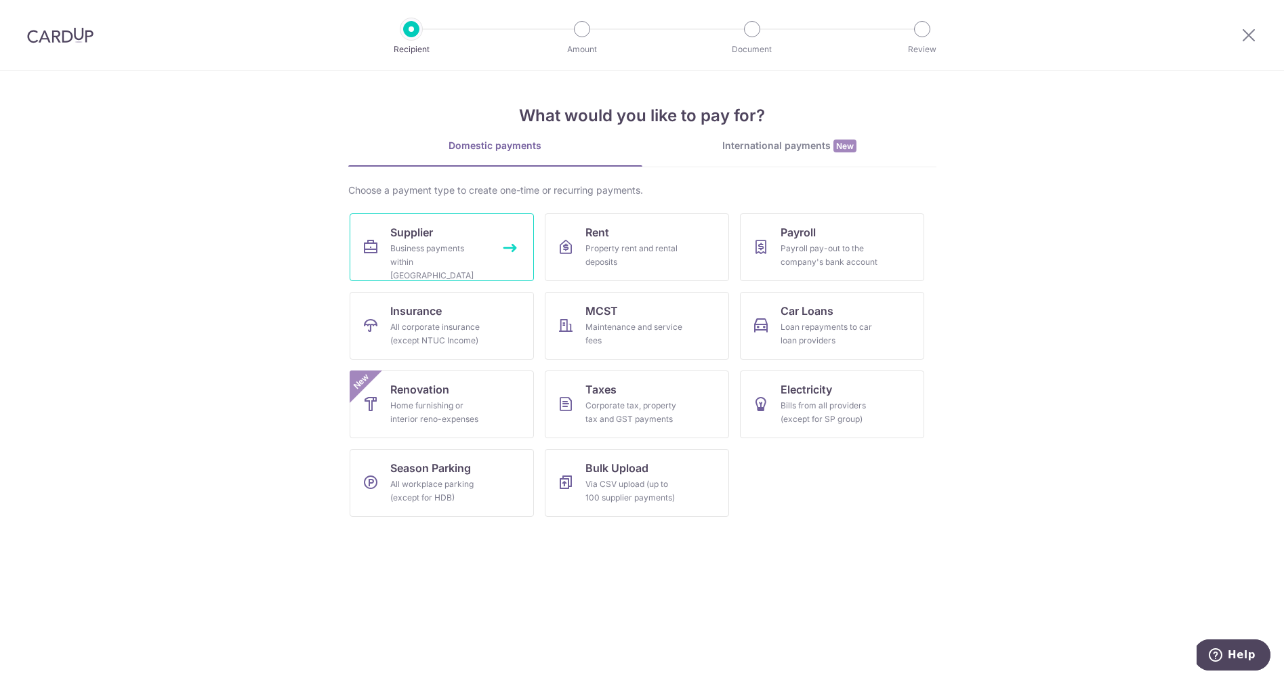
click at [421, 259] on div "Business payments within Singapore" at bounding box center [439, 262] width 98 height 41
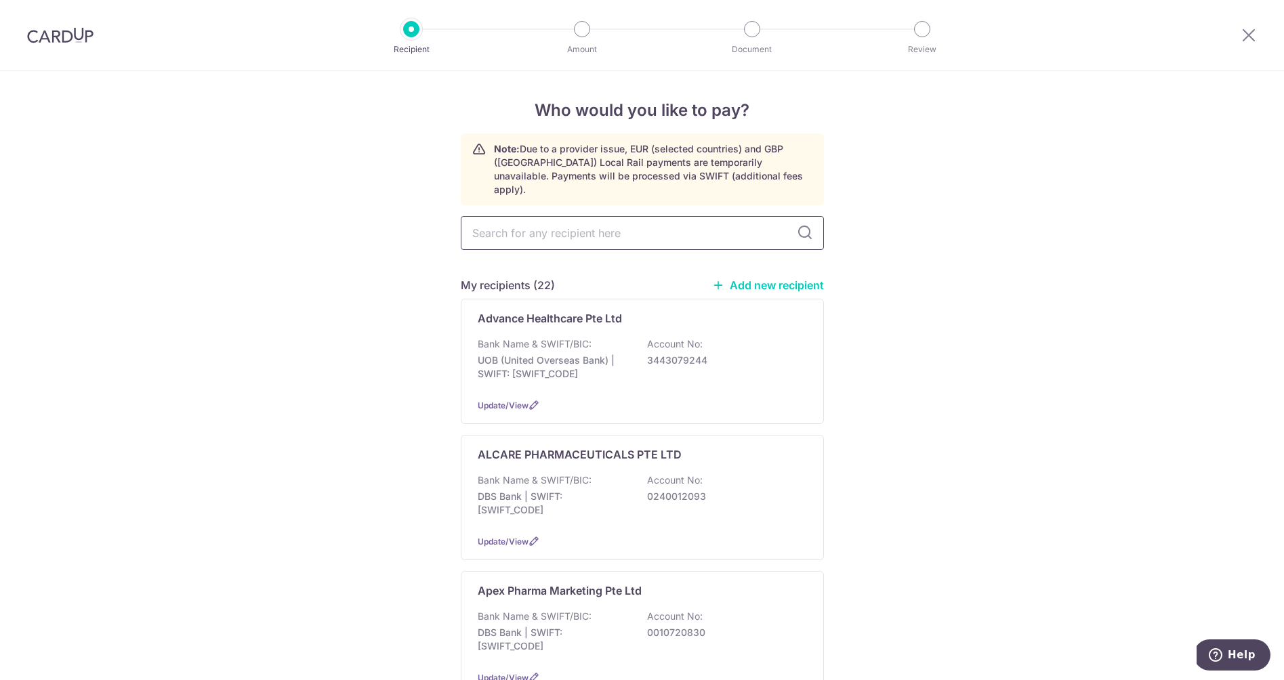
click at [514, 227] on input "text" at bounding box center [642, 233] width 363 height 34
type input "Zuellig"
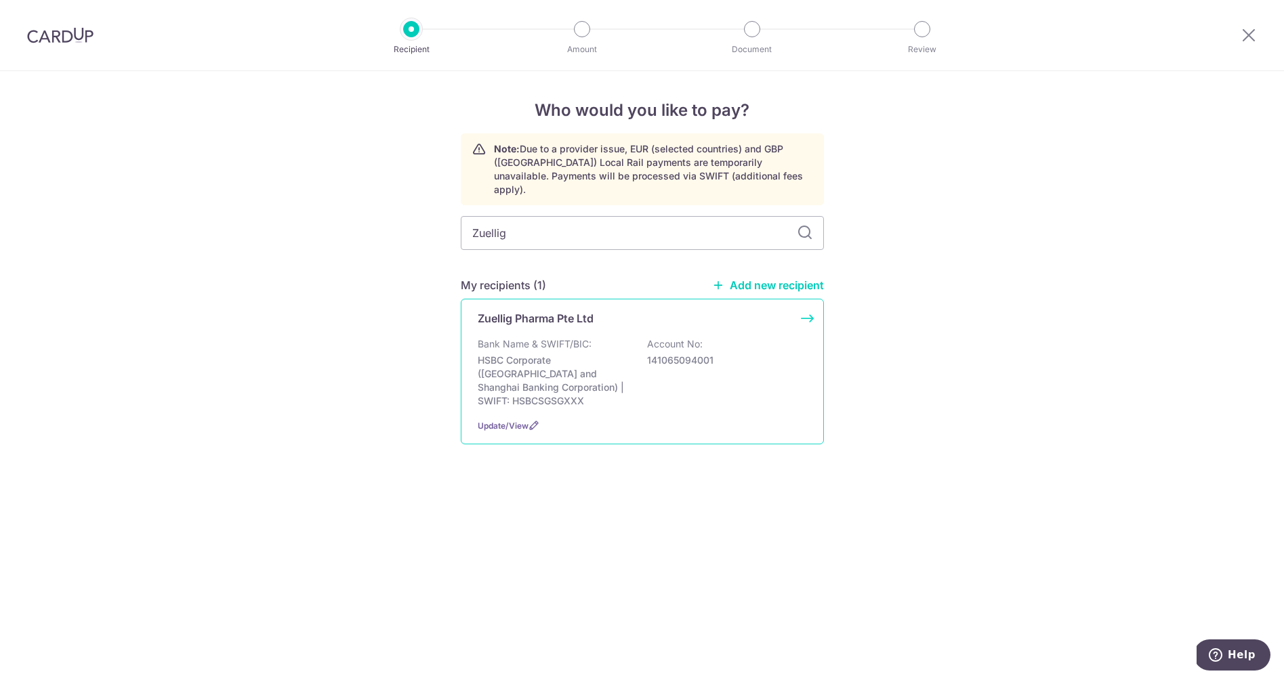
click at [537, 316] on div "Zuellig Pharma Pte Ltd Bank Name & SWIFT/BIC: HSBC Corporate (Hongkong and Shan…" at bounding box center [642, 372] width 363 height 146
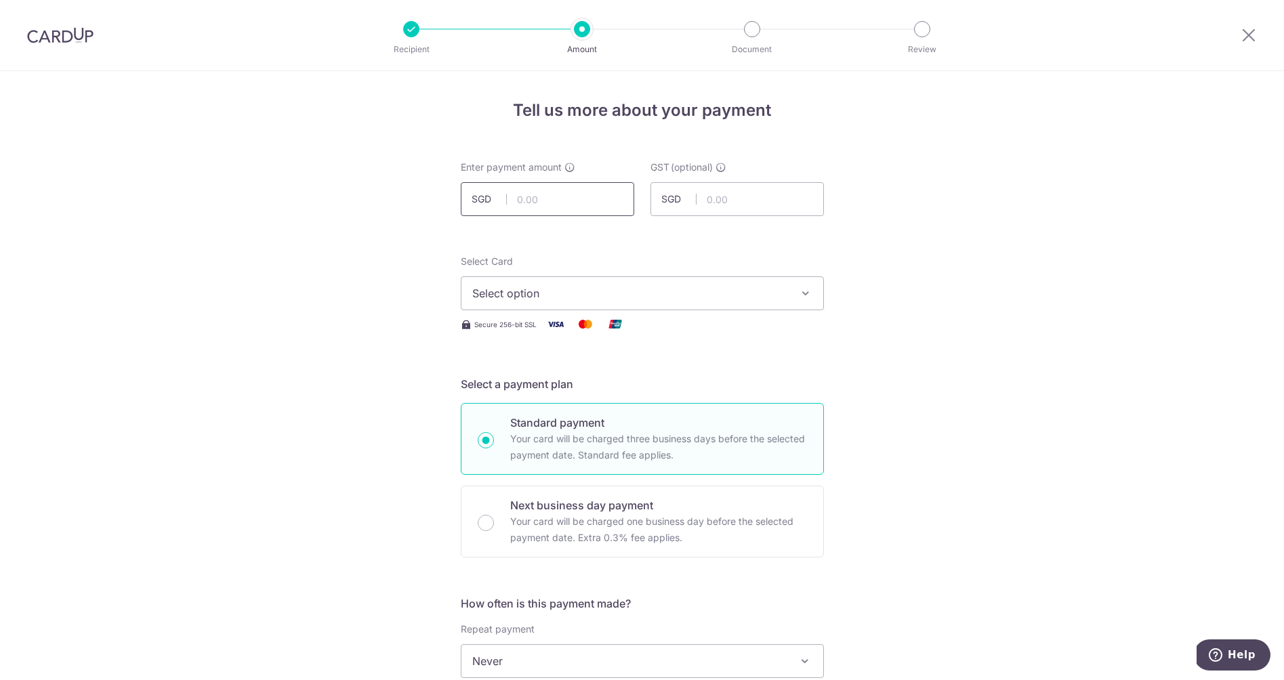
click at [562, 199] on input "text" at bounding box center [547, 199] width 173 height 34
click at [596, 200] on input "text" at bounding box center [547, 199] width 173 height 34
type input "810.00"
click at [697, 199] on input "text" at bounding box center [737, 199] width 173 height 34
type input "72.90"
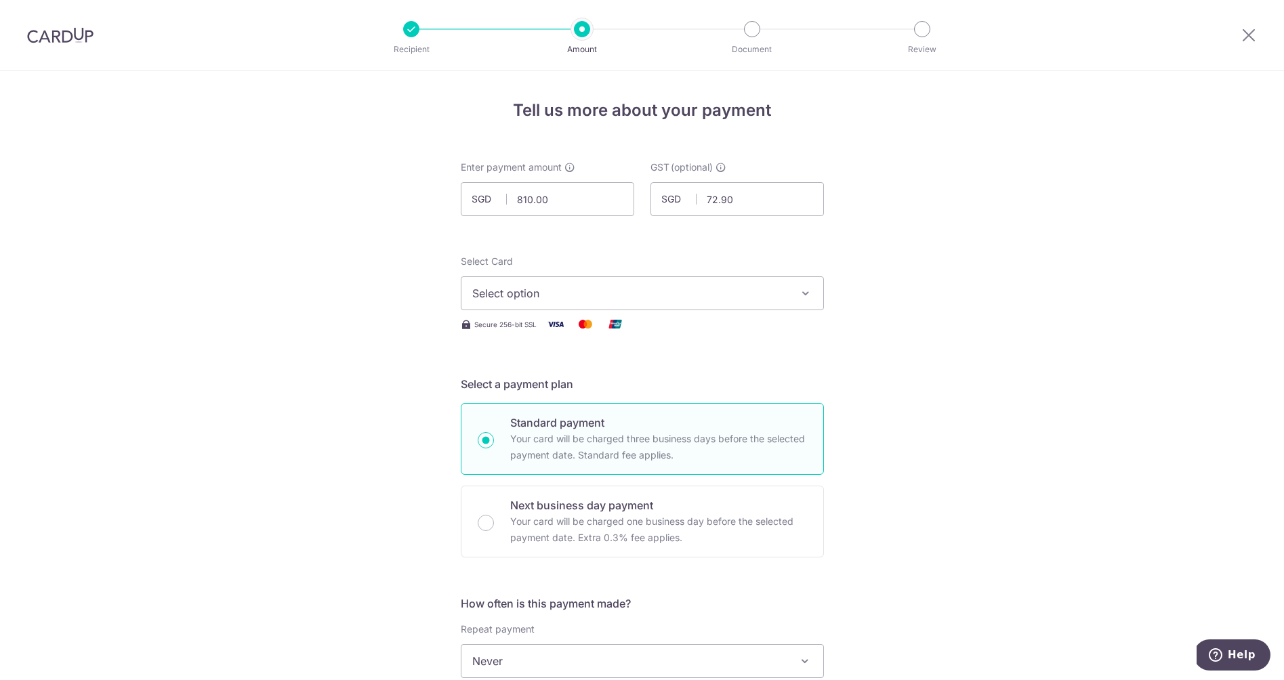
click at [603, 297] on span "Select option" at bounding box center [630, 293] width 316 height 16
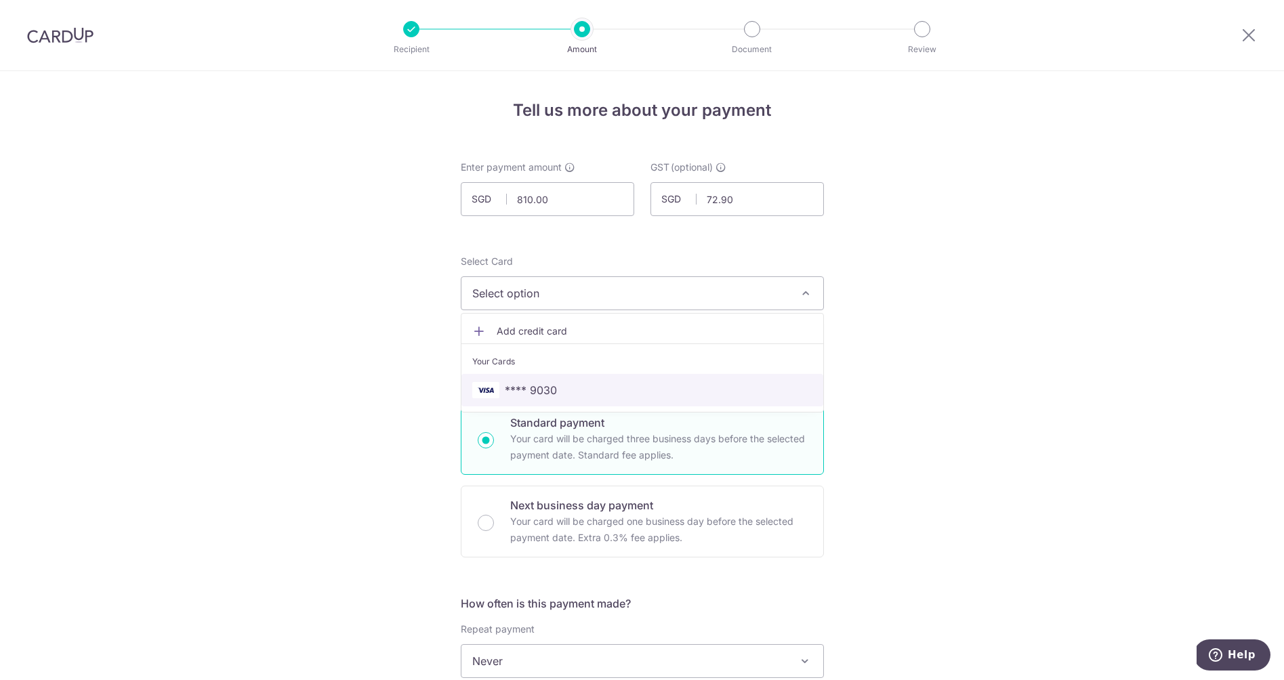
click at [571, 389] on span "**** 9030" at bounding box center [642, 390] width 340 height 16
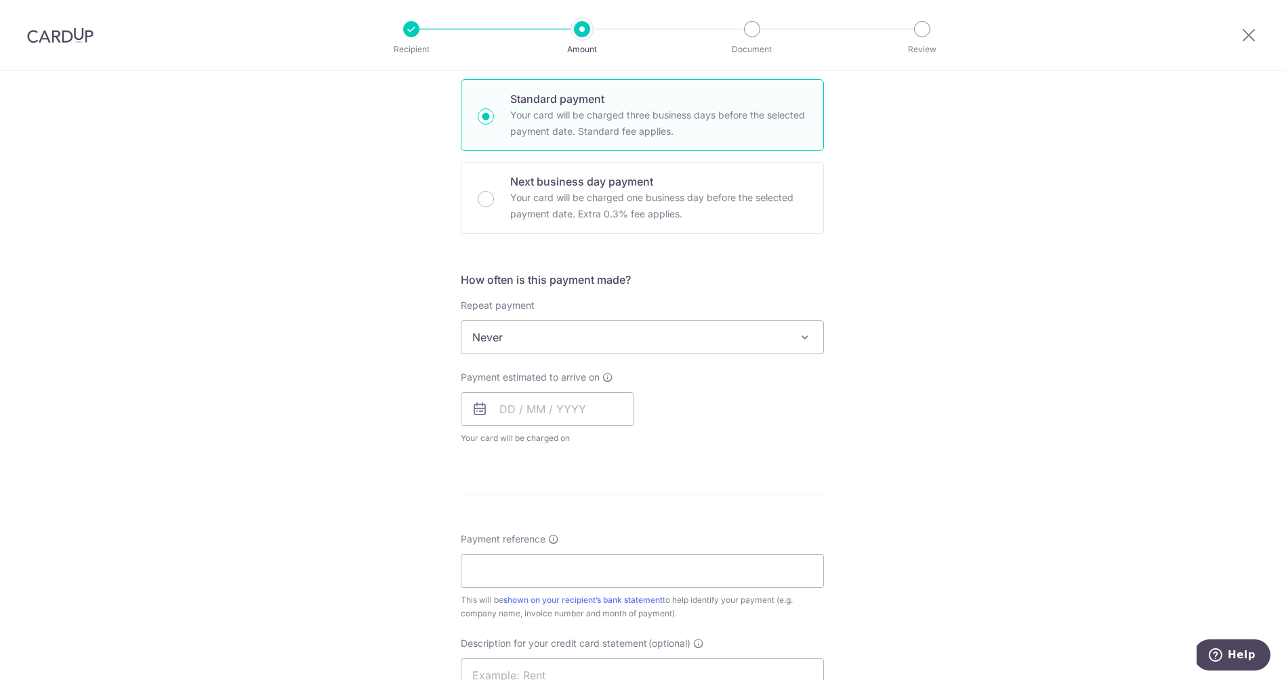
scroll to position [325, 0]
drag, startPoint x: 506, startPoint y: 407, endPoint x: 513, endPoint y: 408, distance: 6.8
click at [506, 407] on input "text" at bounding box center [547, 408] width 173 height 34
click at [594, 585] on link "23" at bounding box center [597, 586] width 22 height 22
type input "23/10/2025"
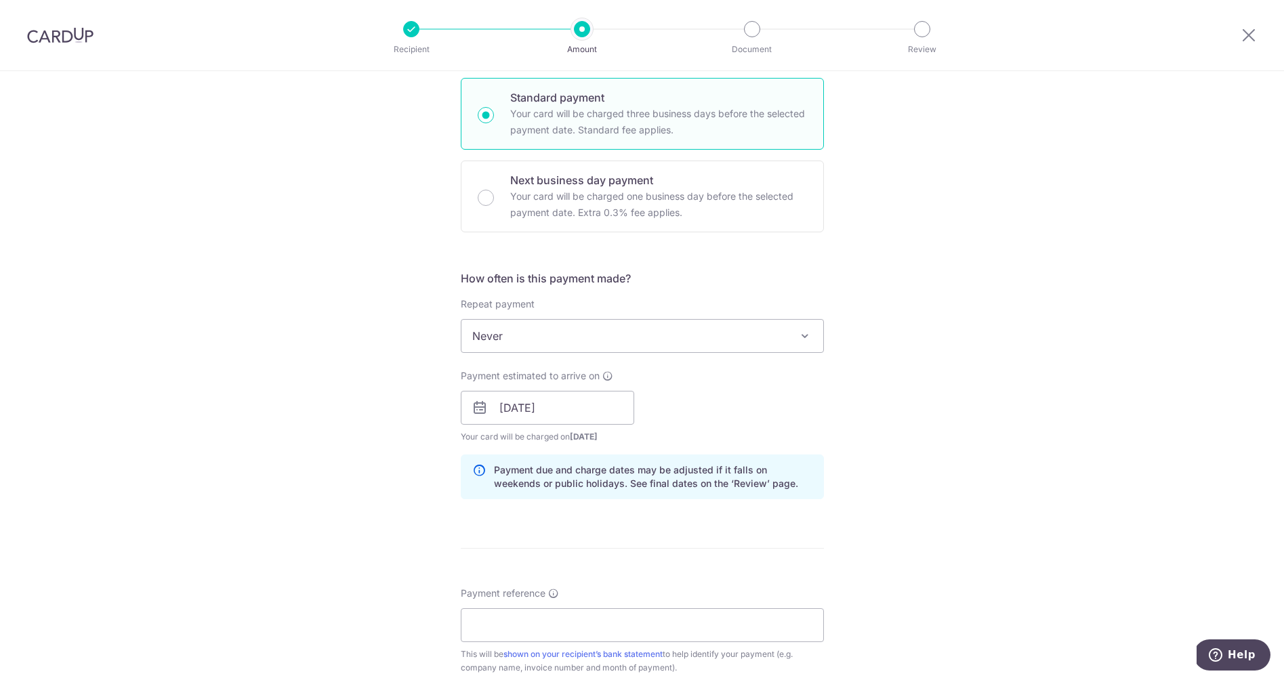
click at [640, 517] on form "Enter payment amount SGD 810.00 810.00 GST (optional) SGD 72.90 72.90 Select Ca…" at bounding box center [642, 444] width 363 height 1219
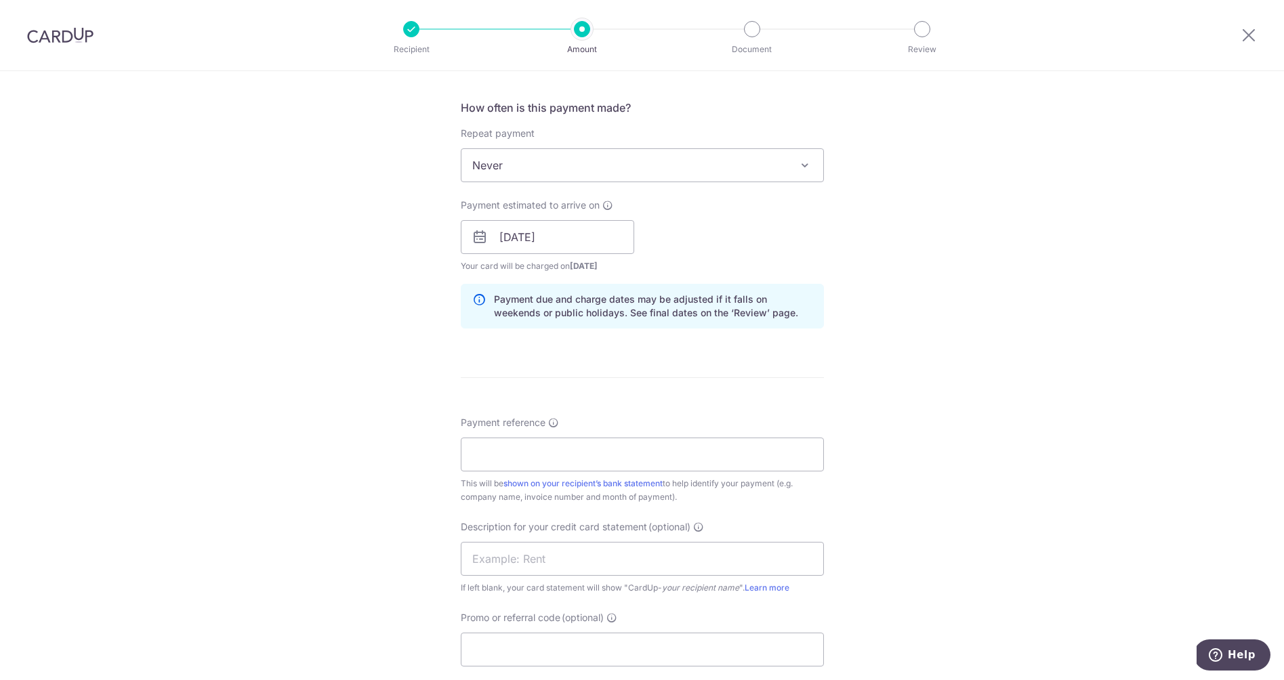
scroll to position [501, 0]
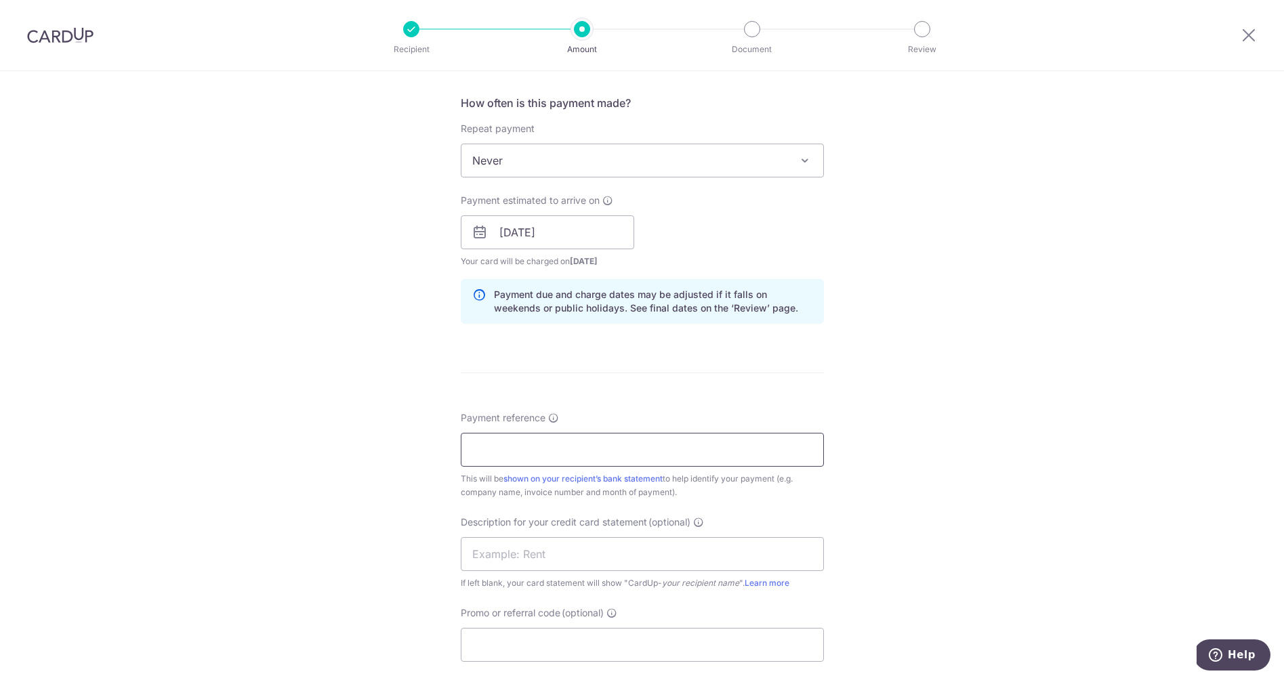
click at [537, 458] on input "Payment reference" at bounding box center [642, 450] width 363 height 34
click at [618, 451] on input "Invoice No 1087175862" at bounding box center [642, 450] width 363 height 34
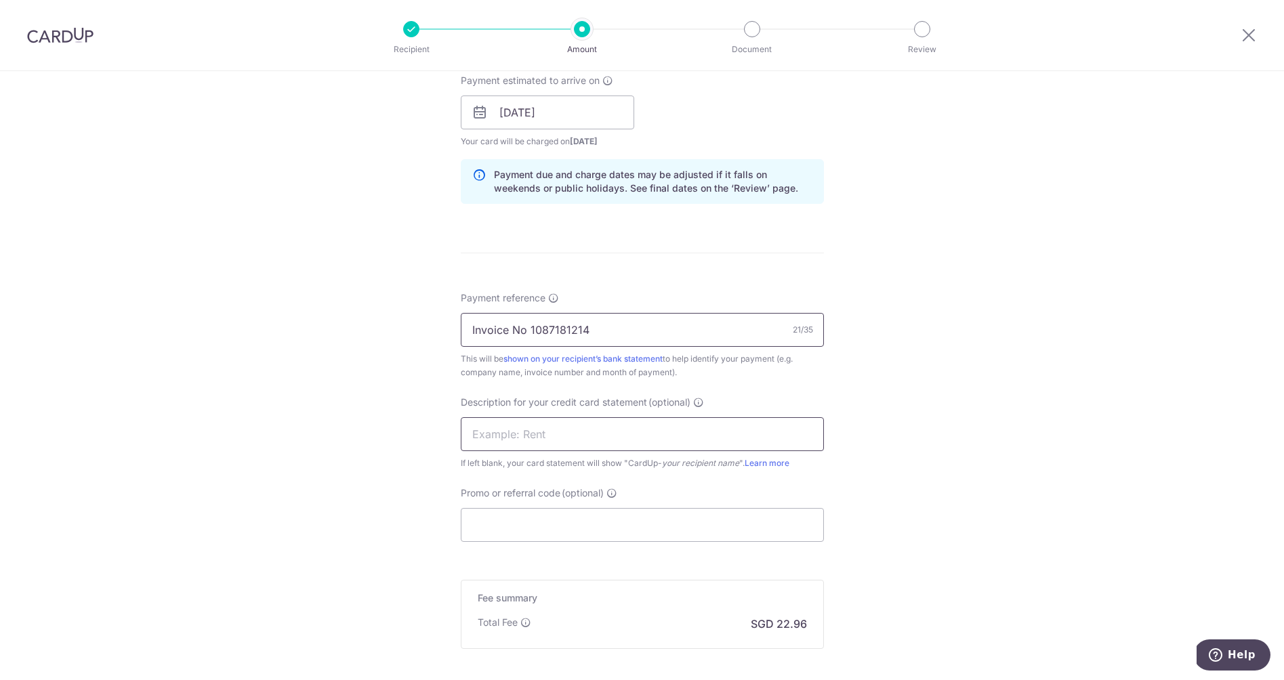
type input "Invoice No 1087181214"
click at [574, 441] on input "text" at bounding box center [642, 434] width 363 height 34
type input "Zuellig"
click at [604, 530] on input "Promo or referral code (optional)" at bounding box center [642, 527] width 363 height 34
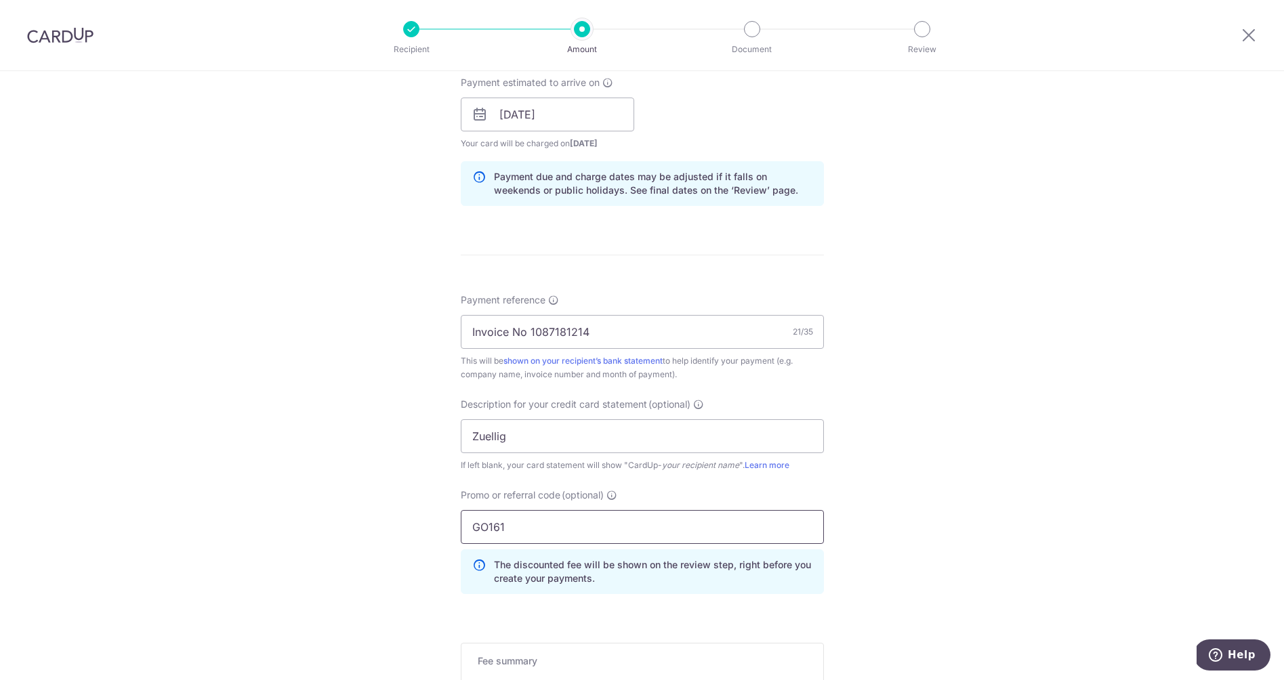
type input "GO161"
click button "Add Card" at bounding box center [0, 0] width 0 height 0
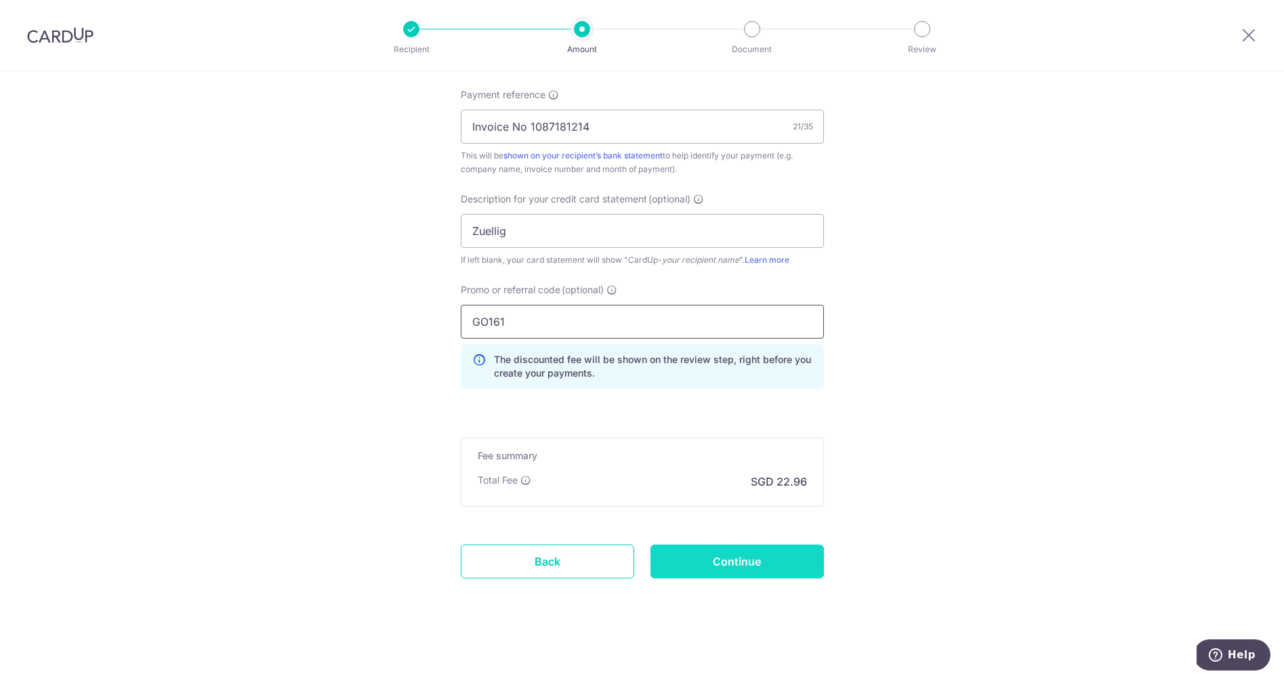
scroll to position [824, 0]
click at [711, 552] on input "Continue" at bounding box center [737, 562] width 173 height 34
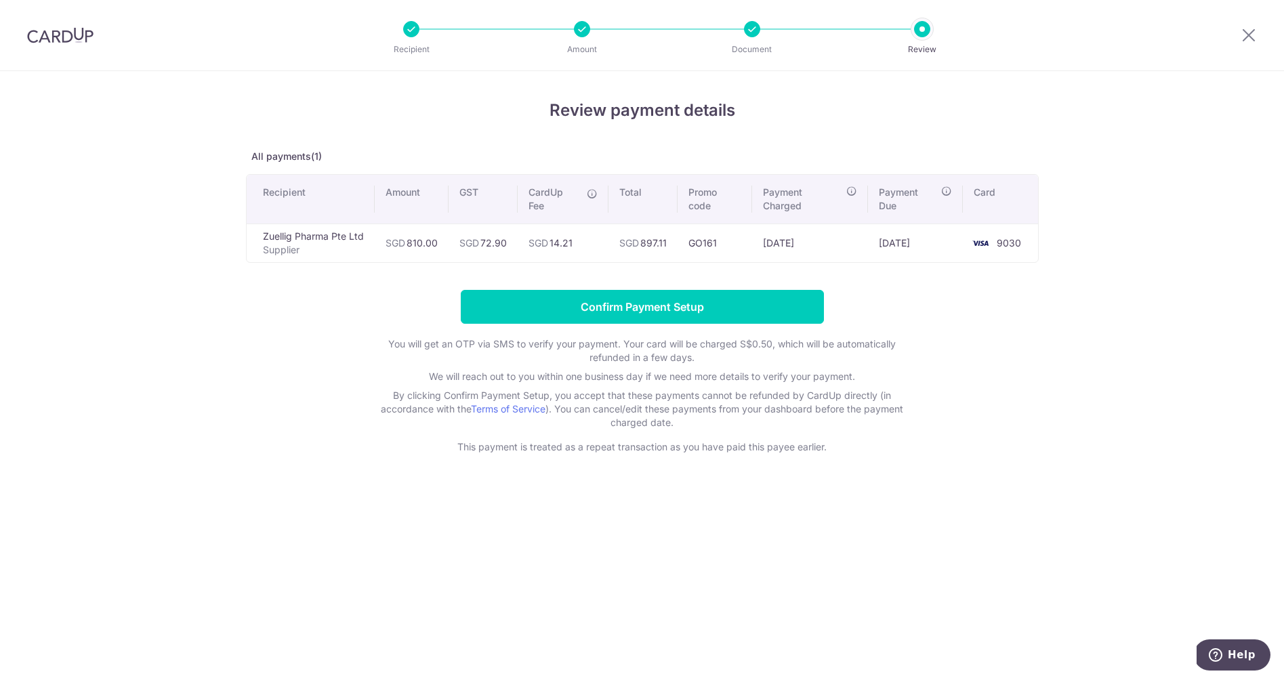
click at [640, 324] on form "Confirm Payment Setup You will get an OTP via SMS to verify your payment. Your …" at bounding box center [642, 372] width 793 height 164
click at [638, 316] on input "Confirm Payment Setup" at bounding box center [642, 307] width 363 height 34
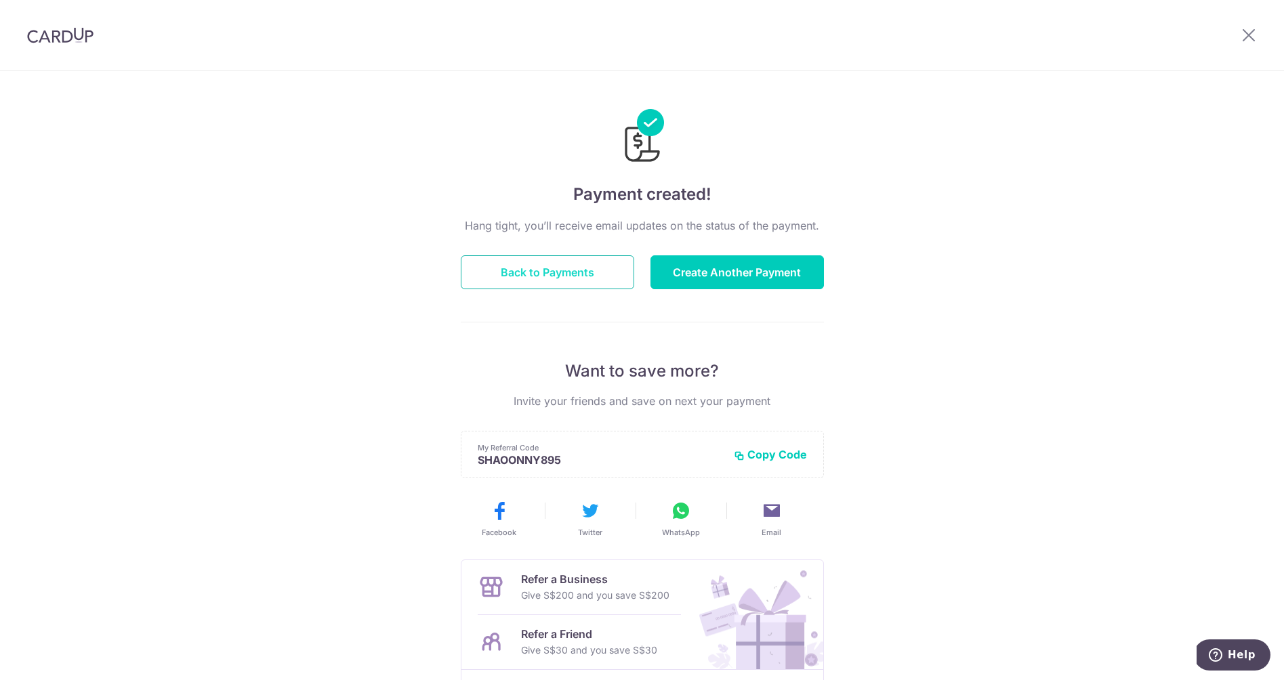
click at [511, 276] on button "Back to Payments" at bounding box center [547, 272] width 173 height 34
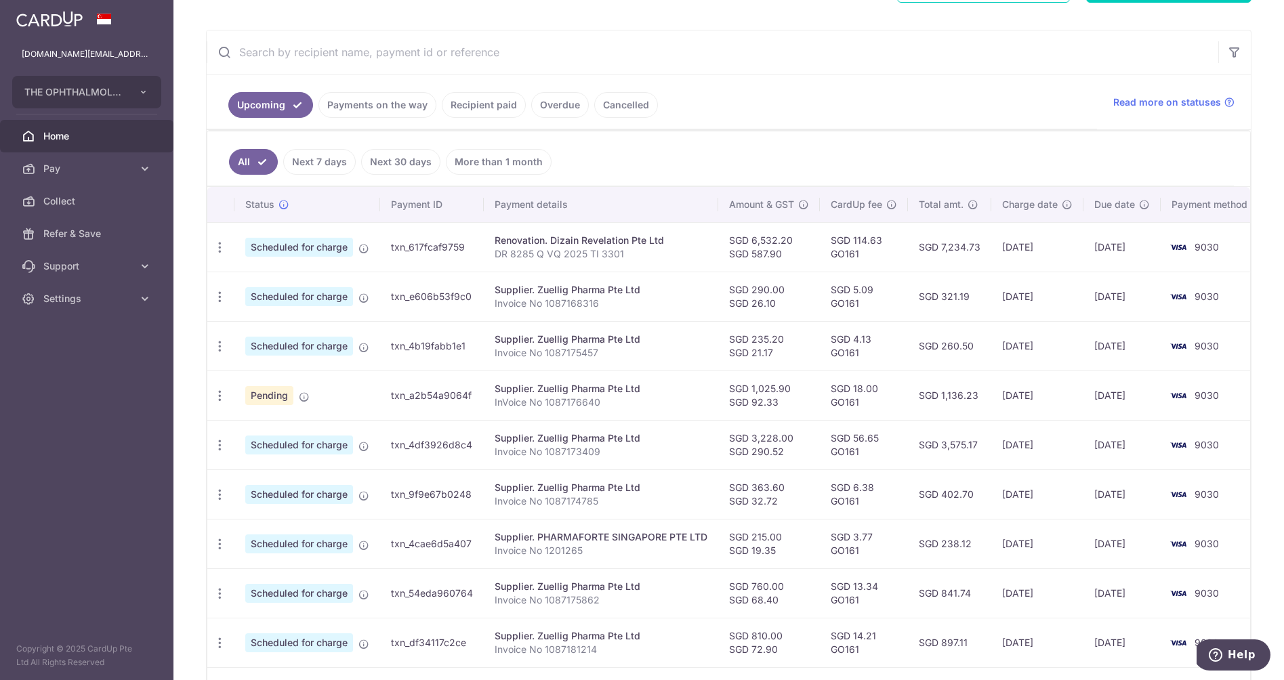
scroll to position [244, 0]
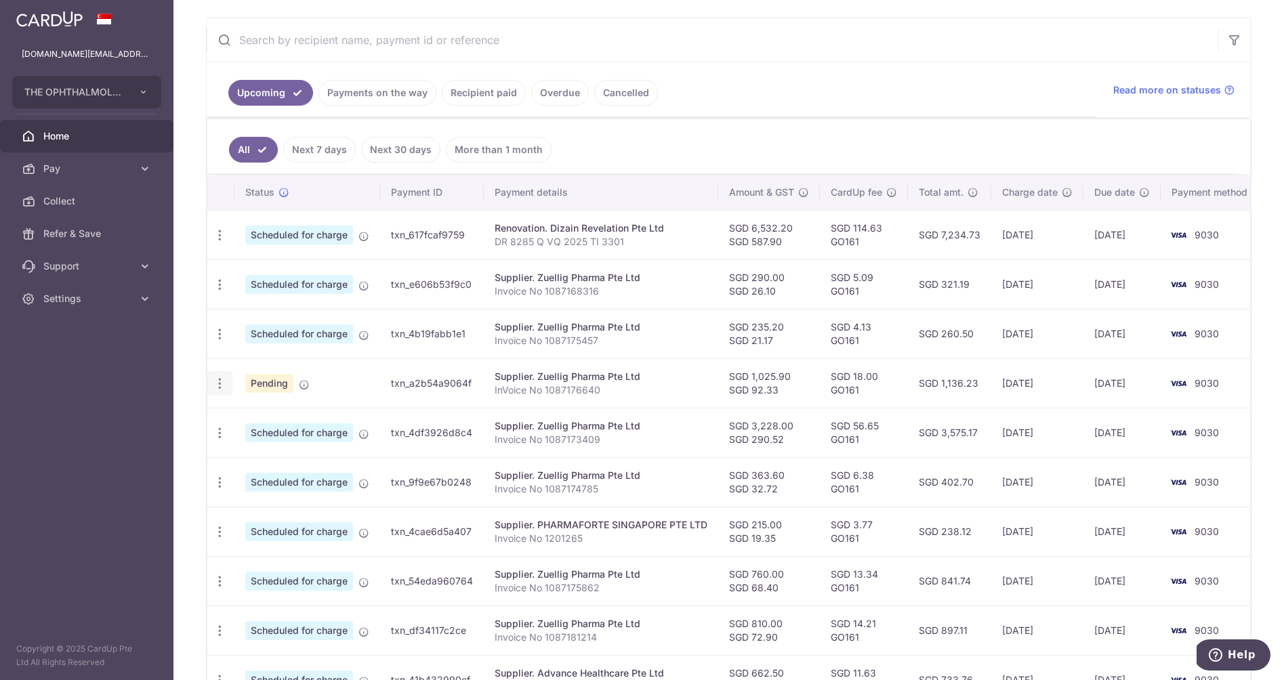
drag, startPoint x: 9, startPoint y: 481, endPoint x: 219, endPoint y: 384, distance: 231.6
click at [219, 384] on icon "button" at bounding box center [220, 384] width 14 height 14
click at [264, 453] on span "Cancel payment" at bounding box center [292, 454] width 91 height 16
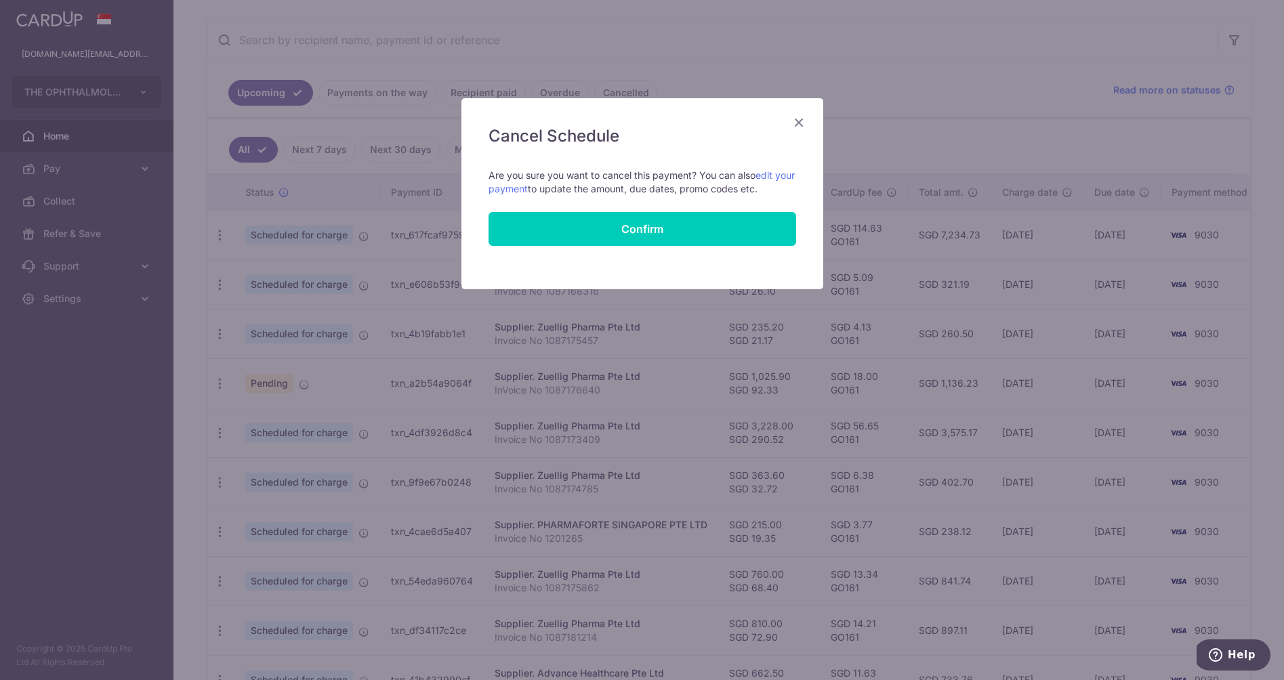
click at [624, 226] on button "Confirm" at bounding box center [643, 229] width 308 height 34
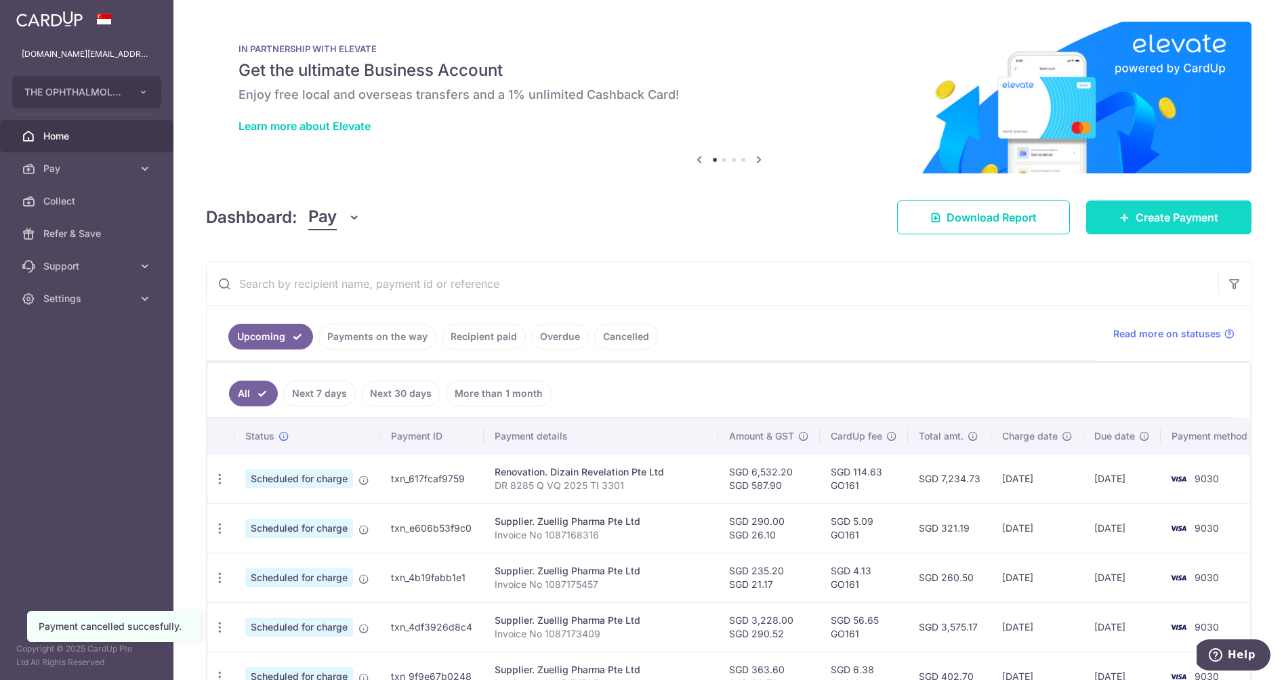
click at [1147, 218] on span "Create Payment" at bounding box center [1177, 217] width 83 height 16
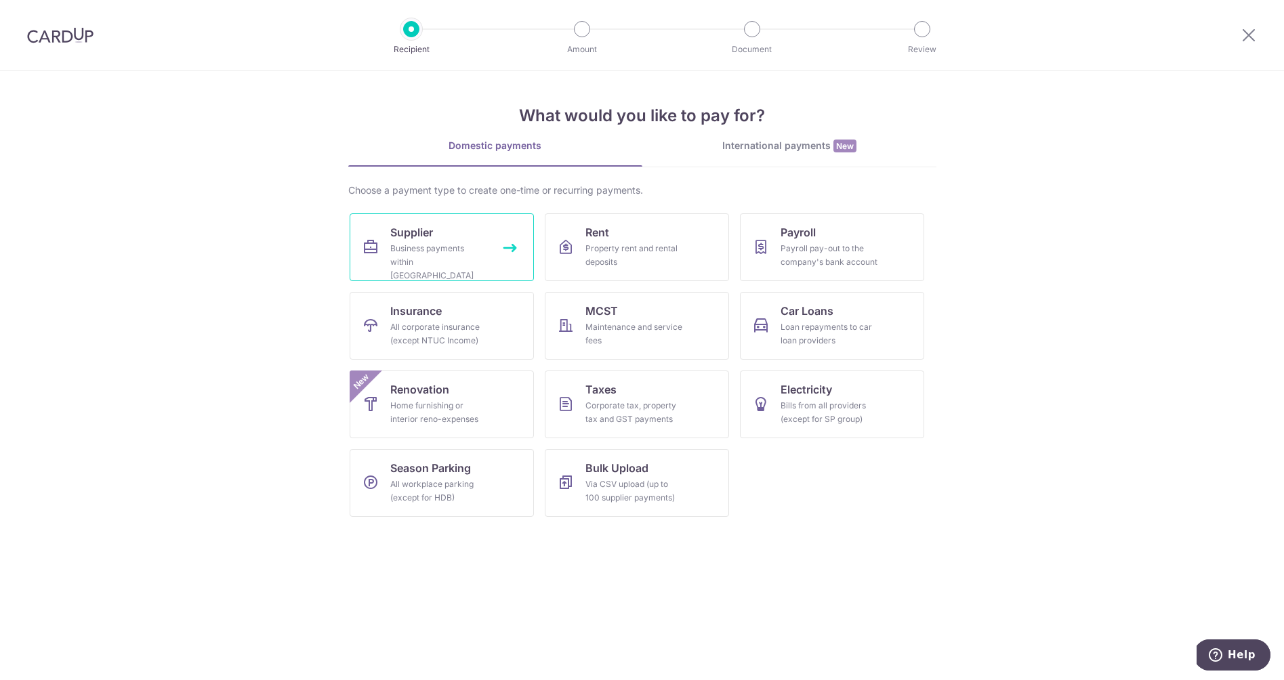
click at [415, 250] on div "Business payments within Singapore" at bounding box center [439, 262] width 98 height 41
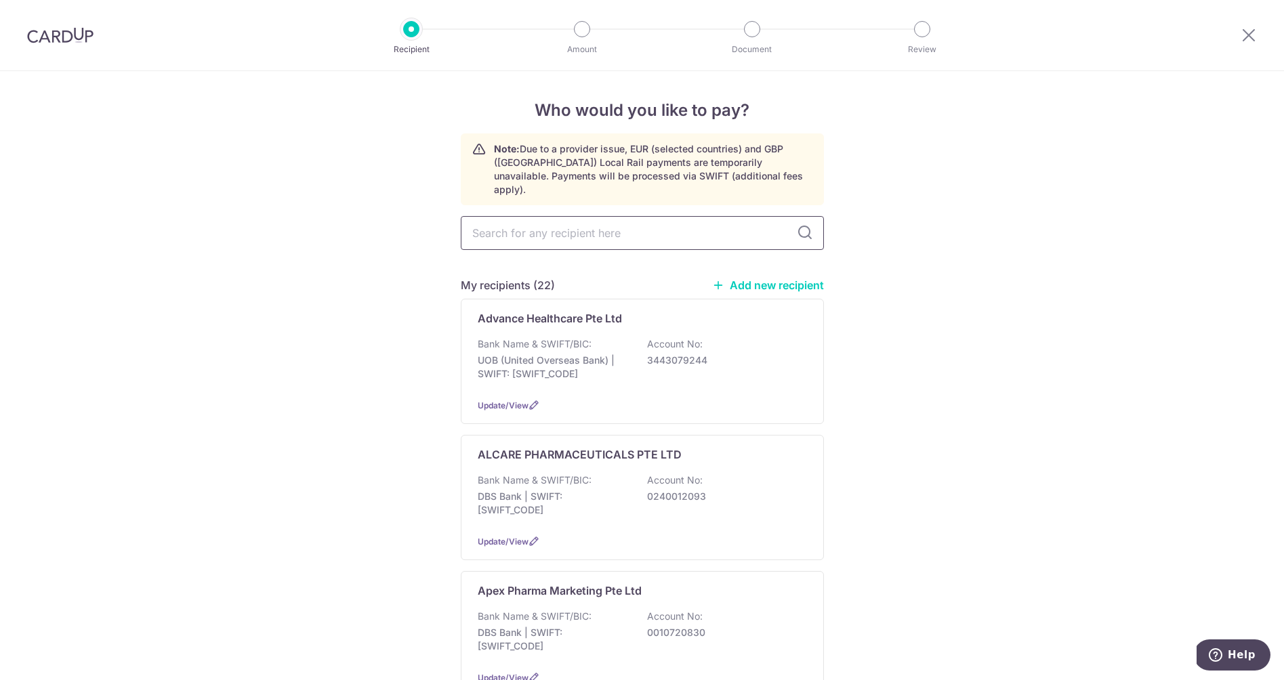
click at [502, 228] on input "text" at bounding box center [642, 233] width 363 height 34
type input "Zuell"
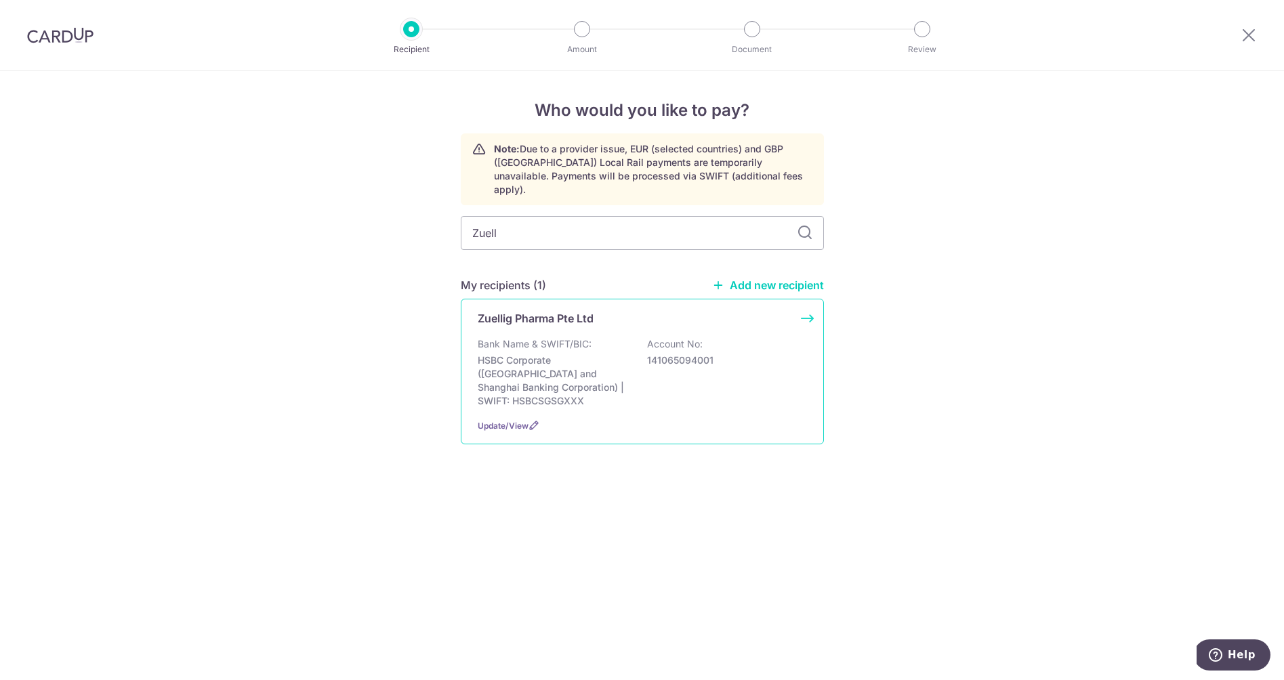
click at [510, 337] on p "Bank Name & SWIFT/BIC:" at bounding box center [535, 344] width 114 height 14
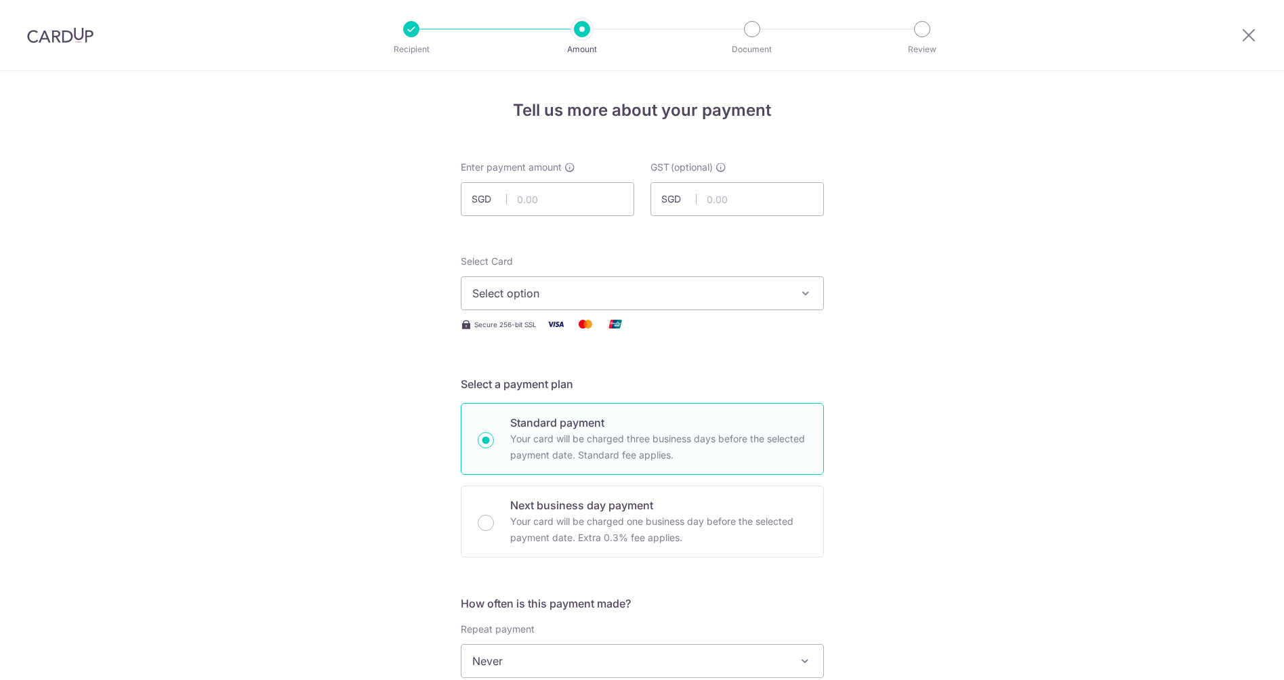
click at [533, 199] on input "text" at bounding box center [547, 199] width 173 height 34
type input "1,025.90"
click at [718, 205] on input "text" at bounding box center [737, 199] width 173 height 34
click at [738, 205] on input "text" at bounding box center [737, 199] width 173 height 34
type input "92.33"
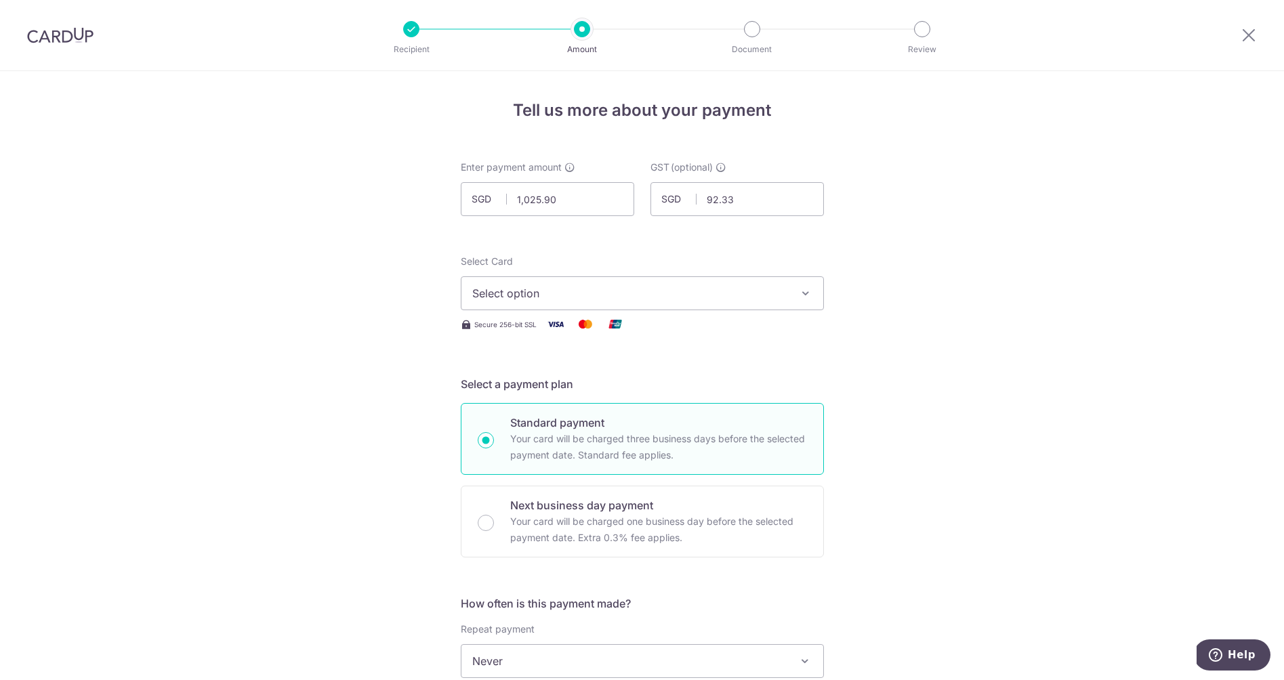
click at [657, 293] on span "Select option" at bounding box center [630, 293] width 316 height 16
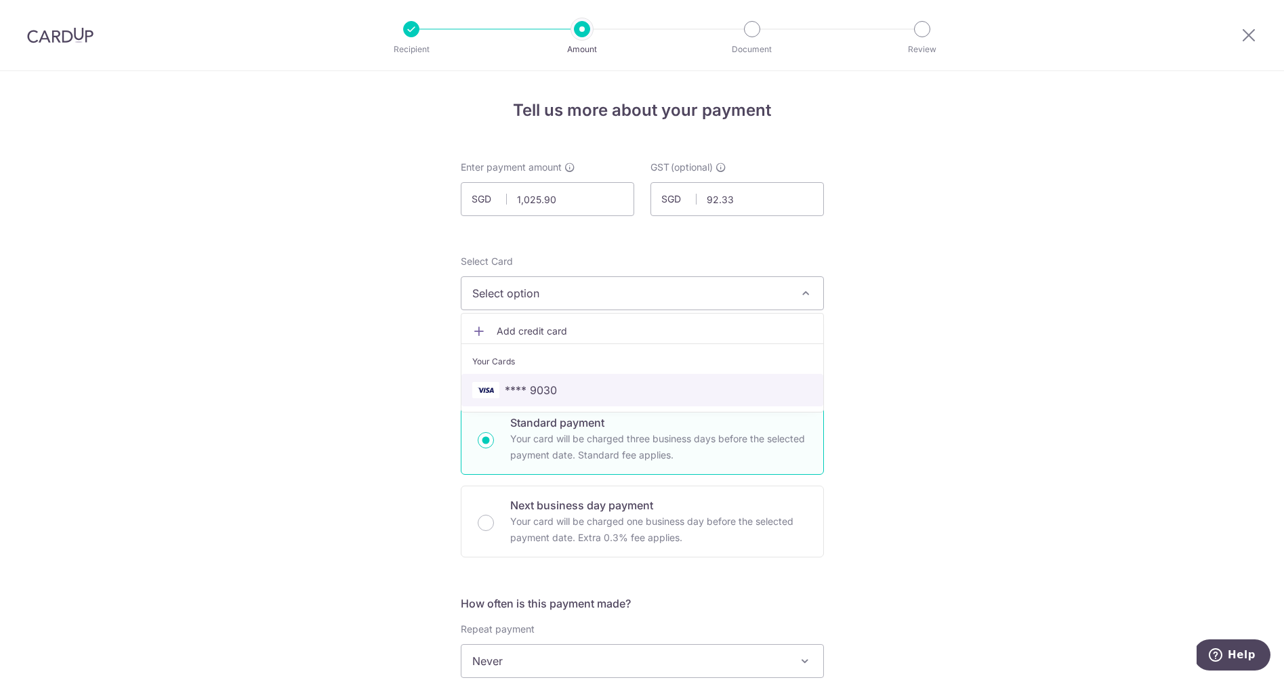
click at [575, 390] on span "**** 9030" at bounding box center [642, 390] width 340 height 16
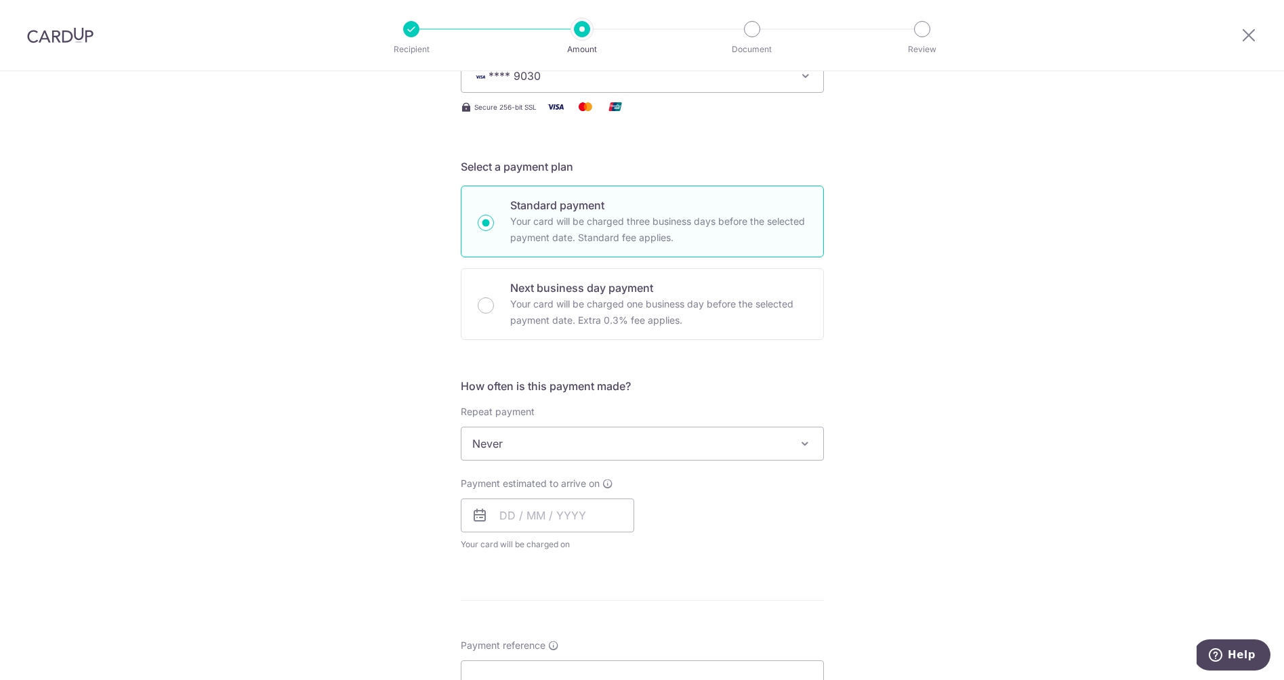
scroll to position [225, 0]
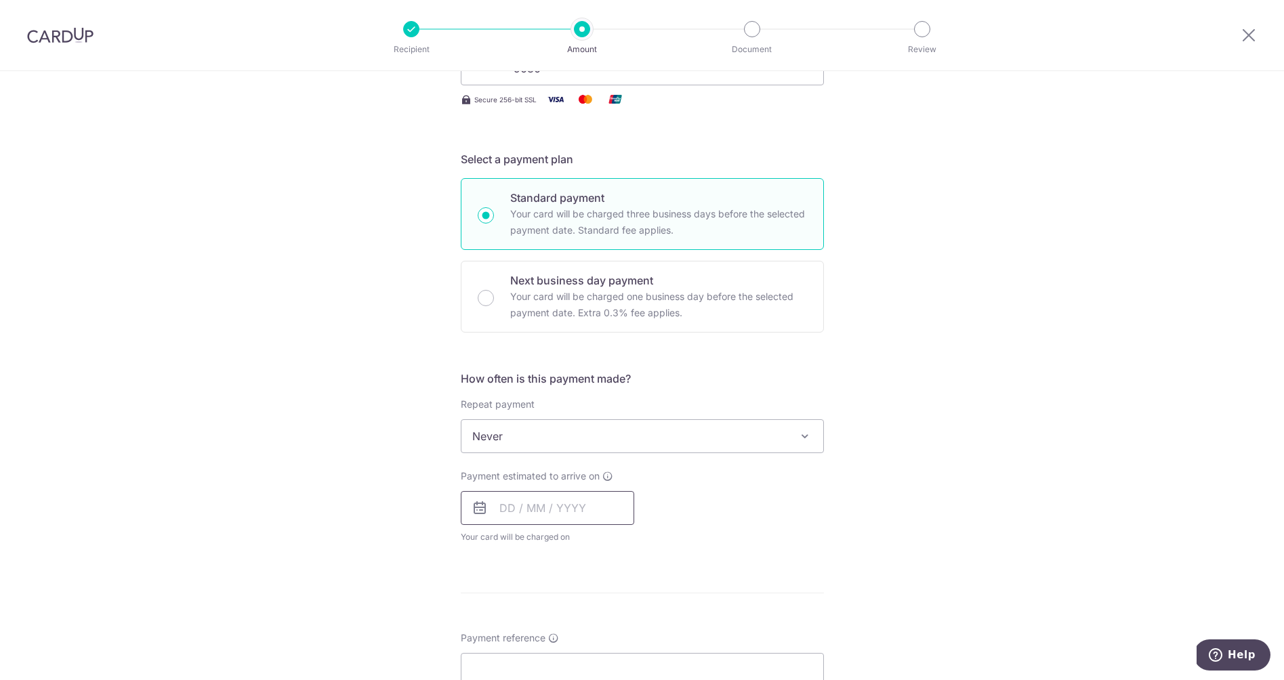
click at [508, 509] on input "text" at bounding box center [547, 508] width 173 height 34
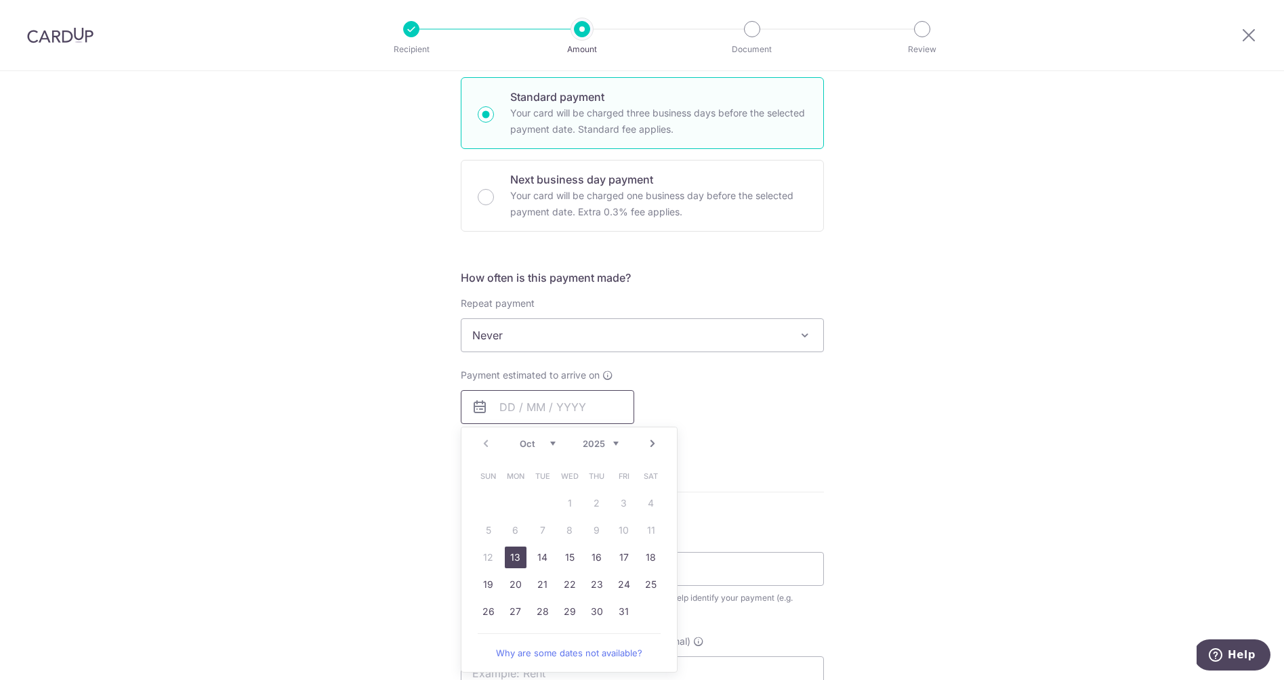
scroll to position [344, 0]
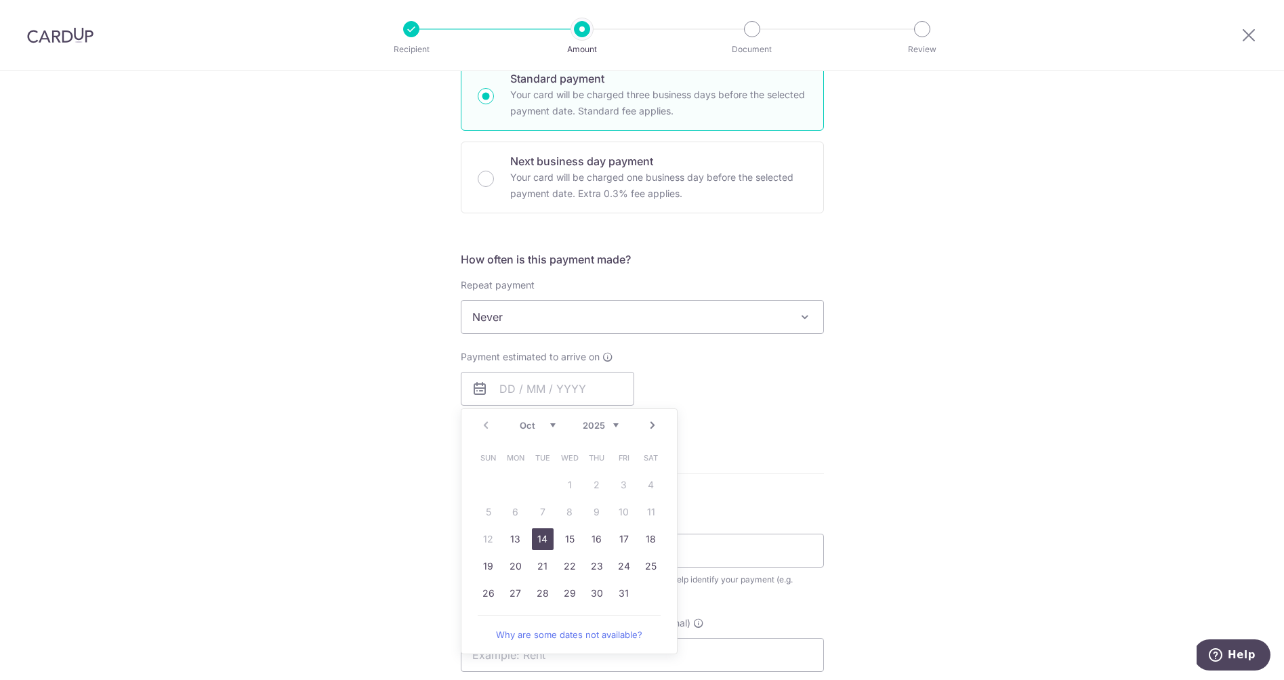
click at [543, 540] on link "14" at bounding box center [543, 540] width 22 height 22
type input "[DATE]"
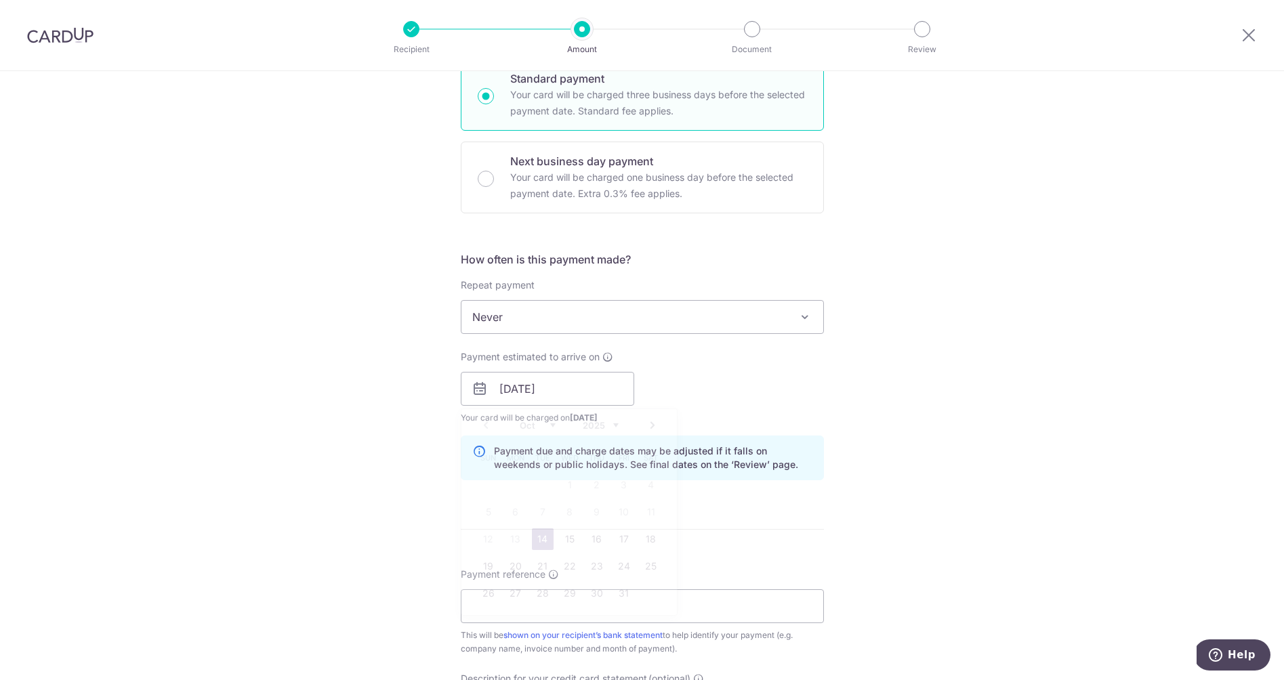
click at [543, 540] on link "14" at bounding box center [543, 540] width 22 height 22
click at [579, 609] on input "Payment reference" at bounding box center [642, 607] width 363 height 34
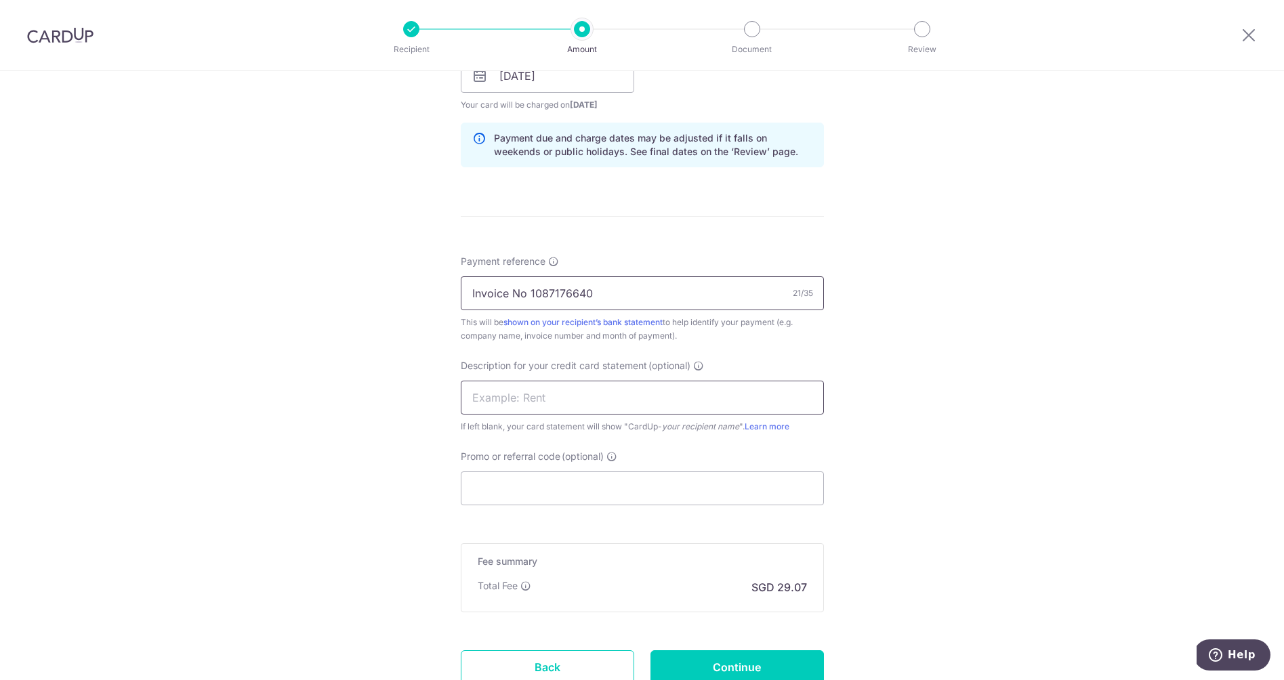
scroll to position [661, 0]
type input "Invoice No 1087176640"
click at [577, 403] on input "text" at bounding box center [642, 394] width 363 height 34
type input "Zuellig"
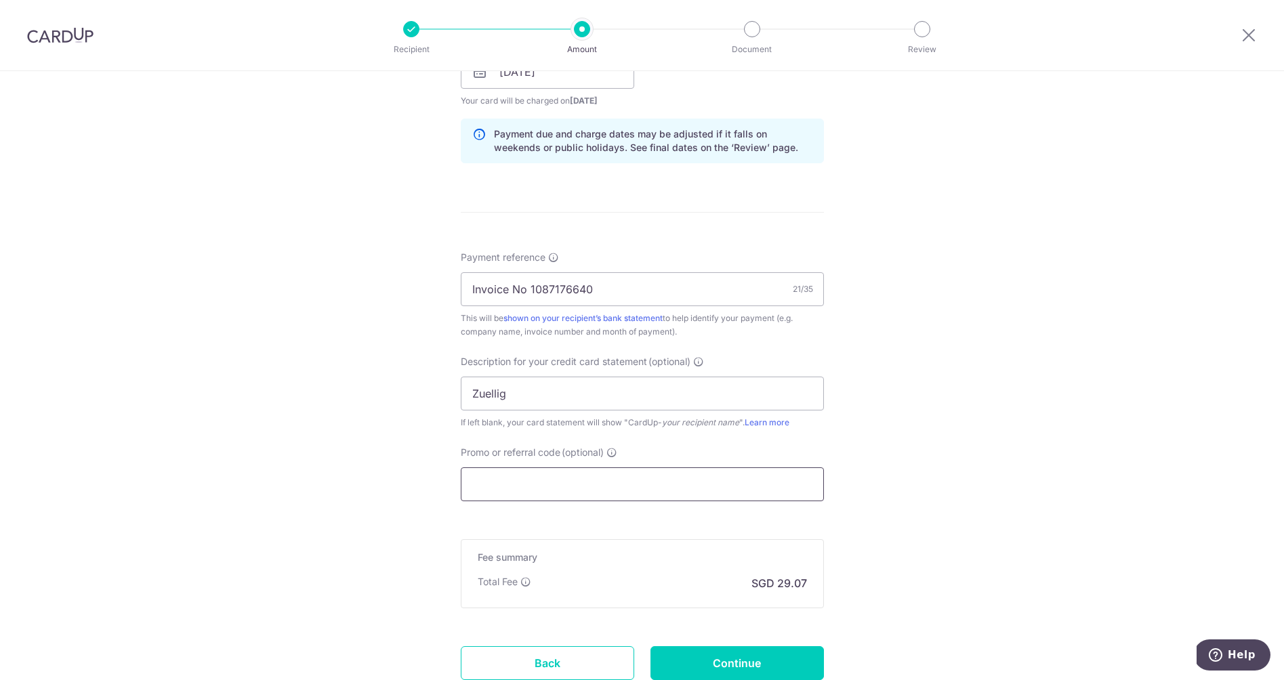
click at [547, 479] on input "Promo or referral code (optional)" at bounding box center [642, 485] width 363 height 34
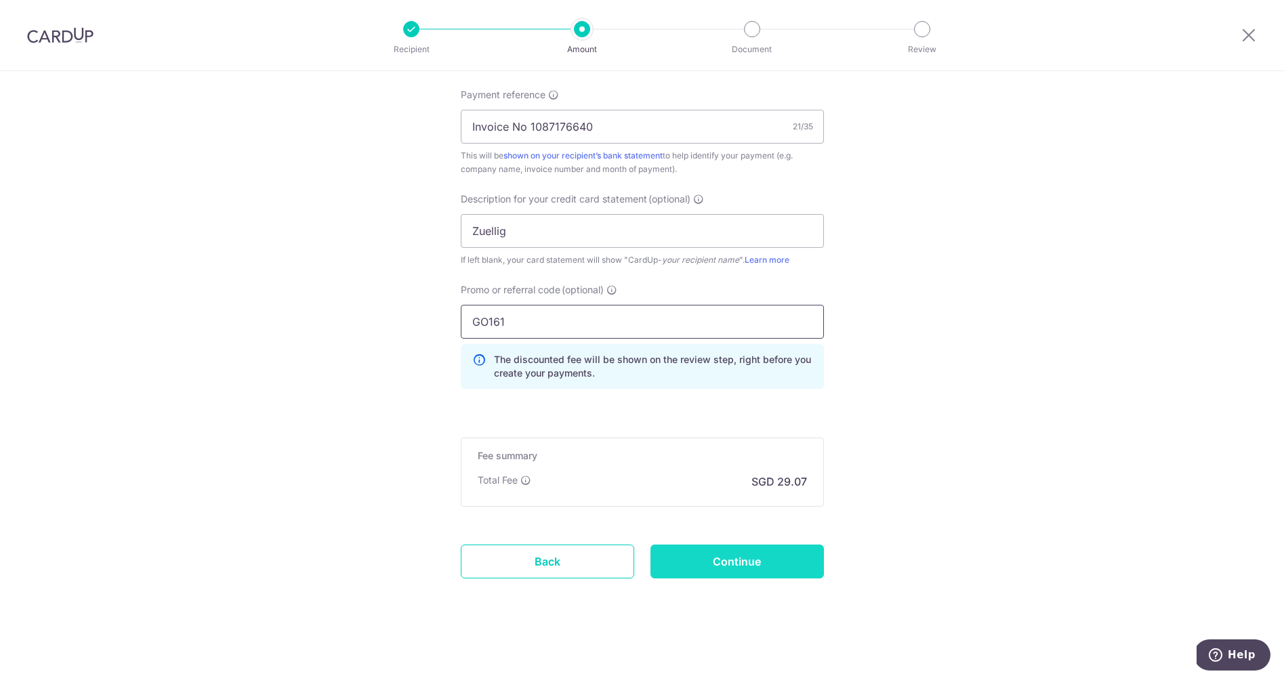
scroll to position [824, 0]
type input "GO161"
click at [762, 567] on input "Continue" at bounding box center [737, 562] width 173 height 34
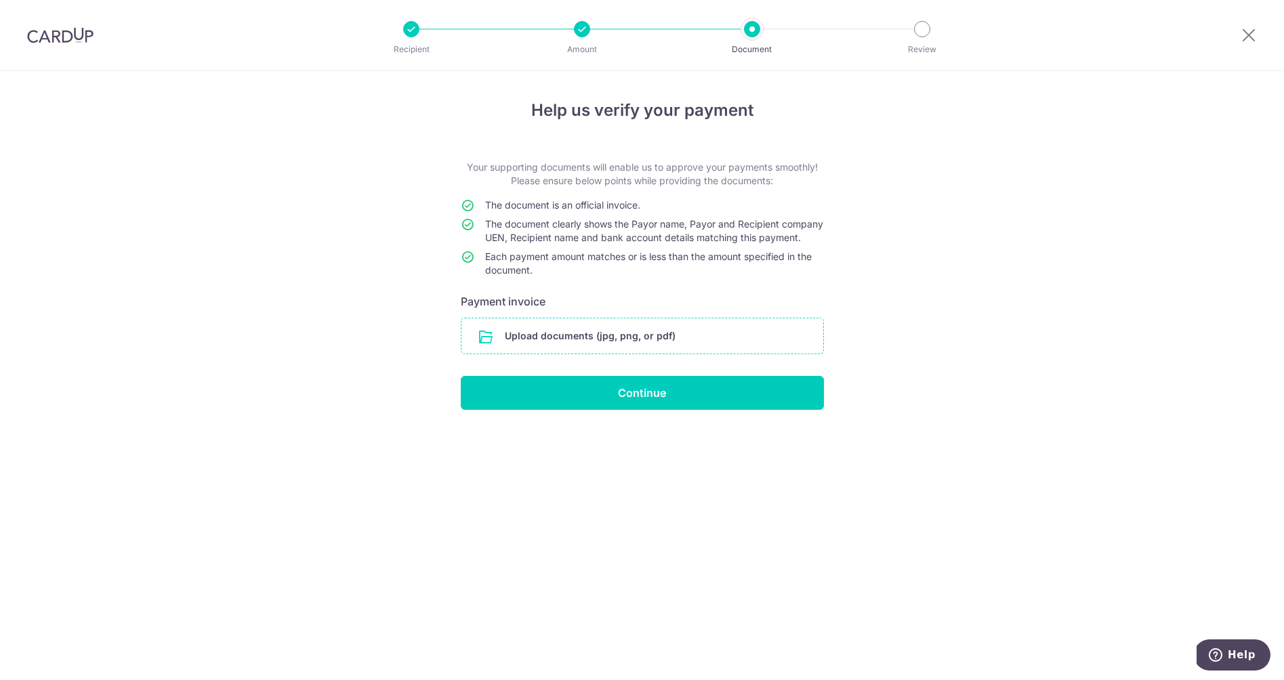
click at [514, 353] on input "file" at bounding box center [642, 335] width 362 height 35
click at [583, 345] on input "file" at bounding box center [642, 335] width 362 height 35
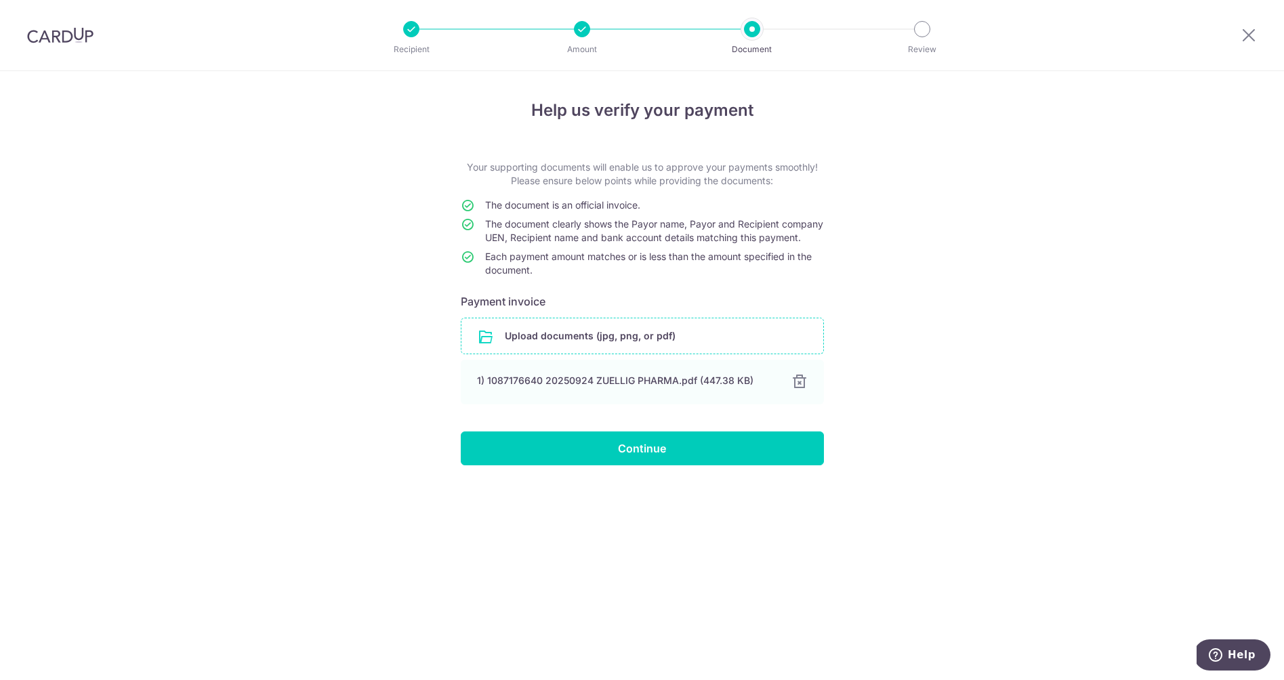
click at [612, 464] on input "Continue" at bounding box center [642, 449] width 363 height 34
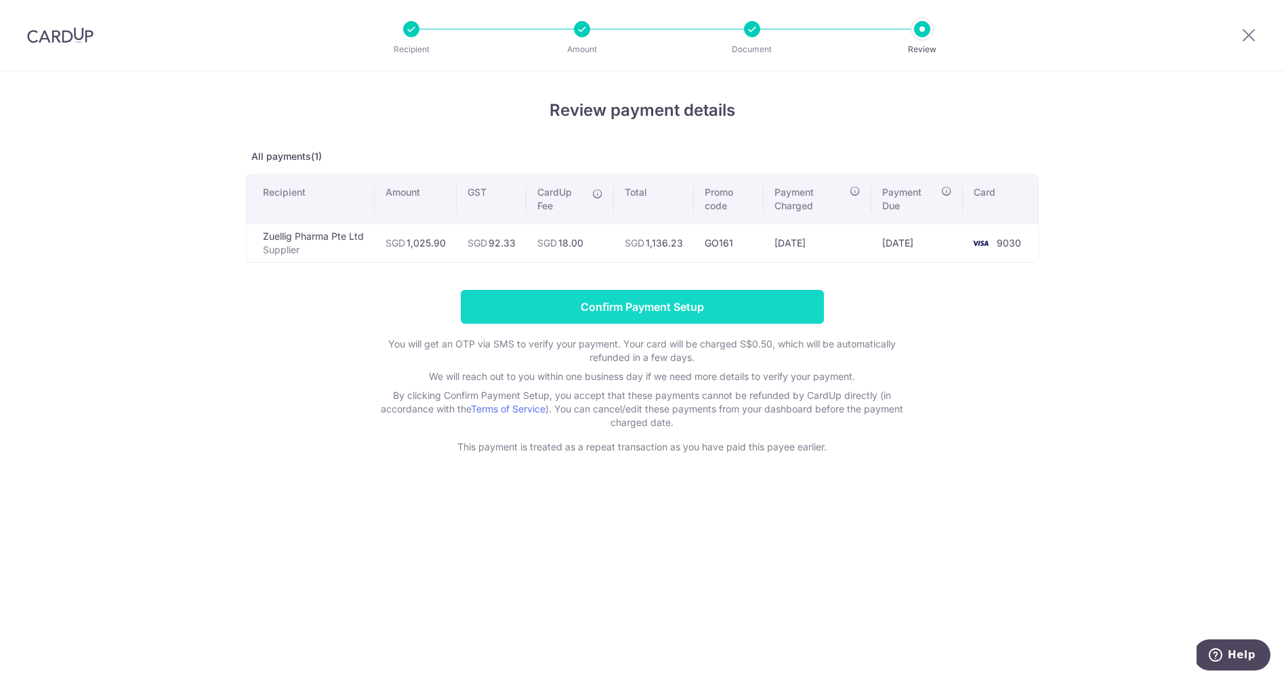
click at [606, 311] on input "Confirm Payment Setup" at bounding box center [642, 307] width 363 height 34
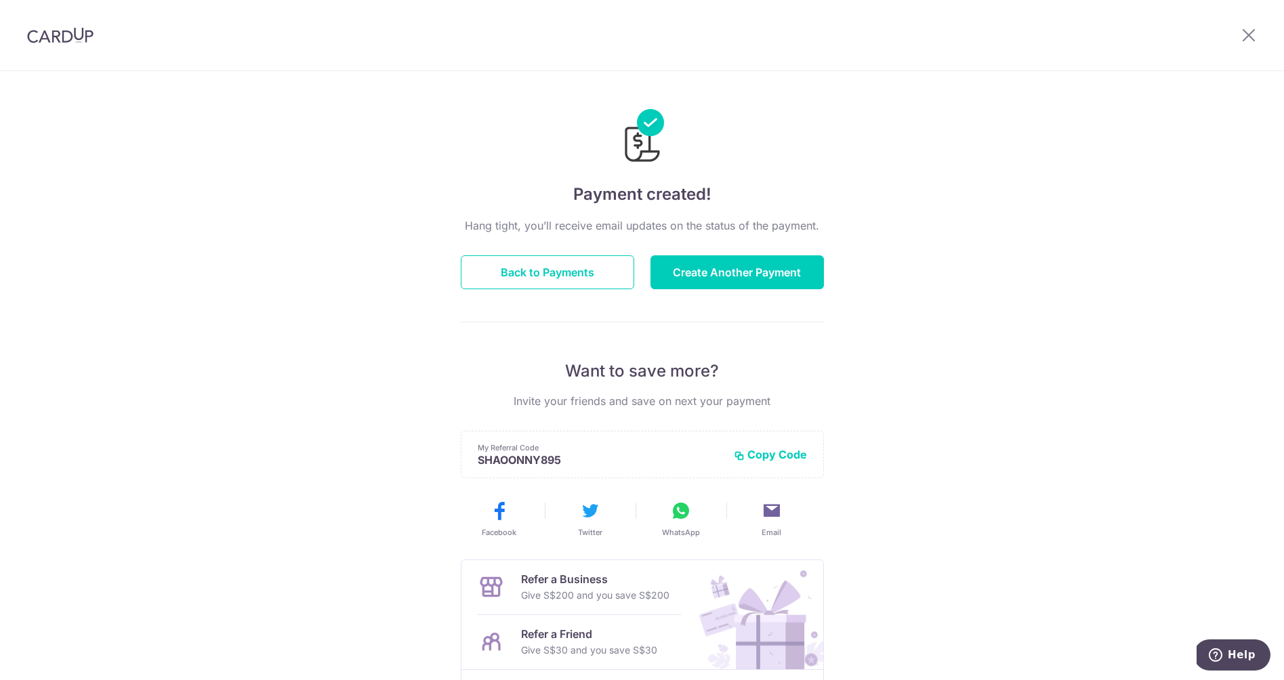
drag, startPoint x: 745, startPoint y: 269, endPoint x: 736, endPoint y: 309, distance: 41.1
click at [741, 310] on div "Hang tight, you’ll receive email updates on the status of the payment. Back to …" at bounding box center [642, 475] width 363 height 514
click at [577, 285] on button "Back to Payments" at bounding box center [547, 272] width 173 height 34
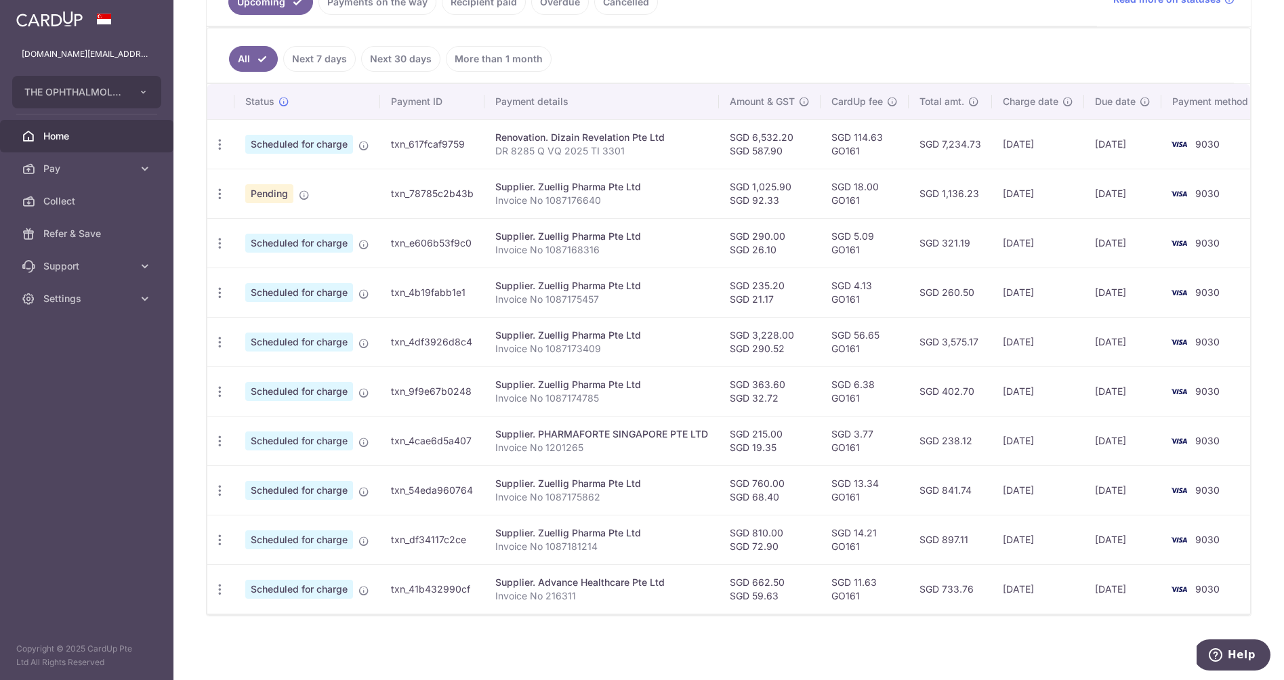
scroll to position [335, 0]
